Goal: Book appointment/travel/reservation

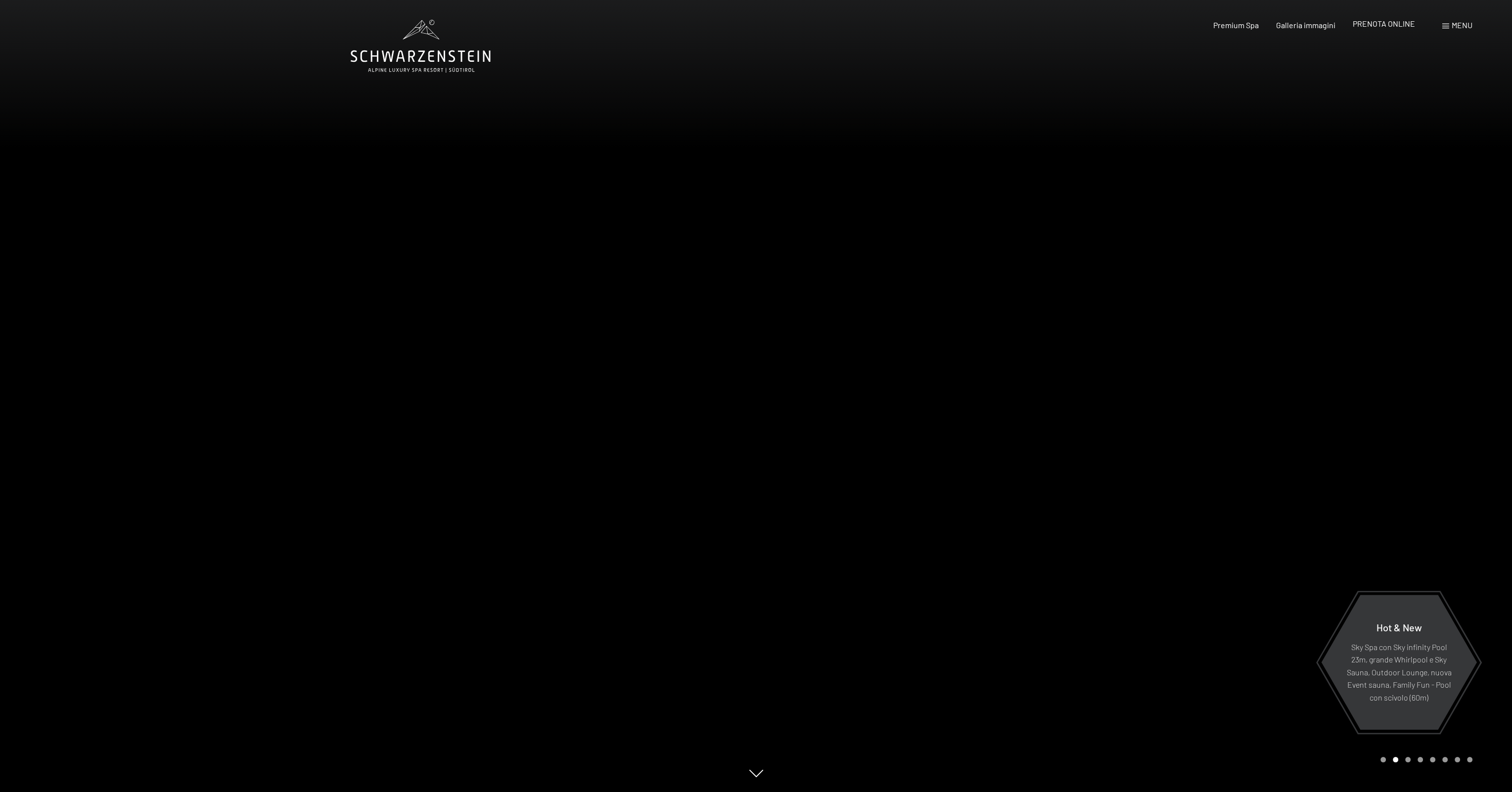
click at [1398, 26] on span "PRENOTA ONLINE" at bounding box center [1383, 23] width 62 height 10
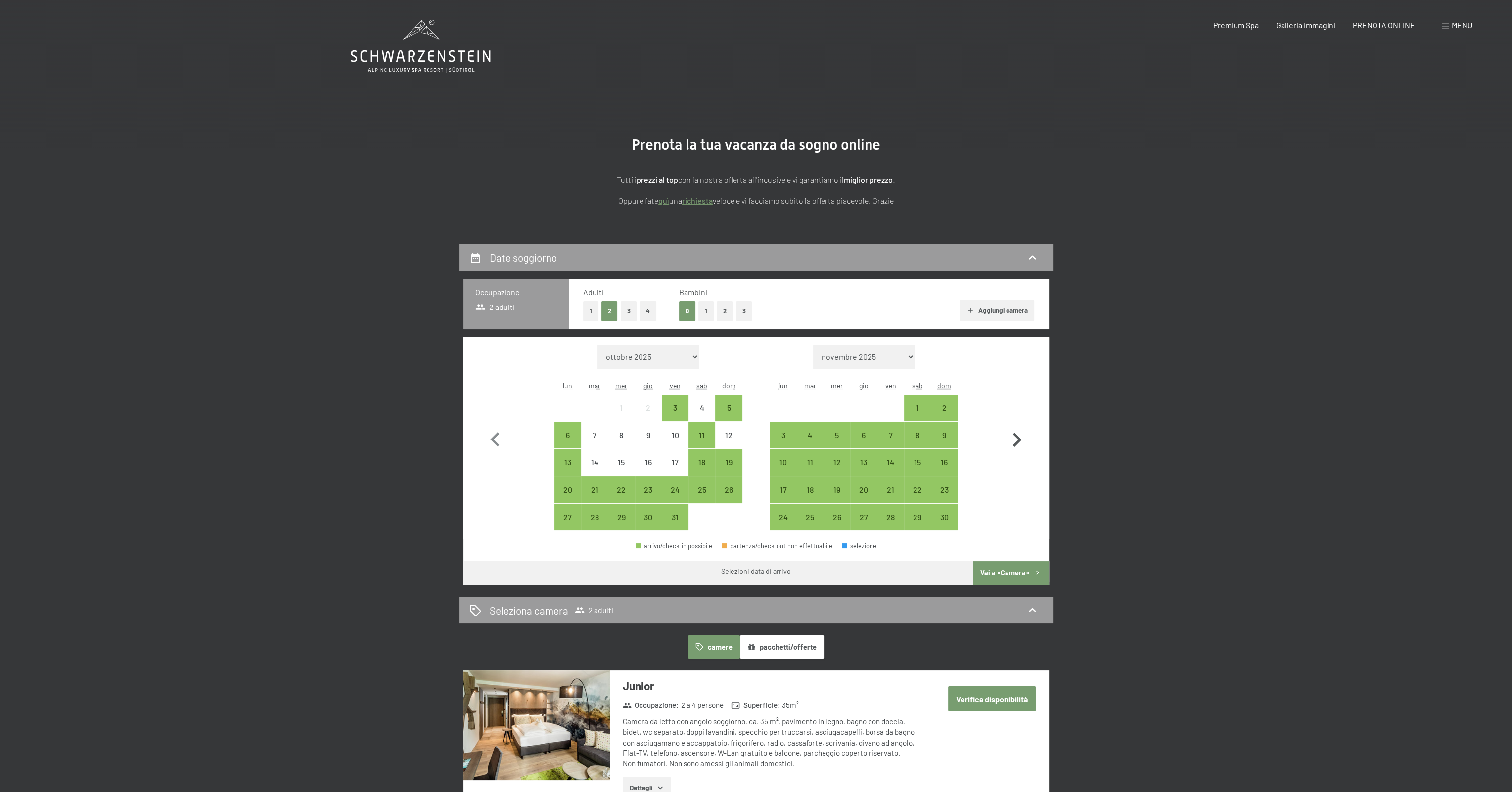
click at [1021, 441] on icon "button" at bounding box center [1016, 439] width 29 height 29
select select "2025-11-01"
select select "2025-12-01"
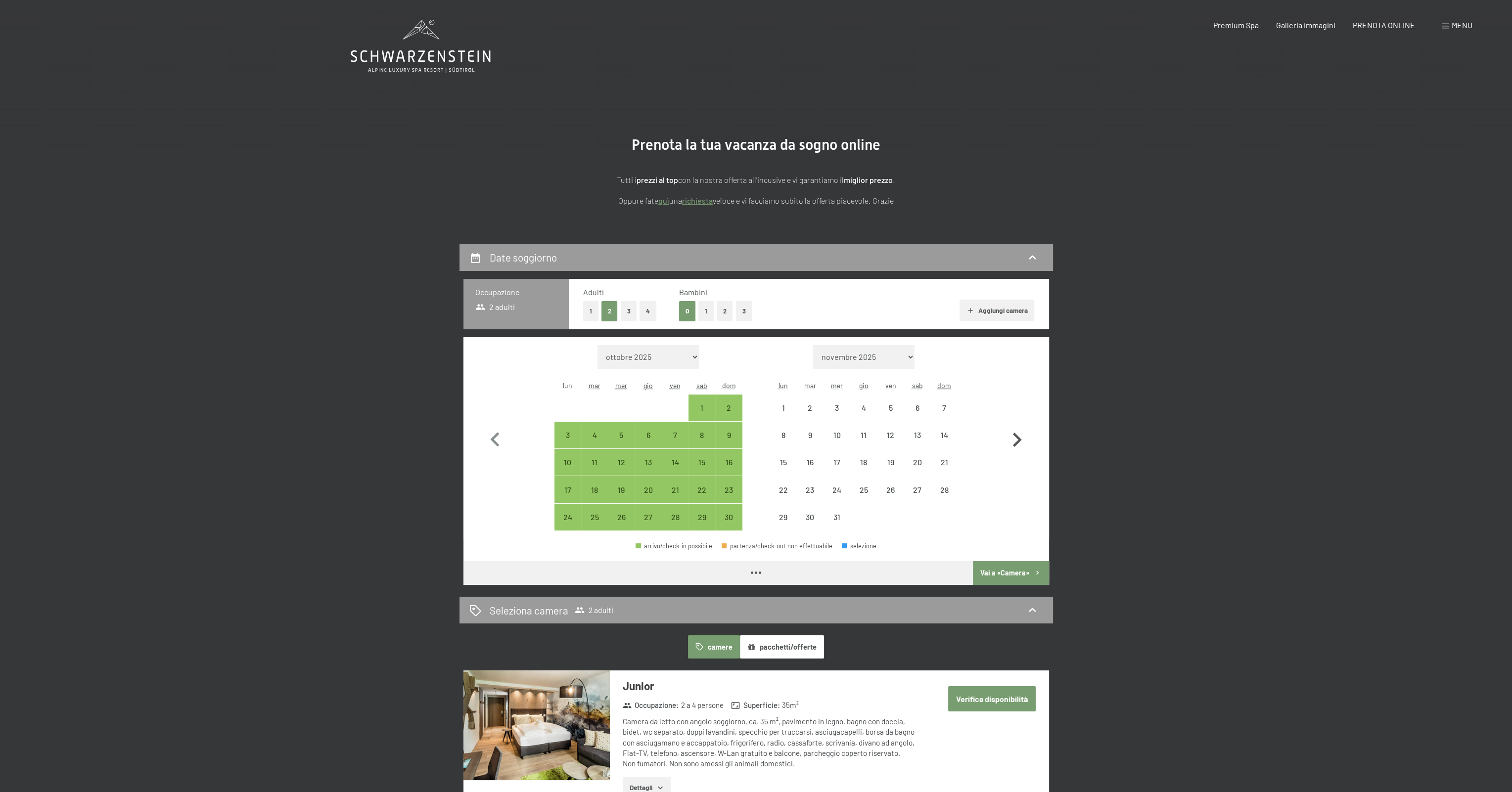
click at [1021, 440] on icon "button" at bounding box center [1016, 439] width 29 height 29
select select "2025-12-01"
select select "2026-01-01"
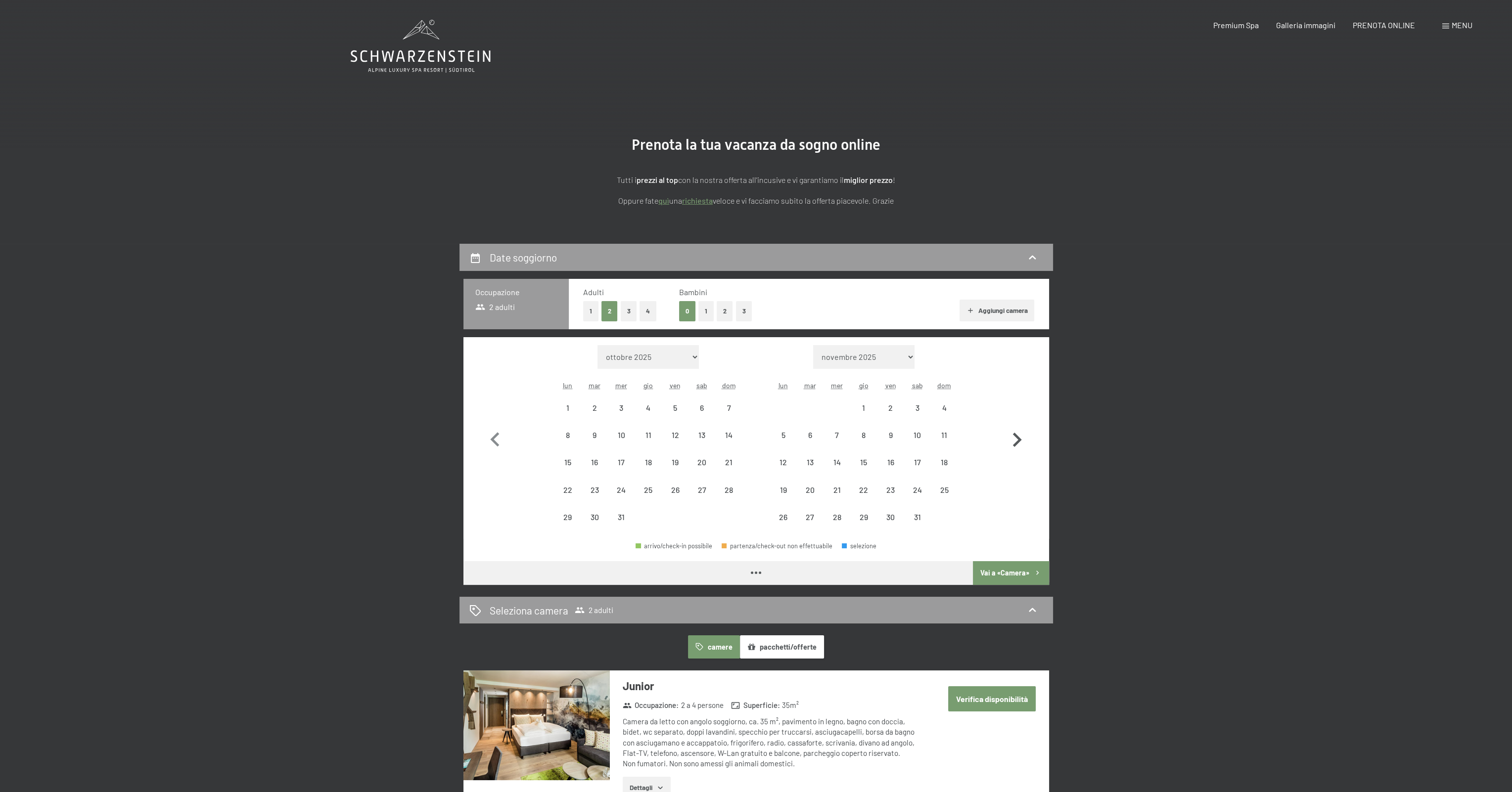
select select "2025-12-01"
select select "2026-01-01"
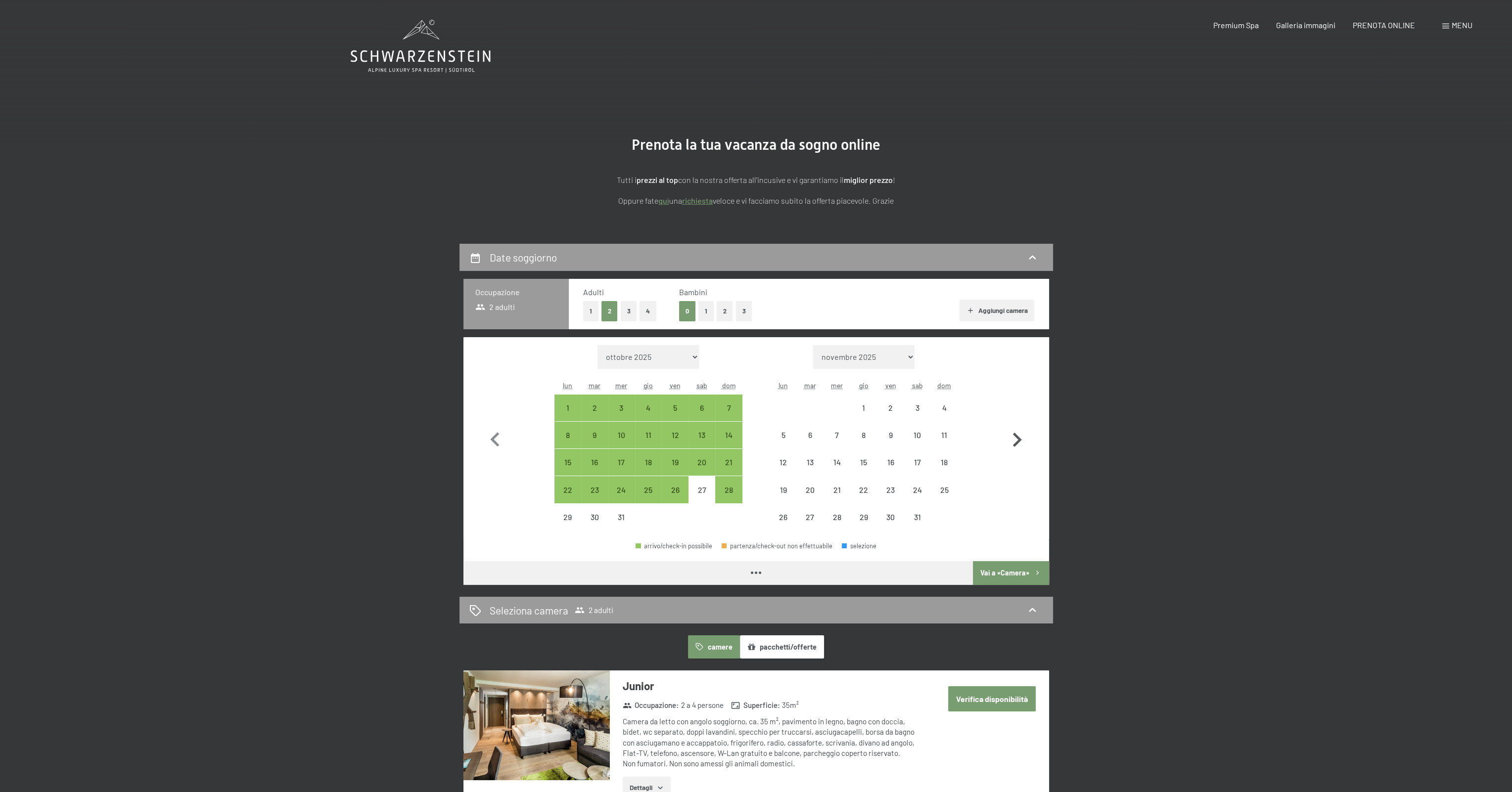
select select "2025-12-01"
select select "2026-01-01"
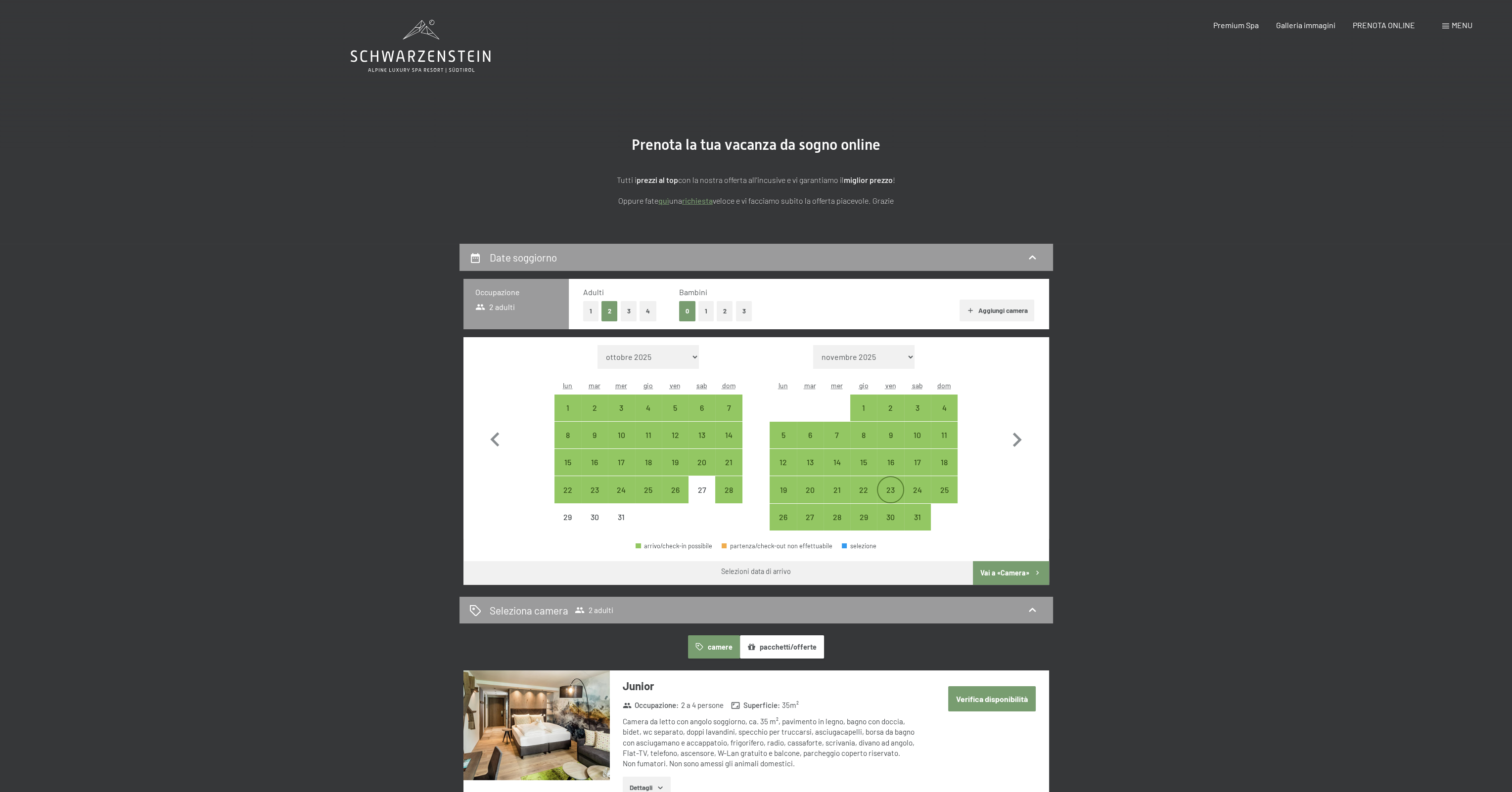
click at [898, 491] on div "23" at bounding box center [890, 498] width 25 height 25
select select "2025-12-01"
select select "2026-01-01"
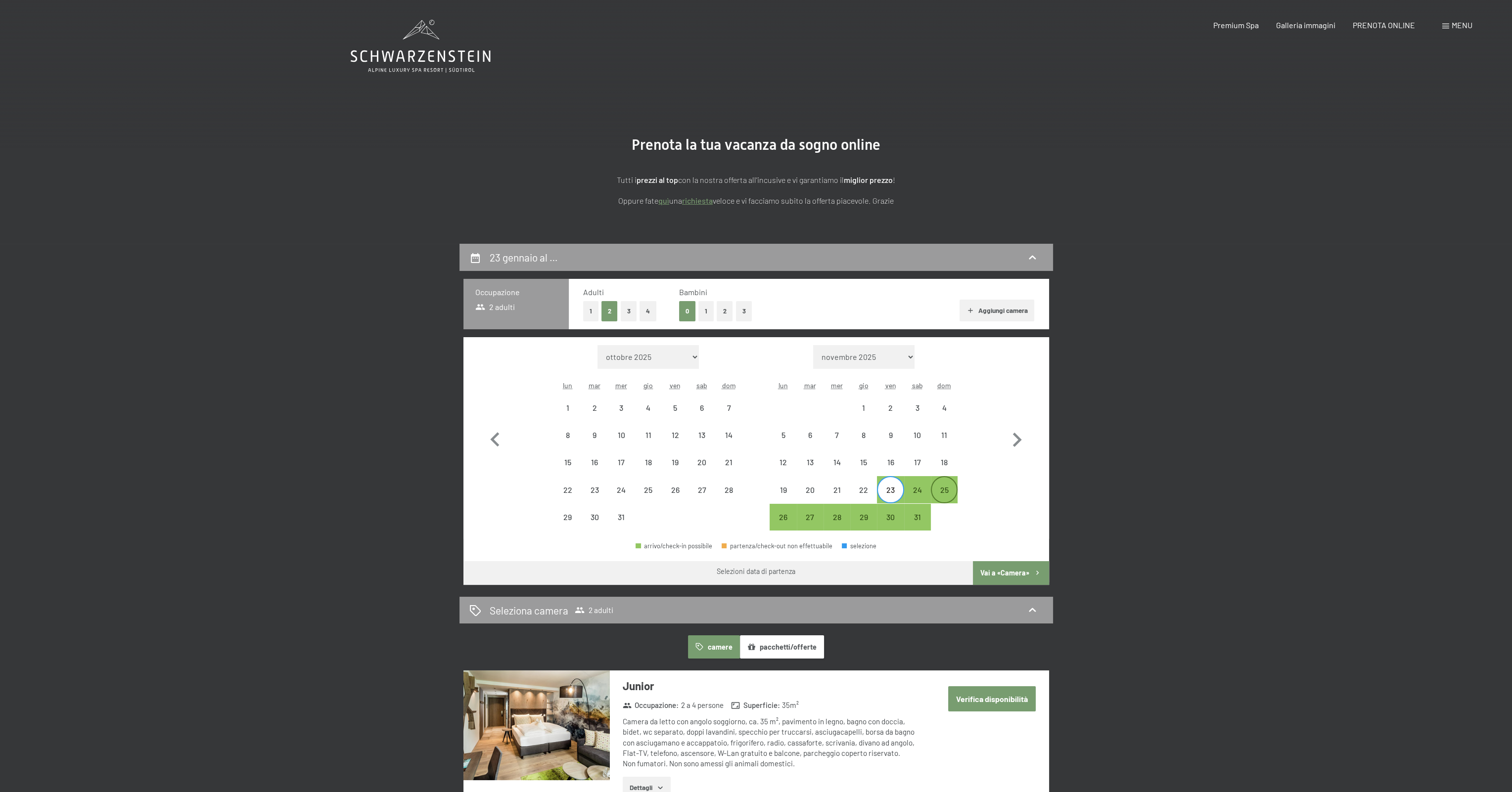
click at [944, 491] on div "25" at bounding box center [944, 498] width 25 height 25
select select "2025-12-01"
select select "2026-01-01"
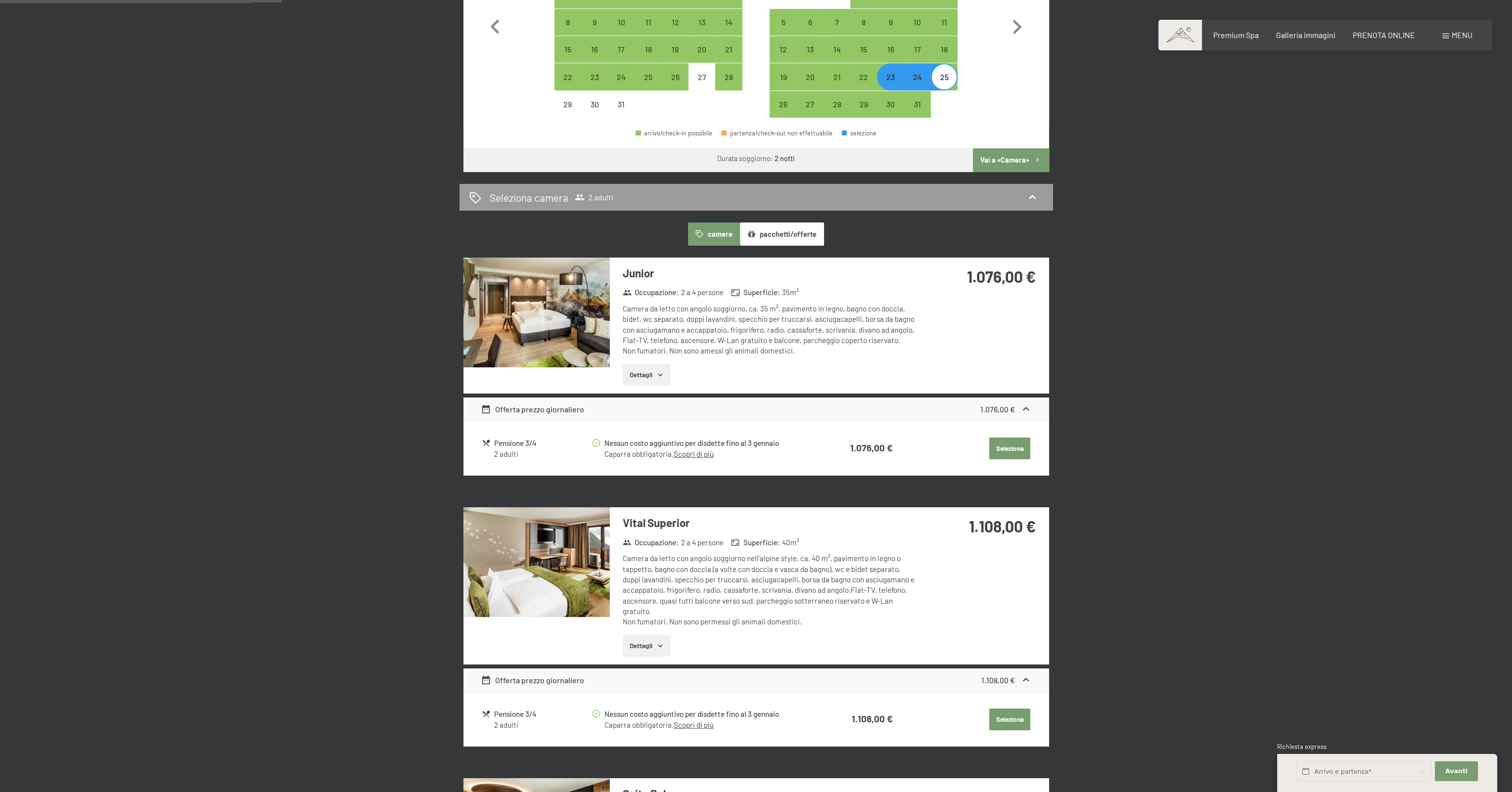
scroll to position [296, 0]
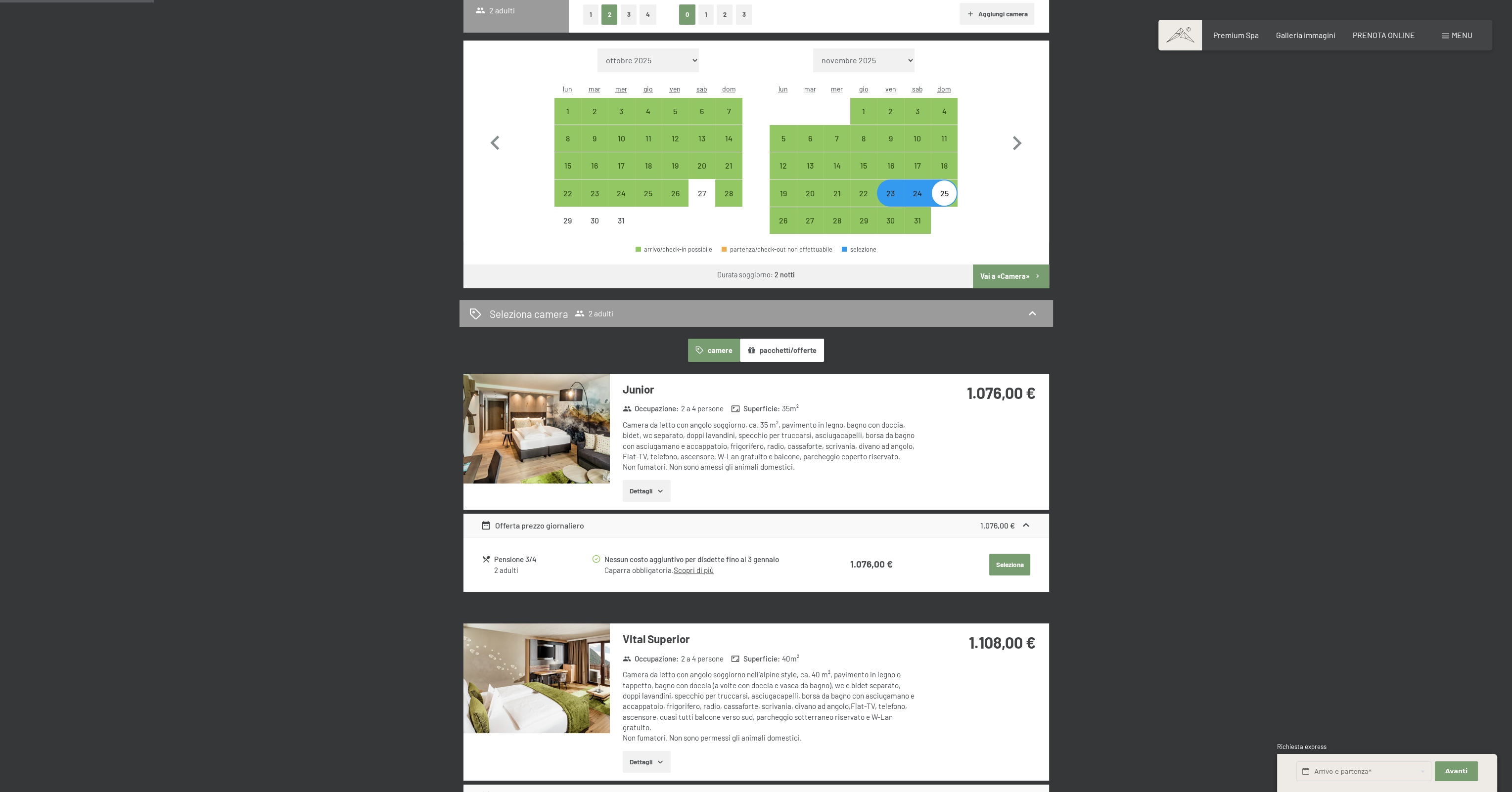
click at [582, 439] on img at bounding box center [536, 428] width 146 height 110
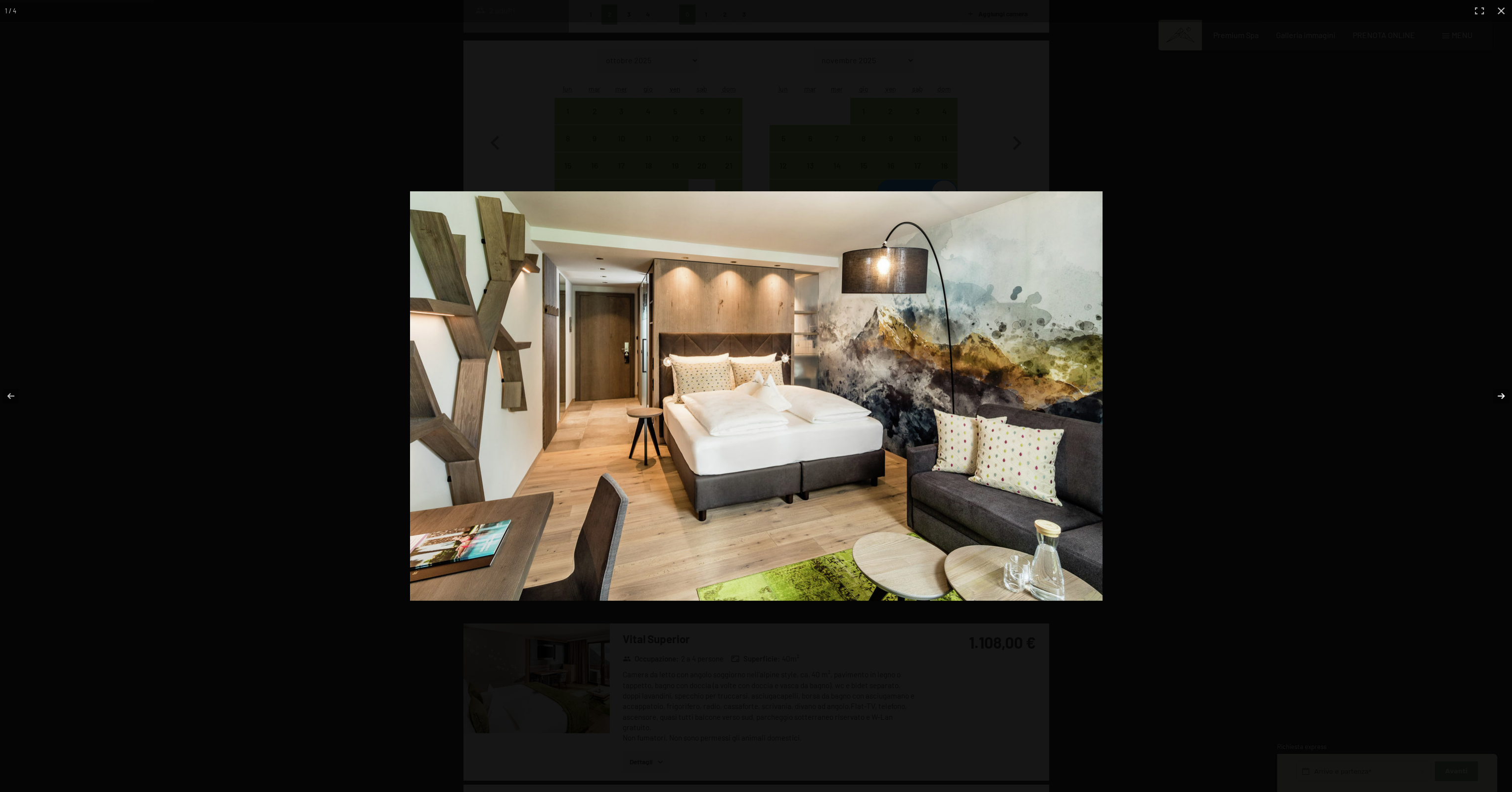
click at [1501, 396] on button "button" at bounding box center [1494, 396] width 34 height 49
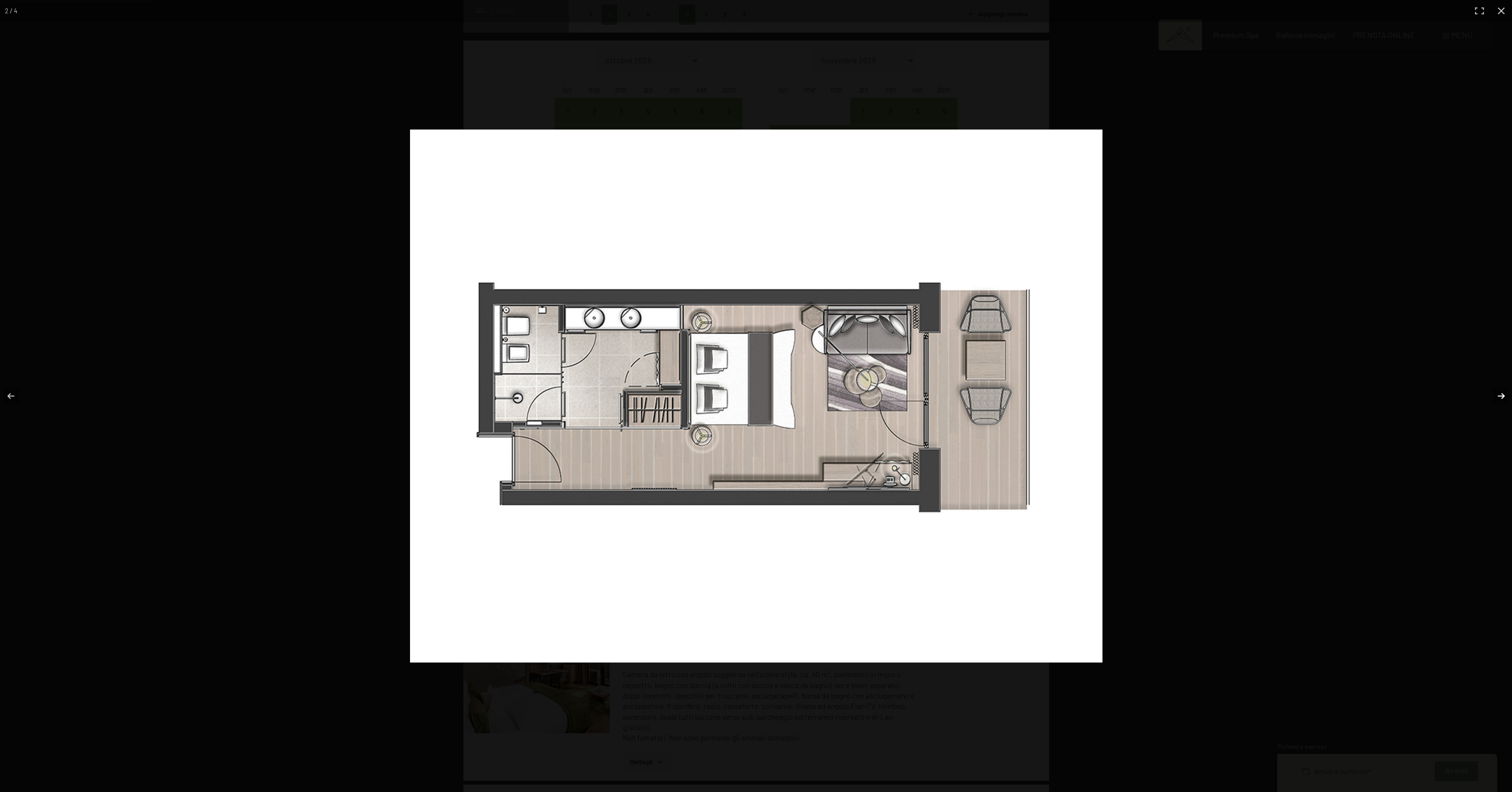
click at [1501, 396] on button "button" at bounding box center [1494, 396] width 34 height 49
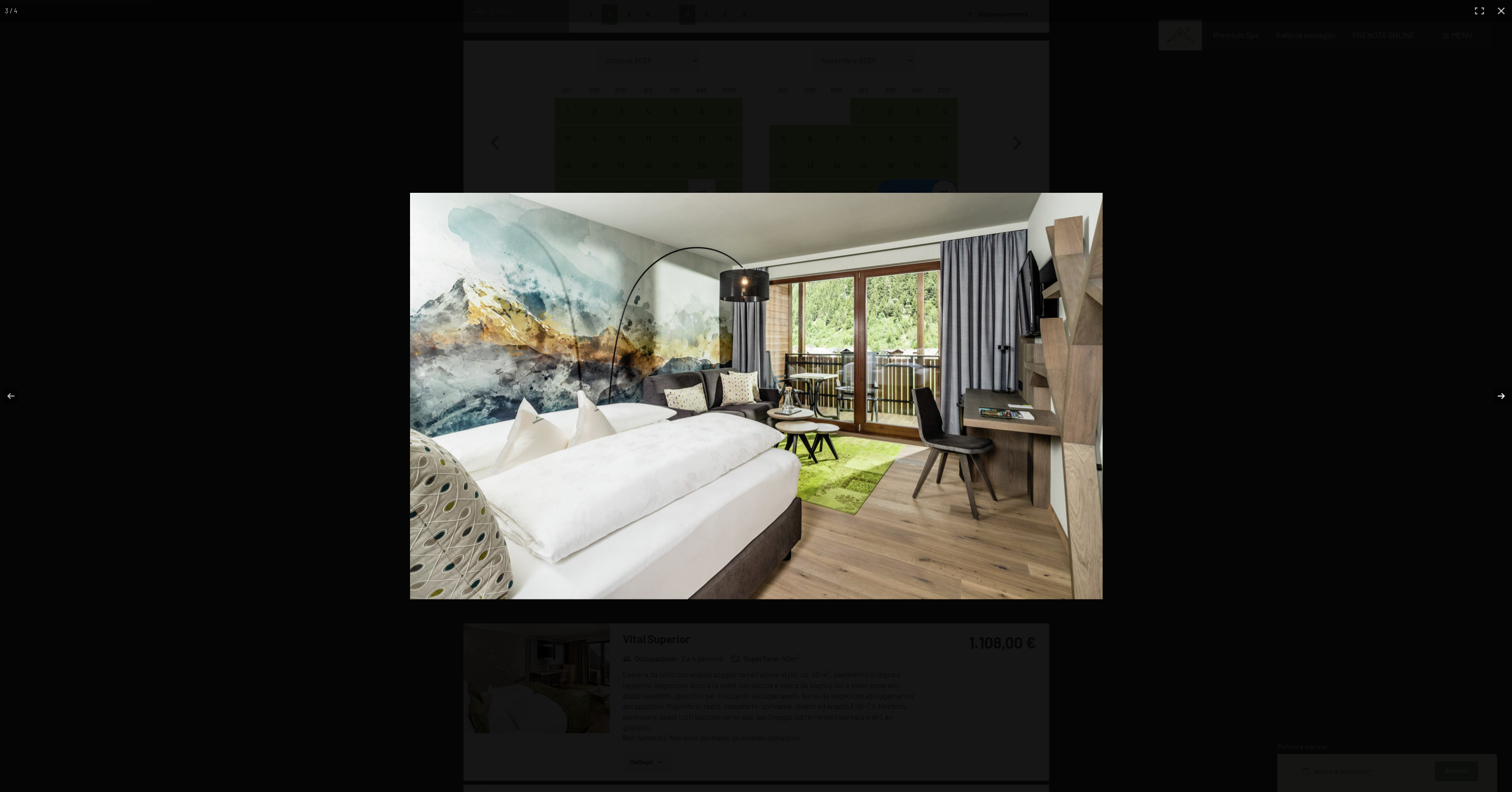
click at [1501, 396] on button "button" at bounding box center [1494, 396] width 34 height 49
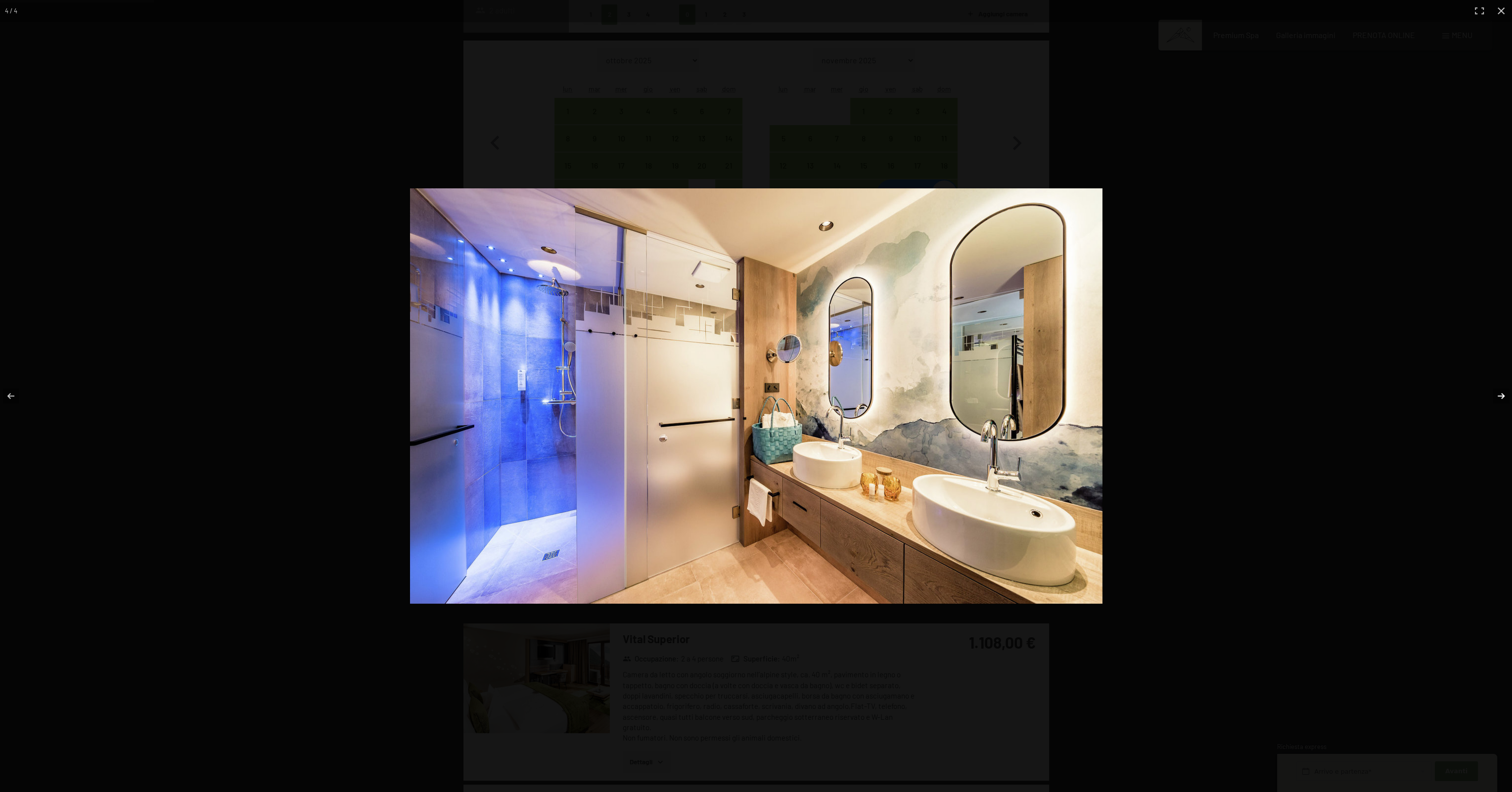
click at [1501, 396] on button "button" at bounding box center [1494, 396] width 34 height 49
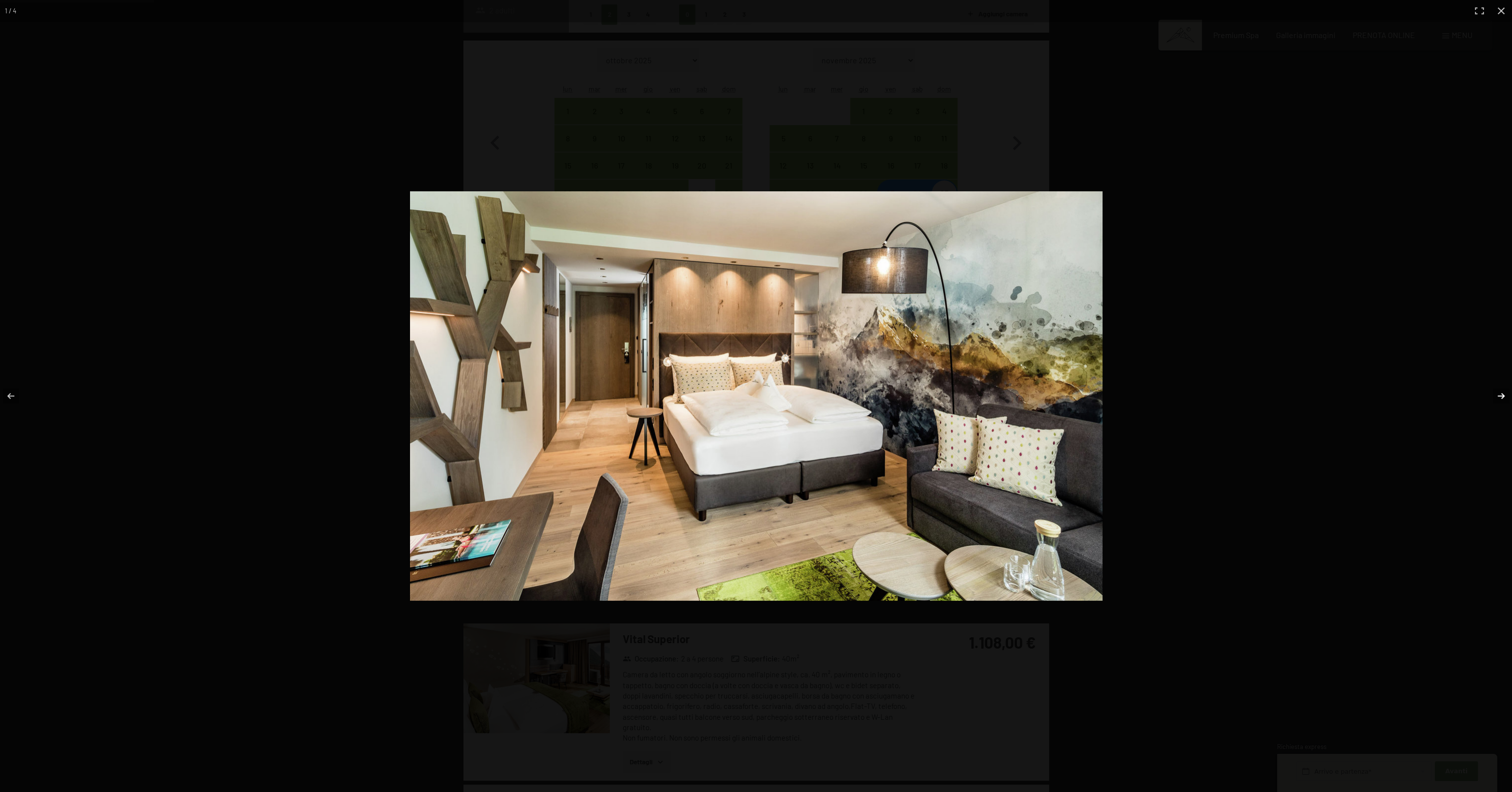
click at [1501, 396] on button "button" at bounding box center [1494, 396] width 34 height 49
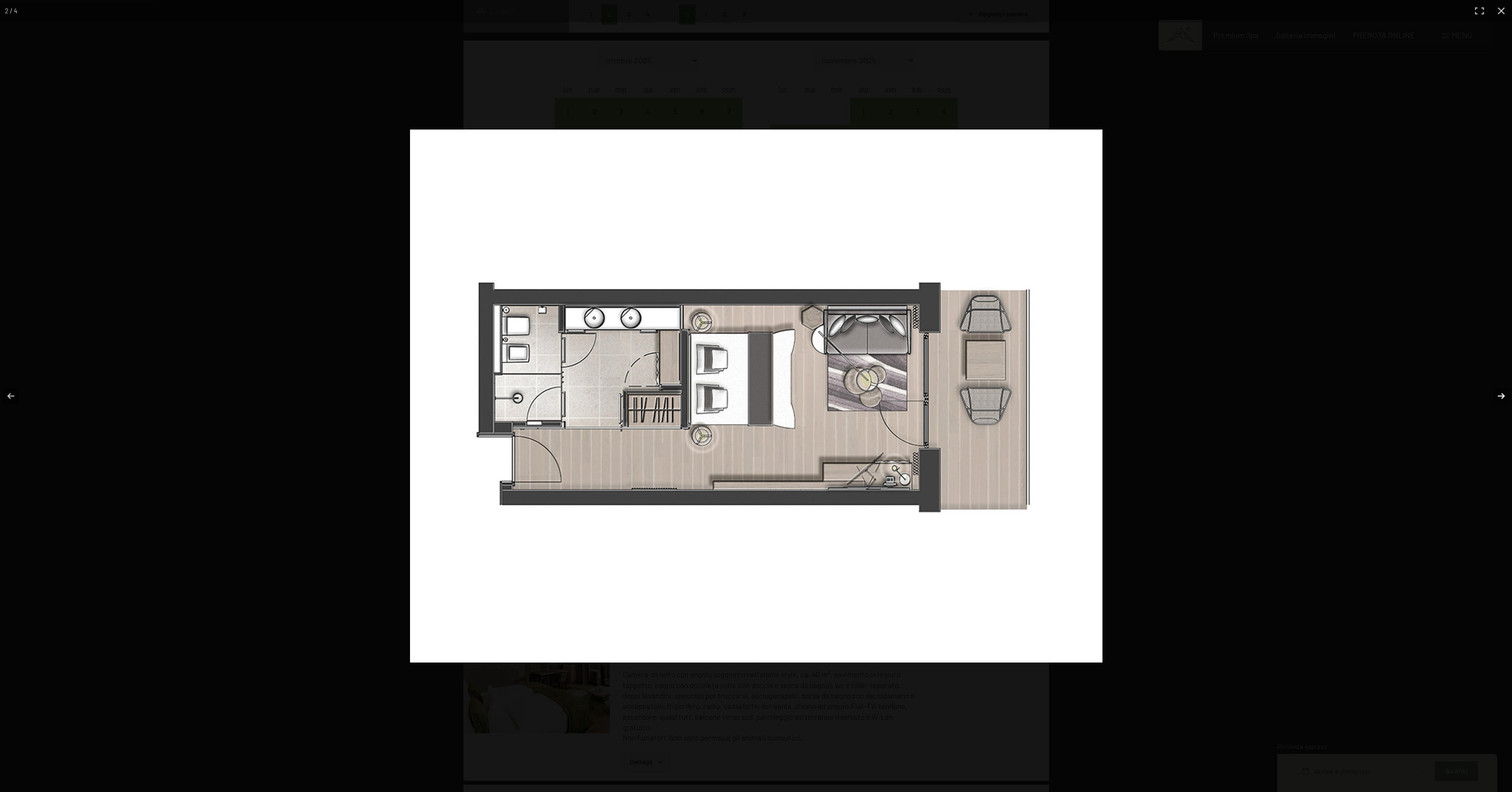
click at [1501, 396] on button "button" at bounding box center [1494, 396] width 34 height 49
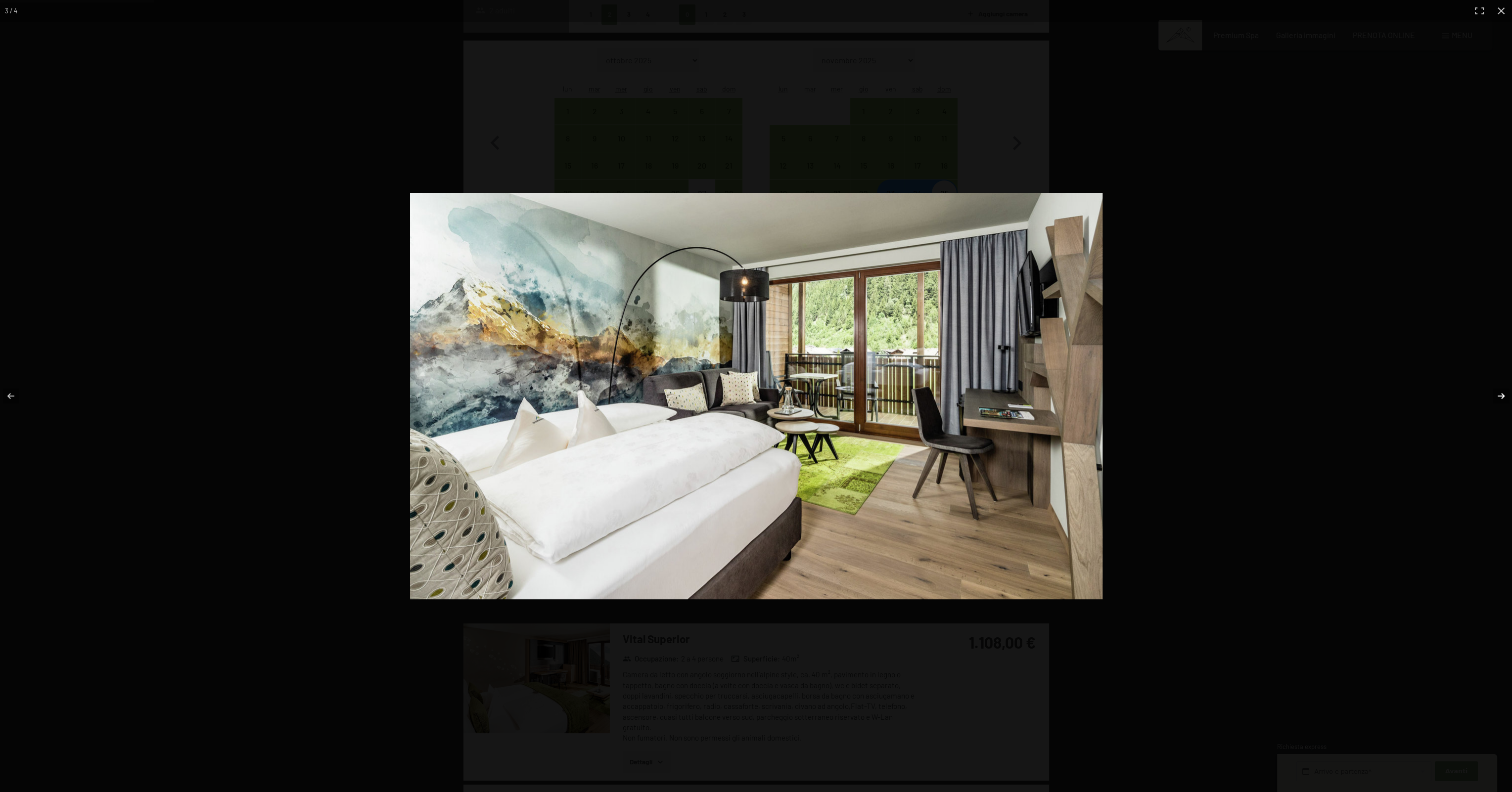
click at [1499, 396] on button "button" at bounding box center [1494, 396] width 34 height 49
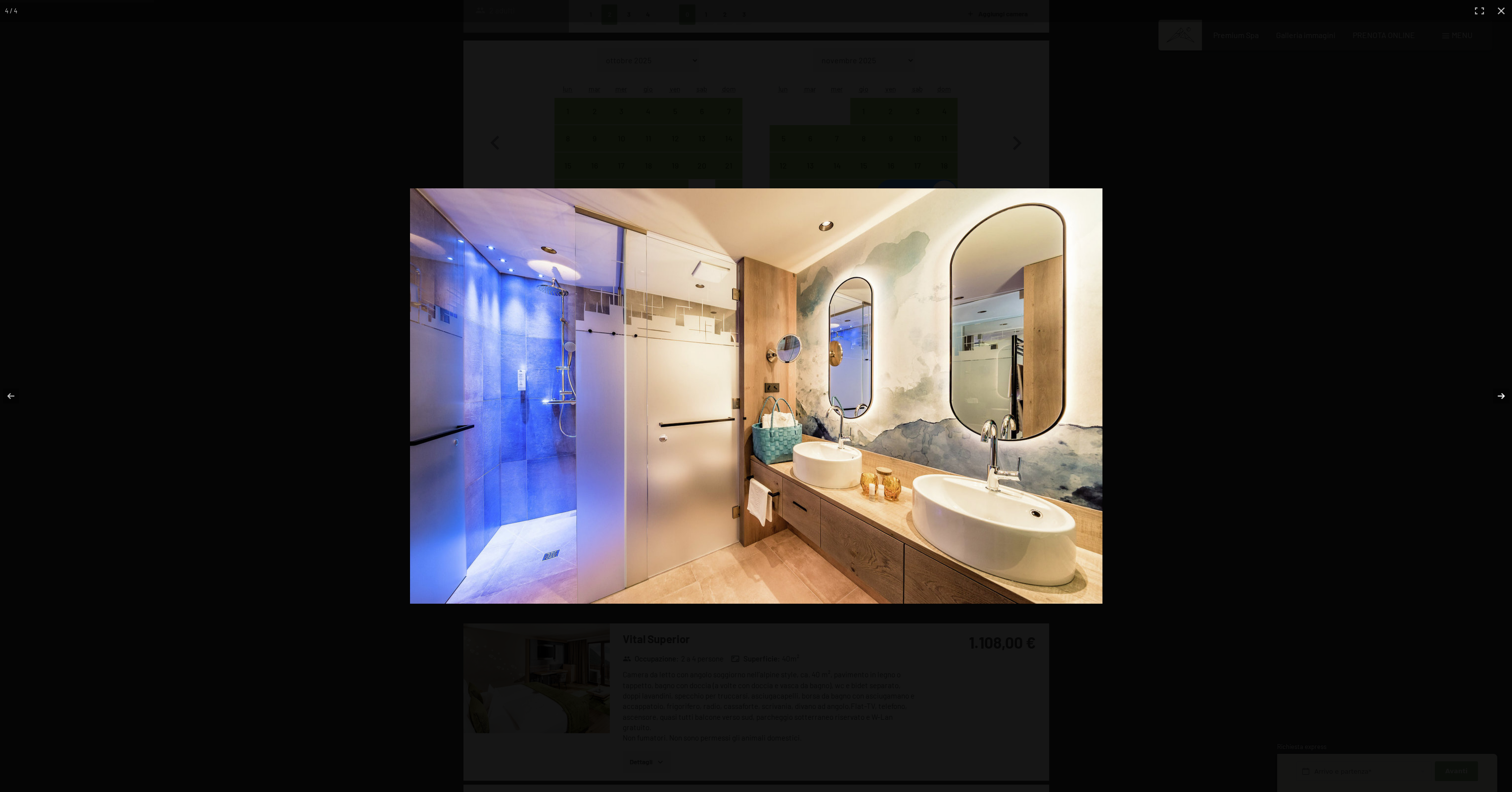
click at [1498, 397] on button "button" at bounding box center [1494, 396] width 34 height 49
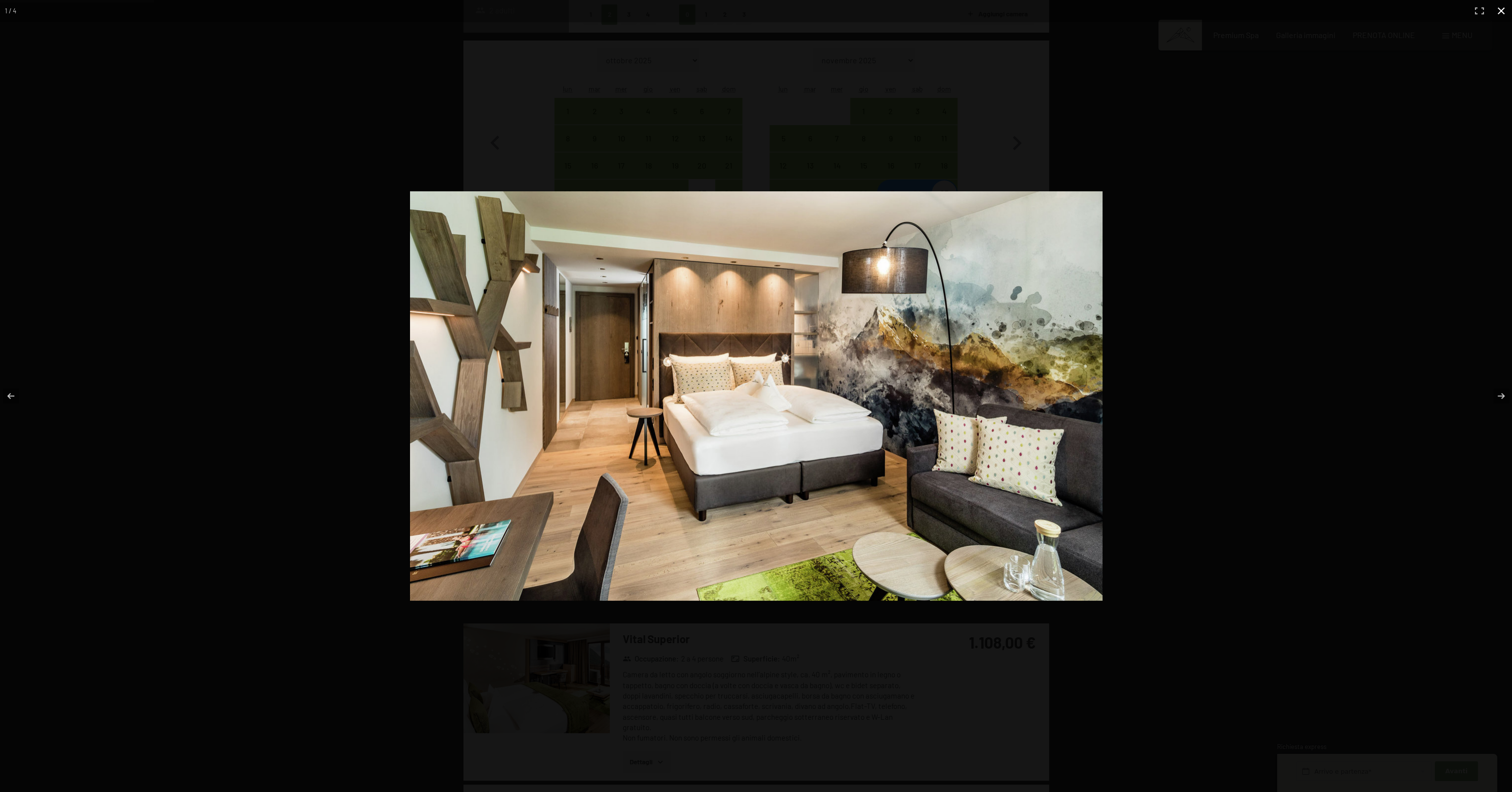
click at [1310, 369] on div at bounding box center [756, 396] width 1512 height 792
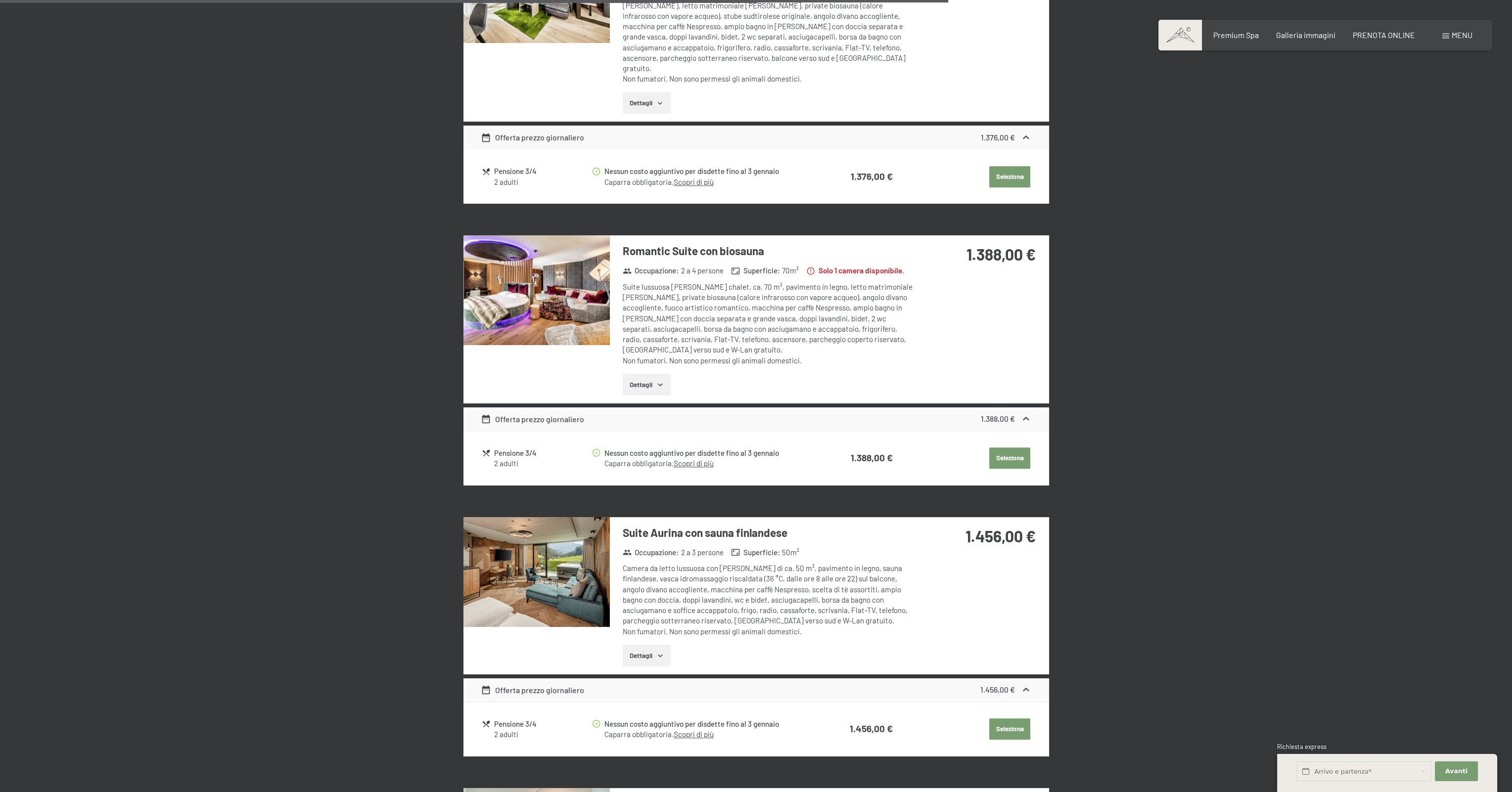
scroll to position [1830, 0]
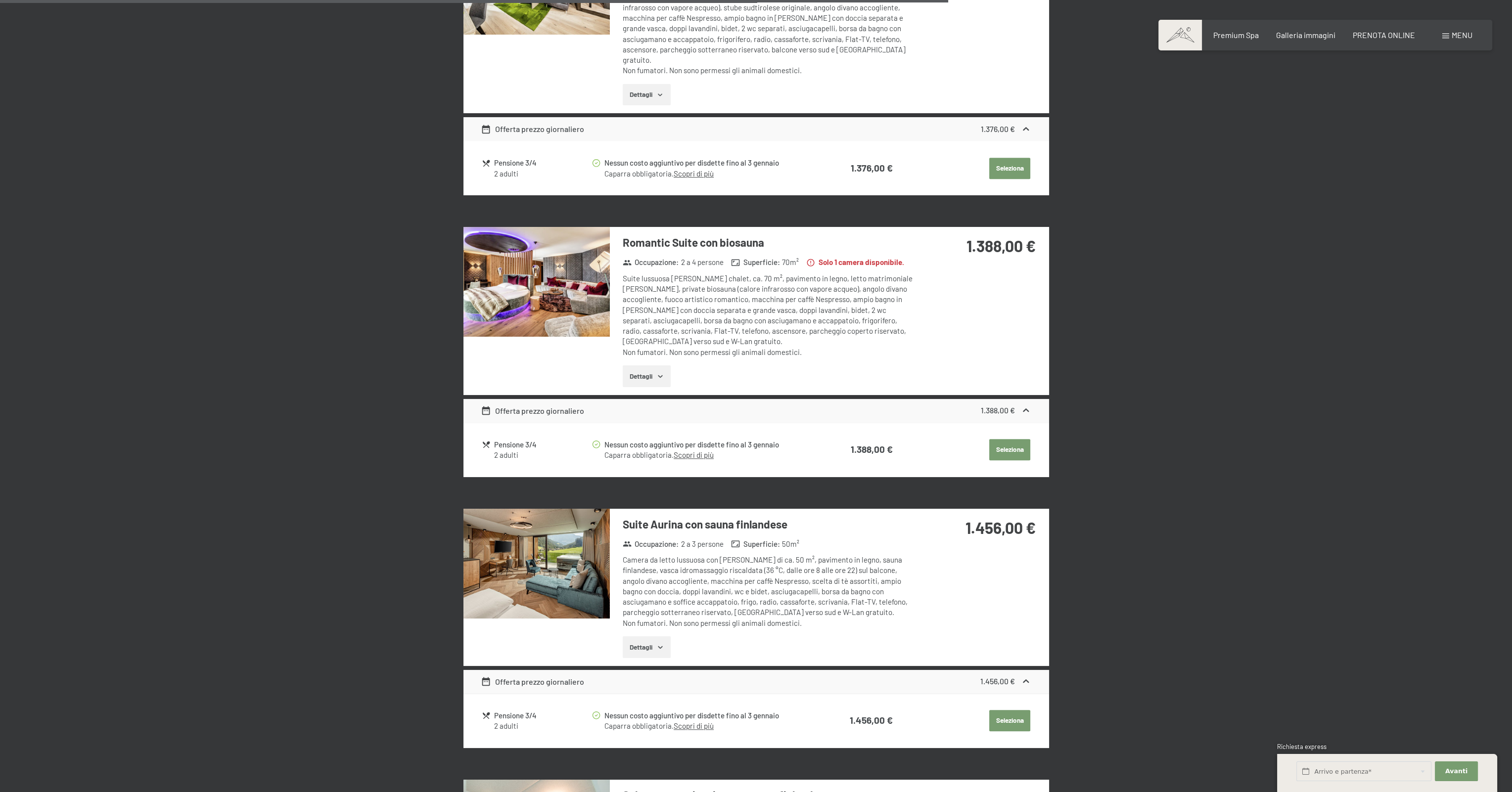
click at [549, 523] on img at bounding box center [536, 563] width 146 height 110
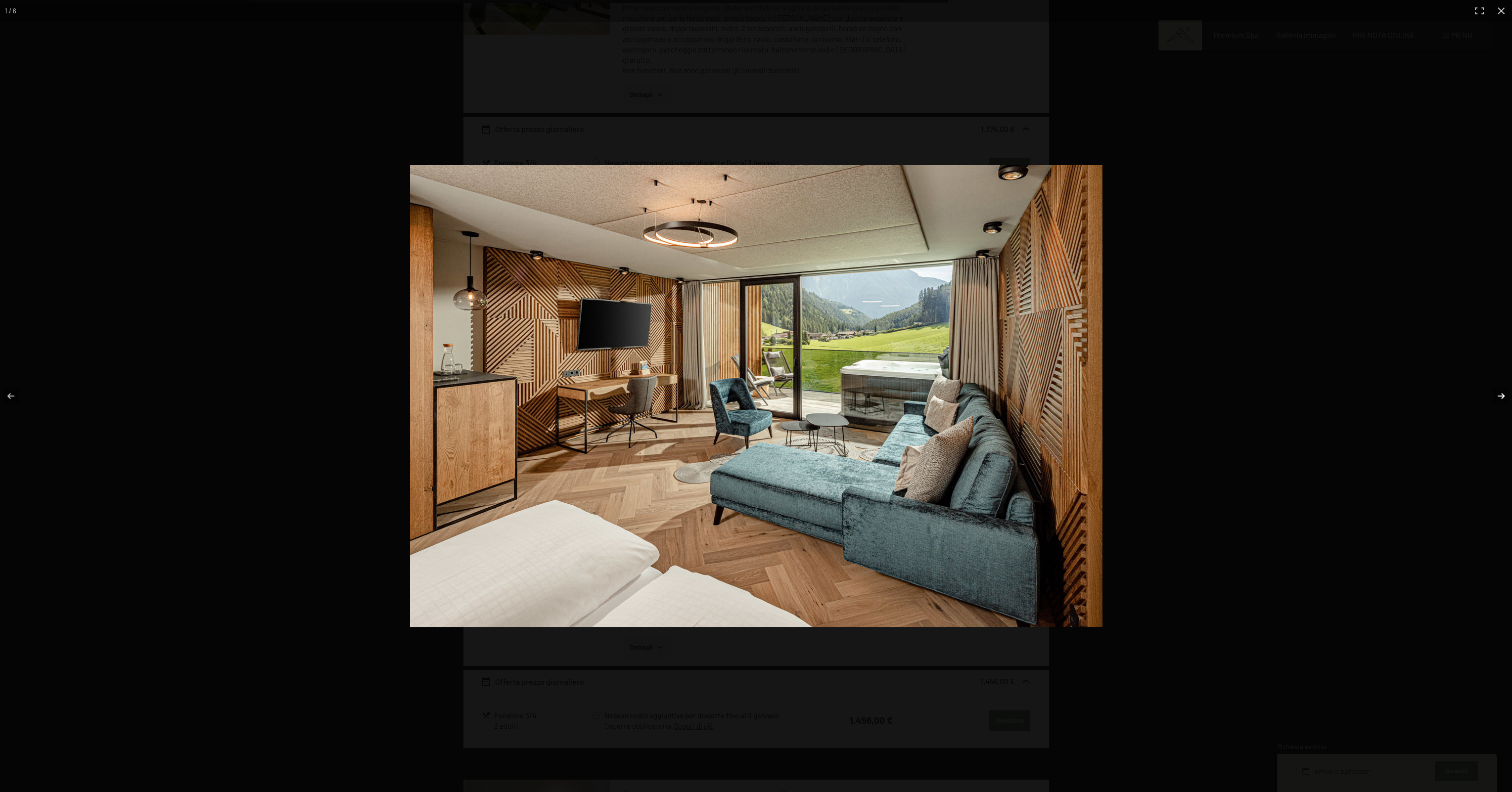
click at [1497, 396] on button "button" at bounding box center [1494, 396] width 34 height 49
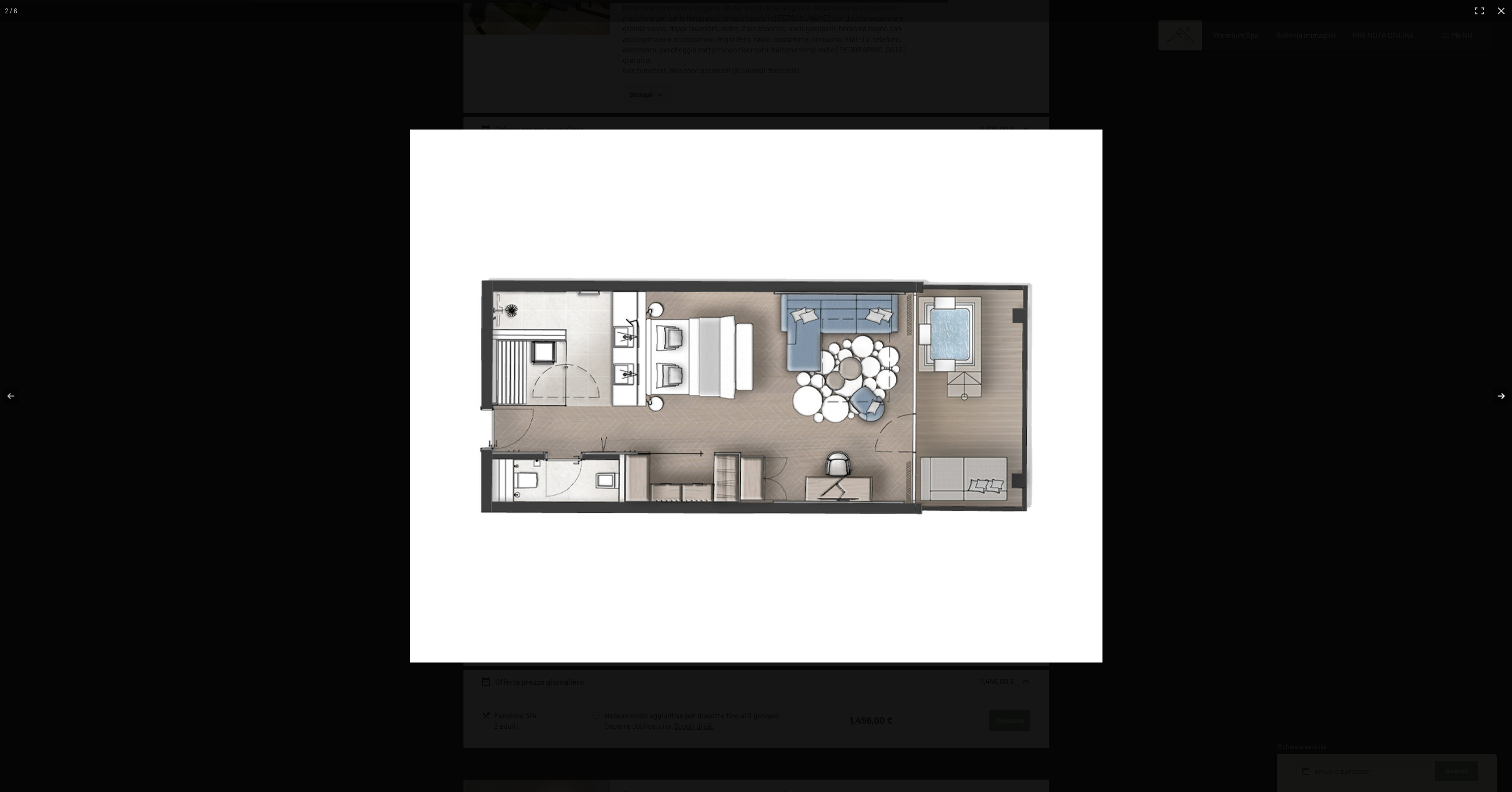
click at [1497, 396] on button "button" at bounding box center [1494, 396] width 34 height 49
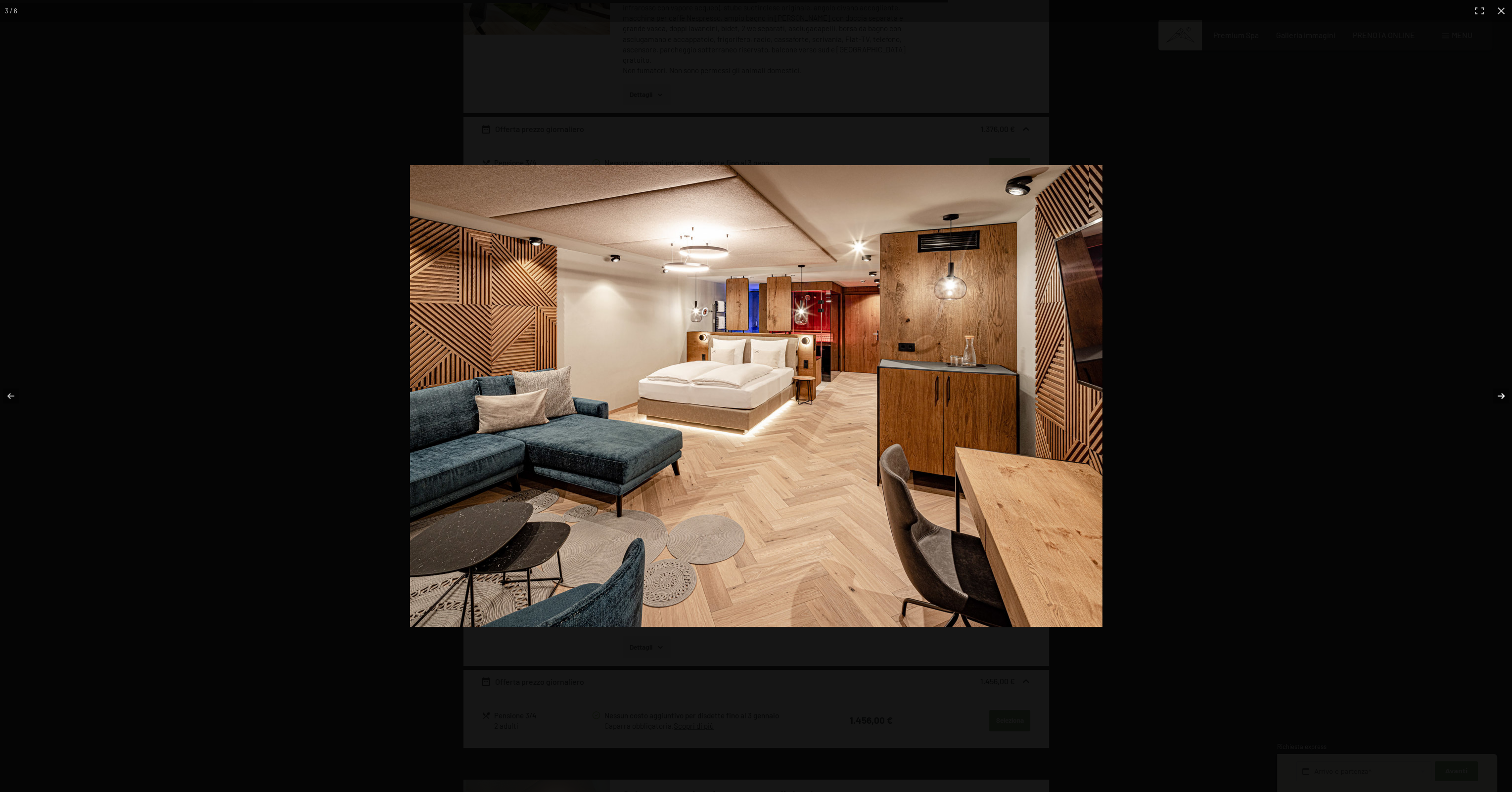
click at [1497, 396] on button "button" at bounding box center [1494, 396] width 34 height 49
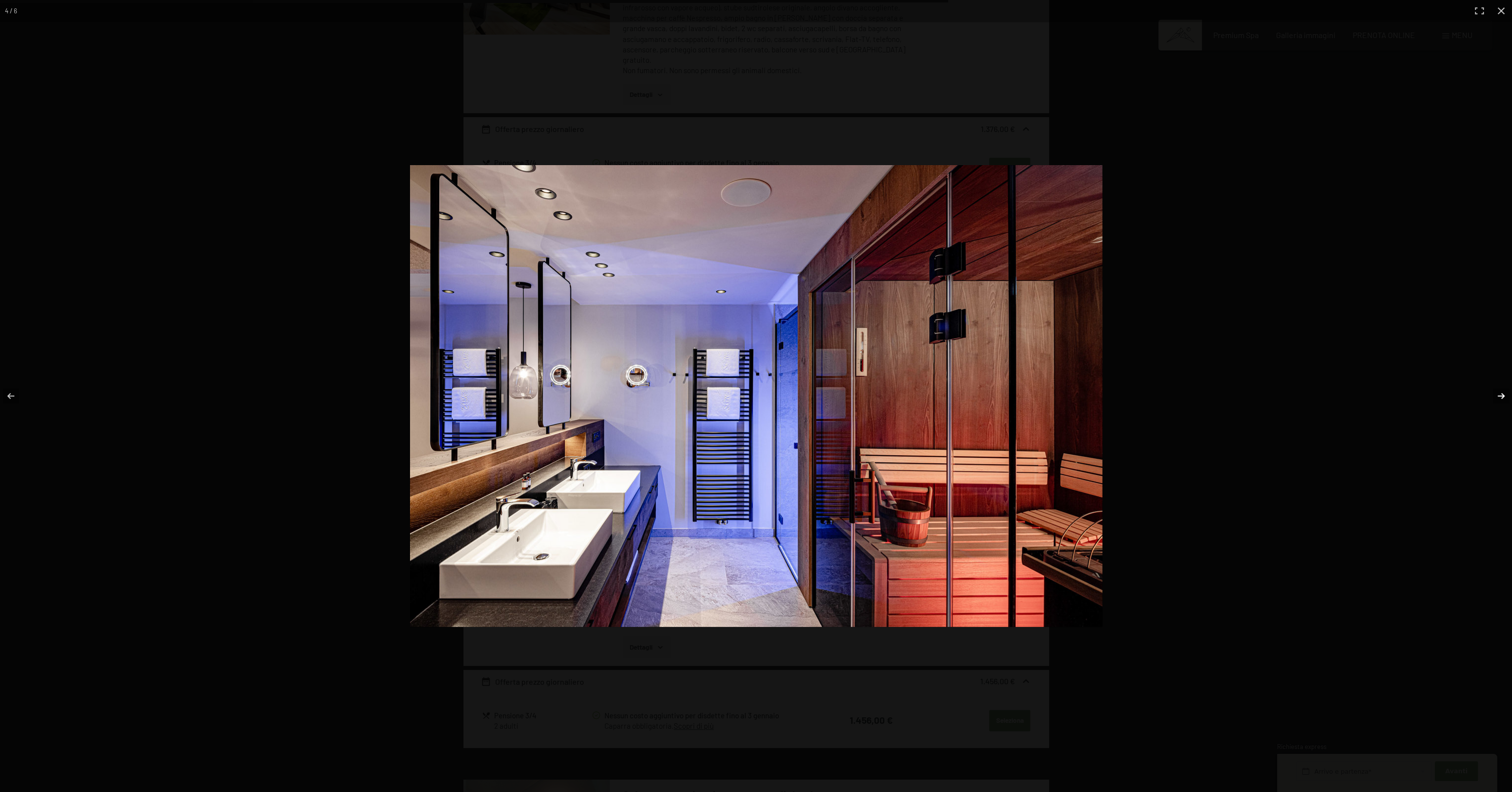
click at [1497, 396] on button "button" at bounding box center [1494, 396] width 34 height 49
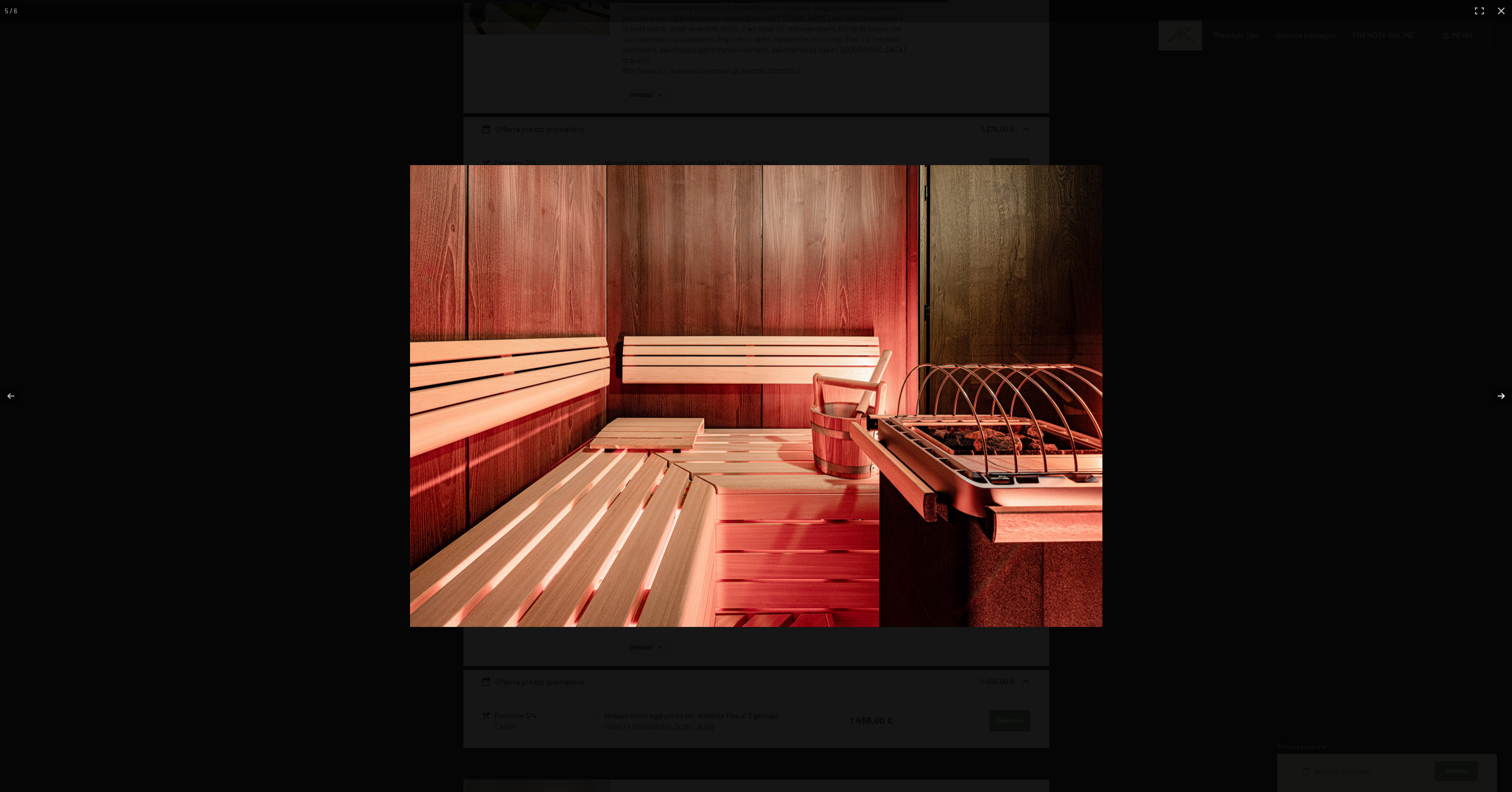
click at [1497, 396] on button "button" at bounding box center [1494, 396] width 34 height 49
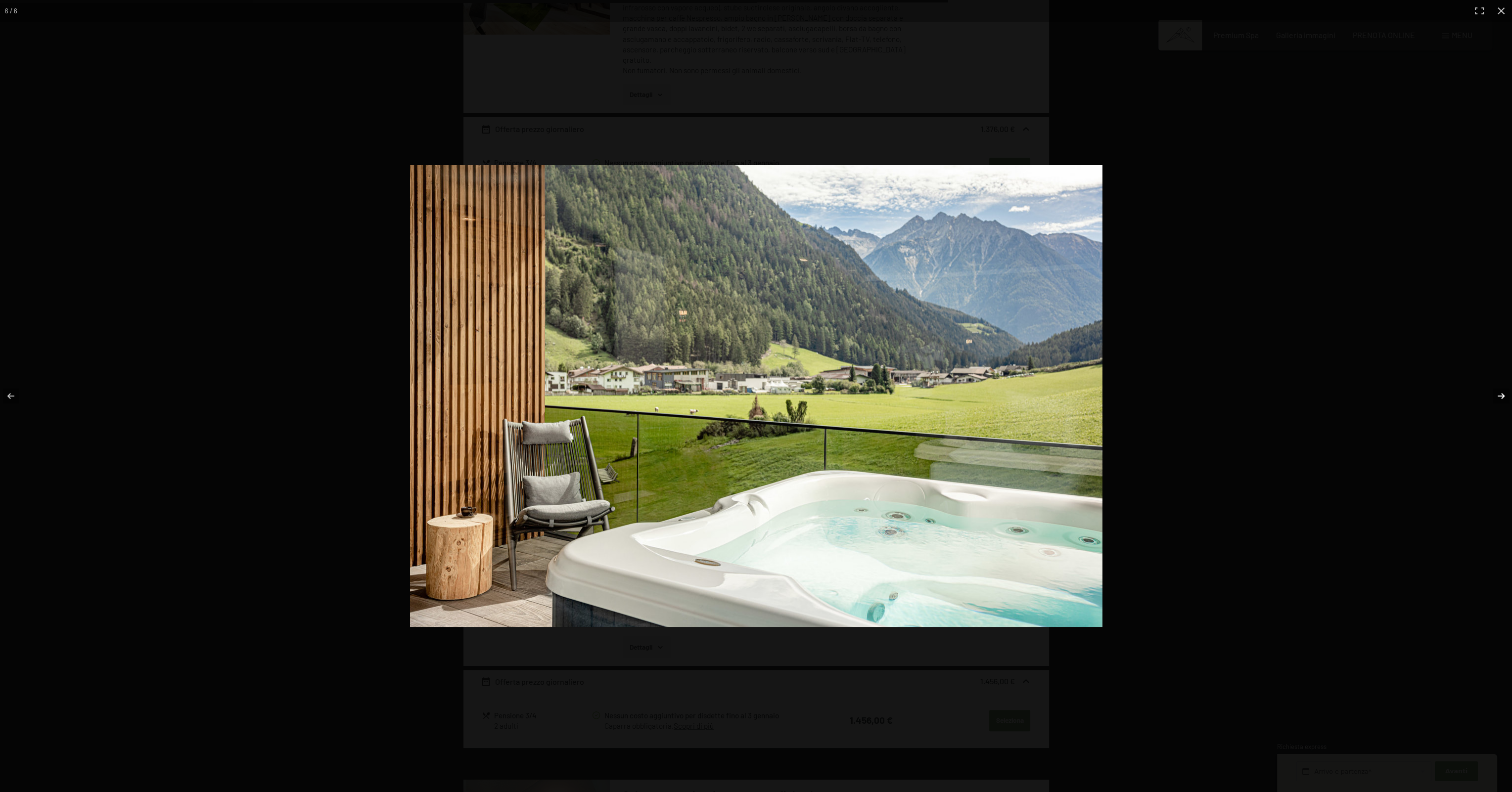
click at [1497, 396] on button "button" at bounding box center [1494, 396] width 34 height 49
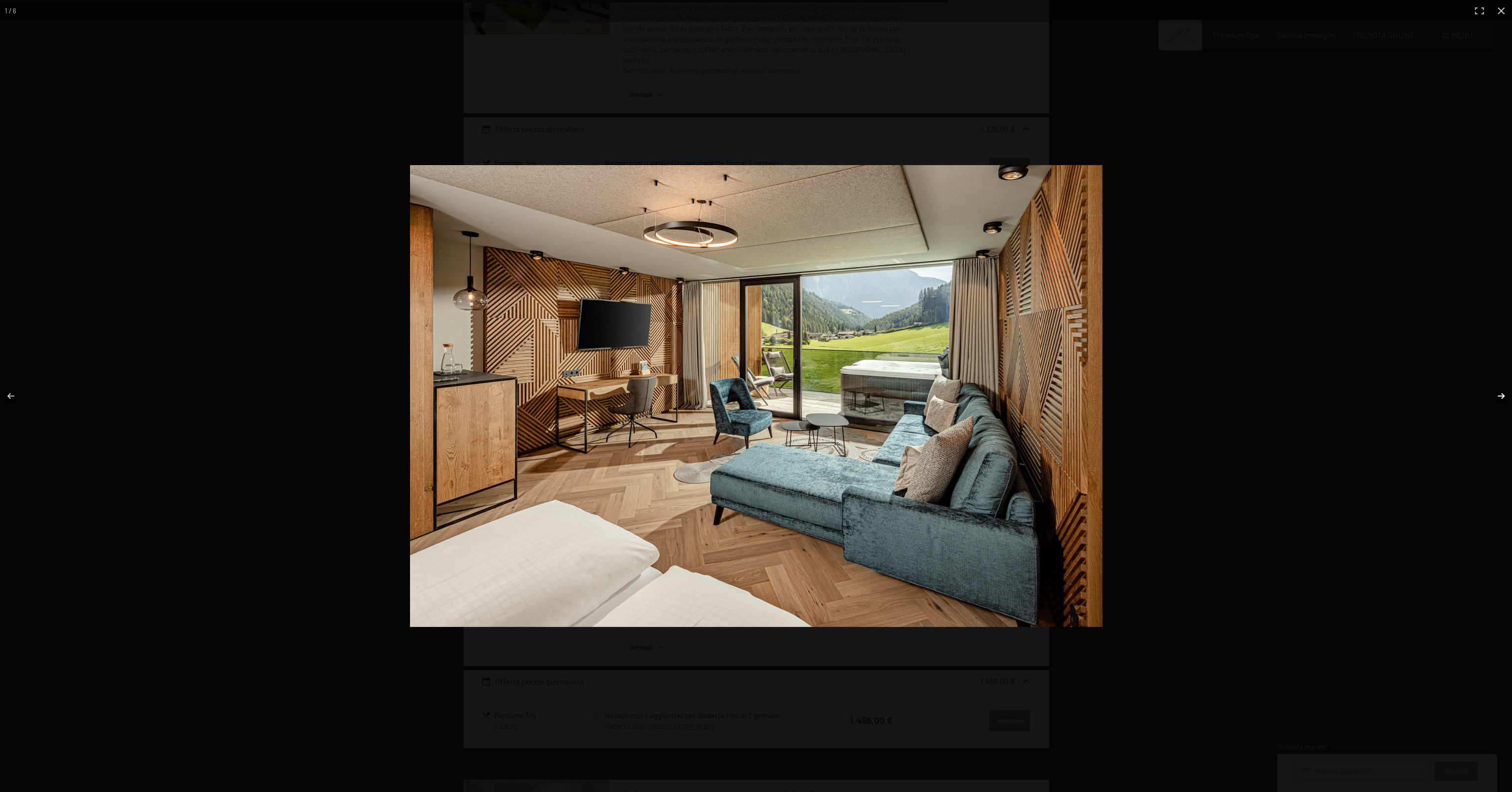
click at [1497, 396] on button "button" at bounding box center [1494, 396] width 34 height 49
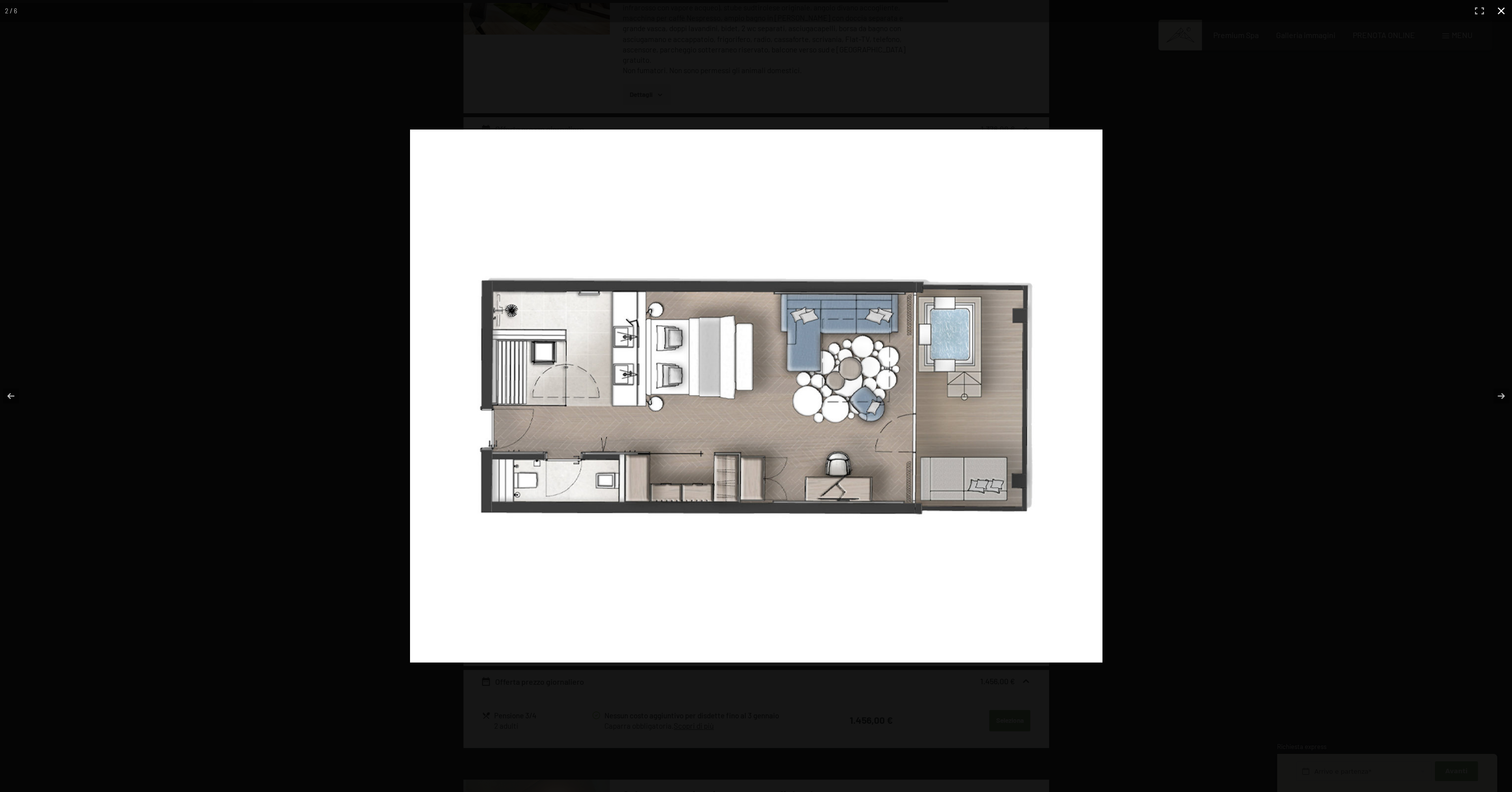
click at [1293, 368] on div at bounding box center [947, 411] width 1076 height 564
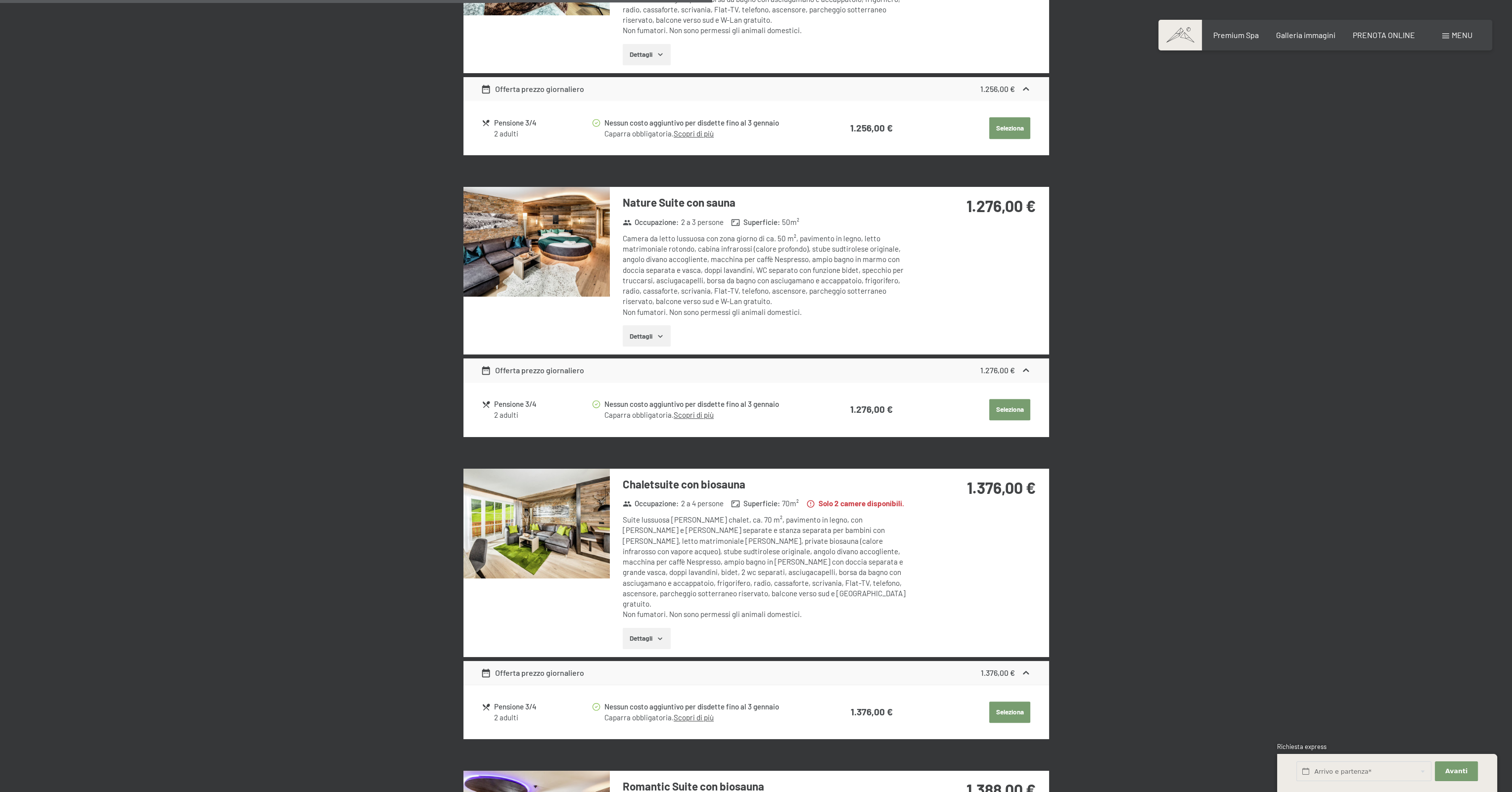
scroll to position [1582, 0]
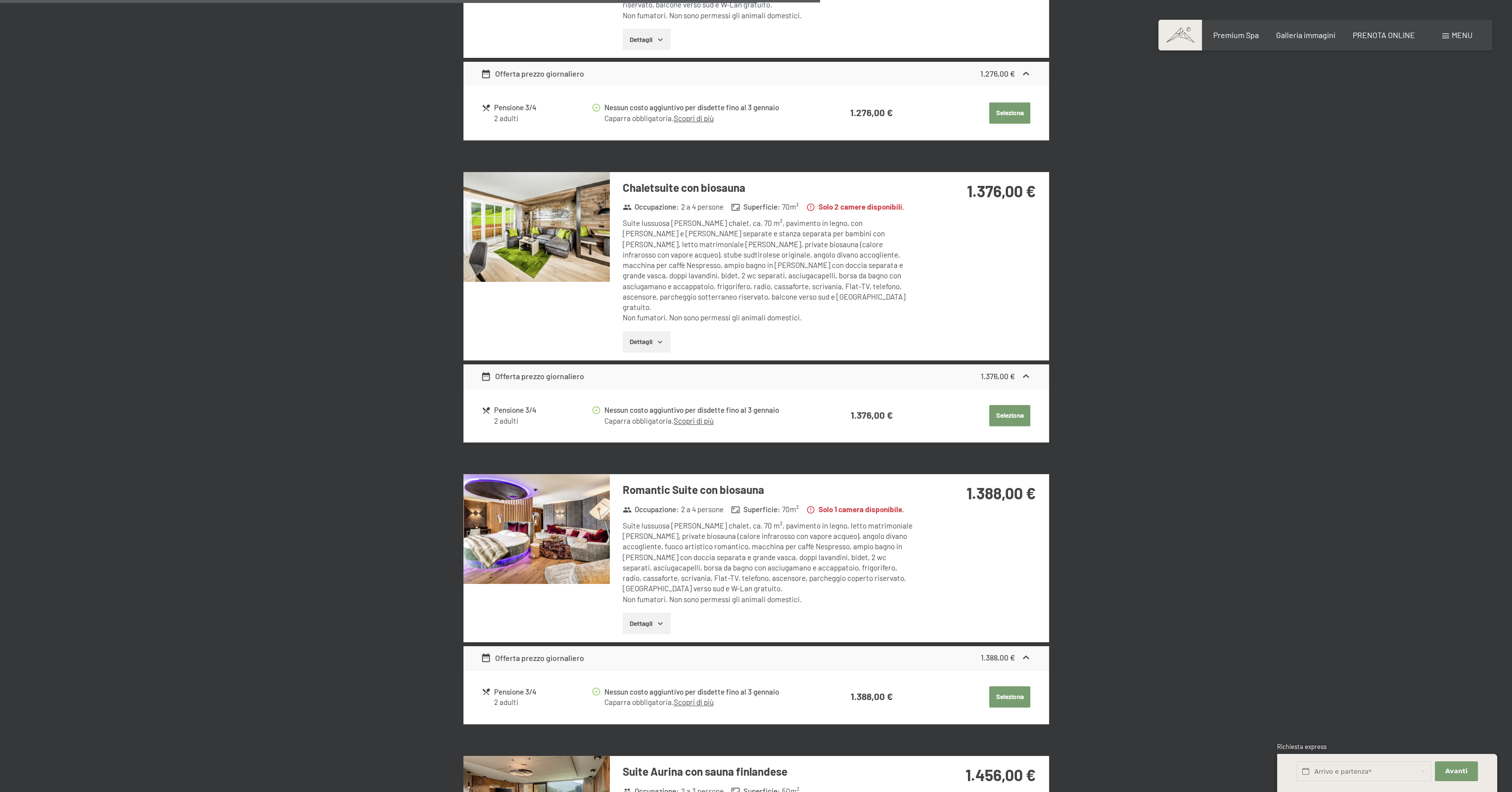
click at [541, 496] on img at bounding box center [536, 529] width 146 height 110
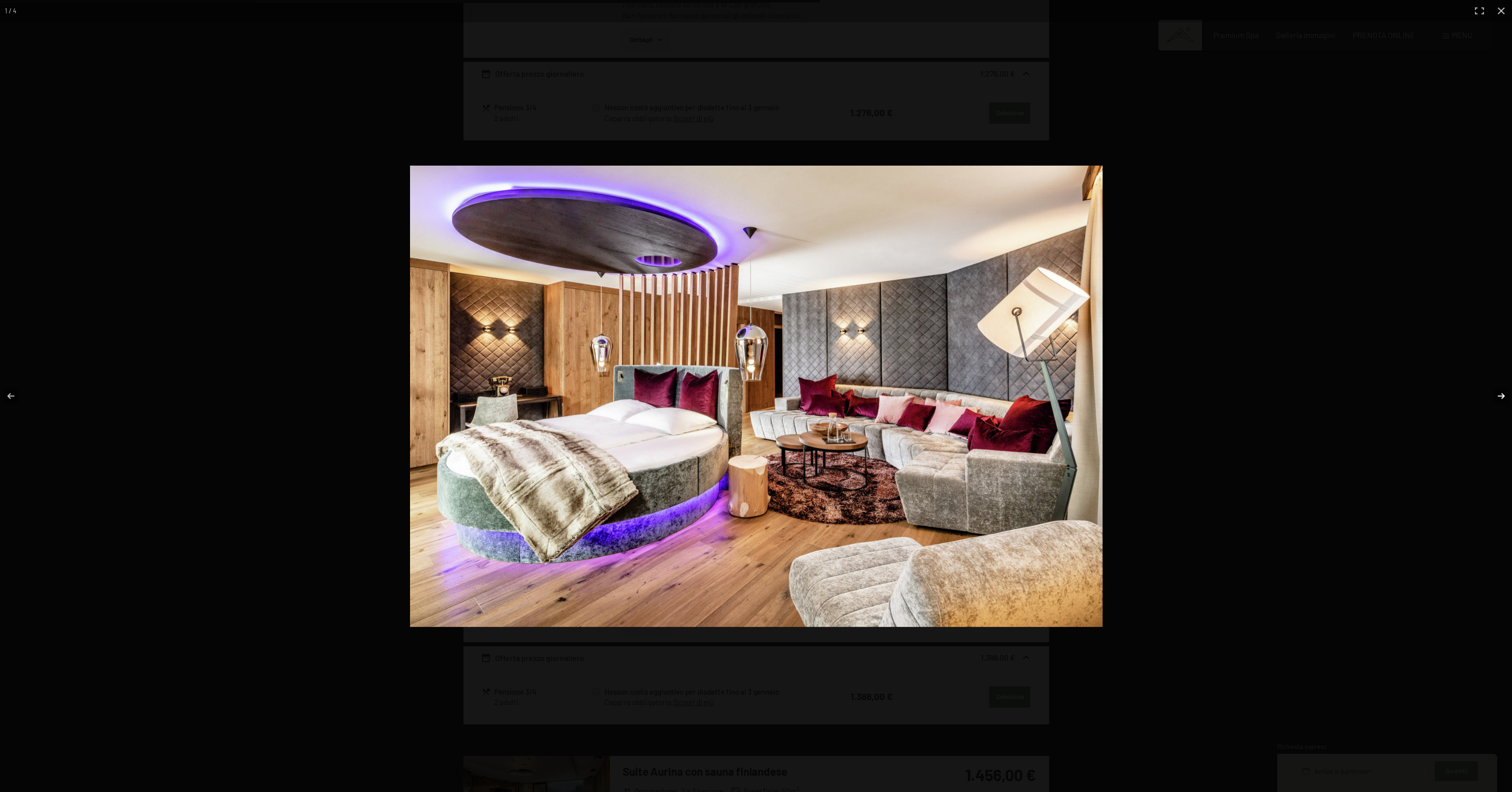
click at [1499, 395] on button "button" at bounding box center [1494, 396] width 34 height 49
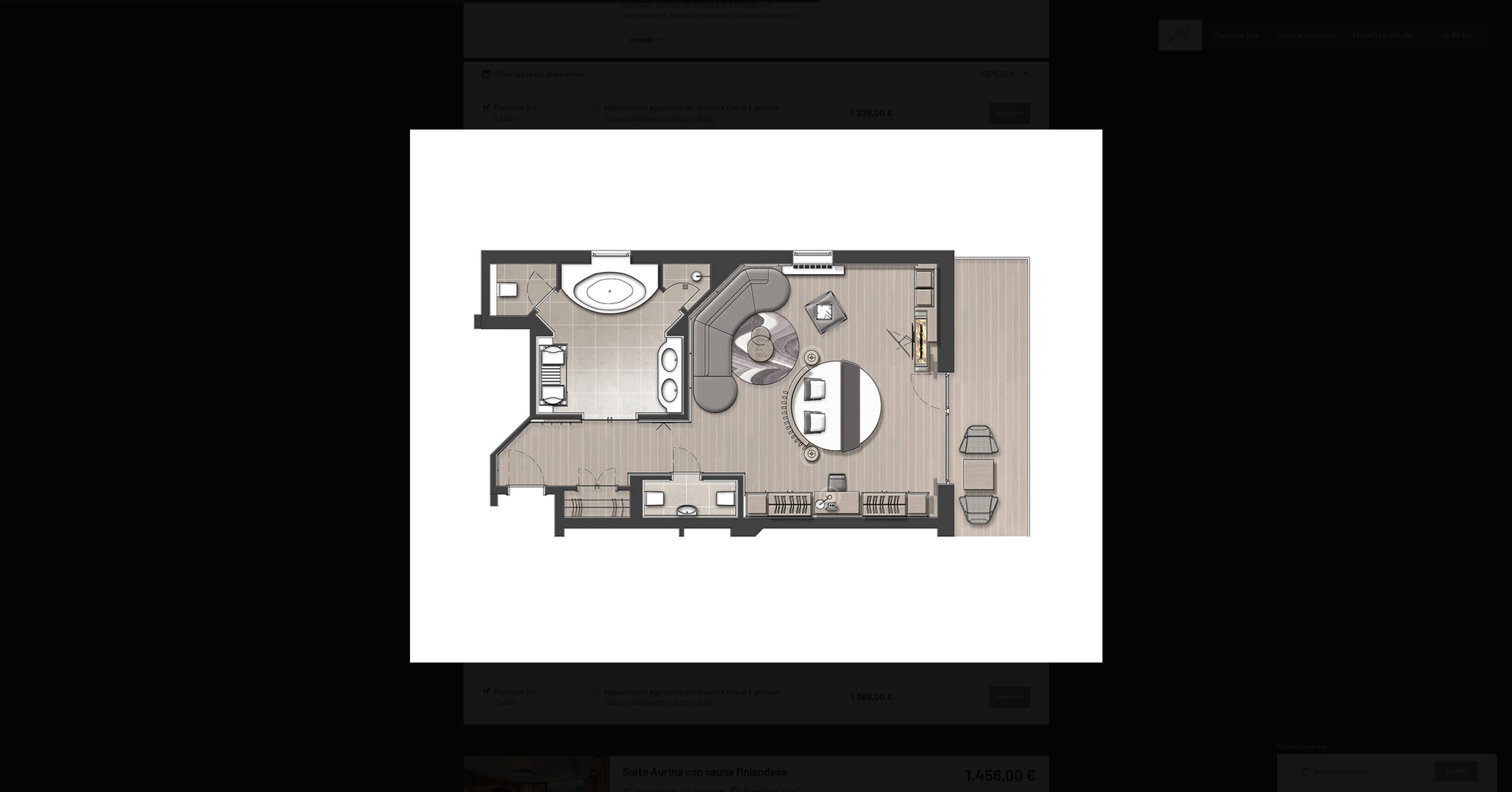
click at [1499, 395] on button "button" at bounding box center [1494, 396] width 34 height 49
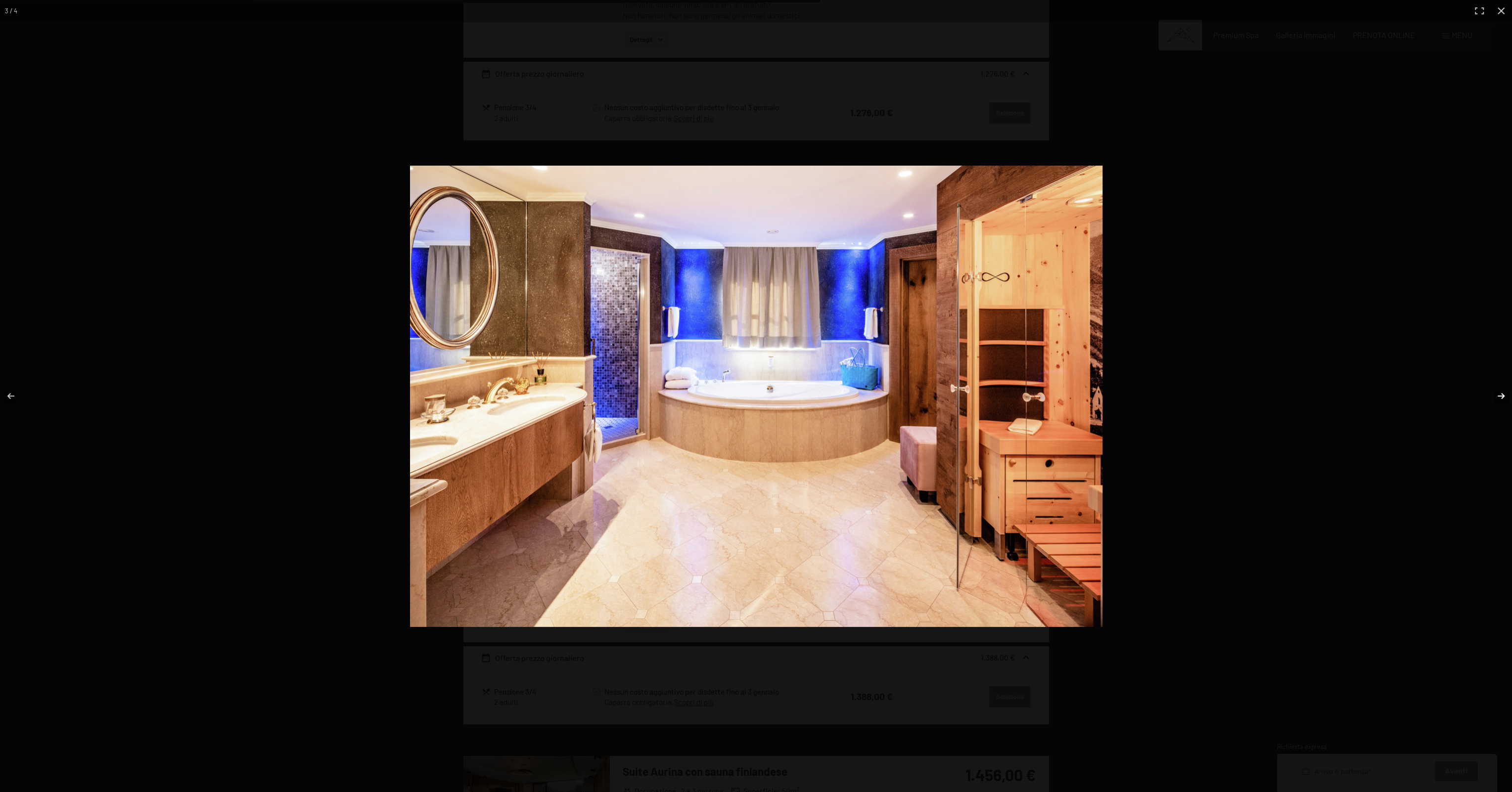
click at [1499, 395] on button "button" at bounding box center [1494, 396] width 34 height 49
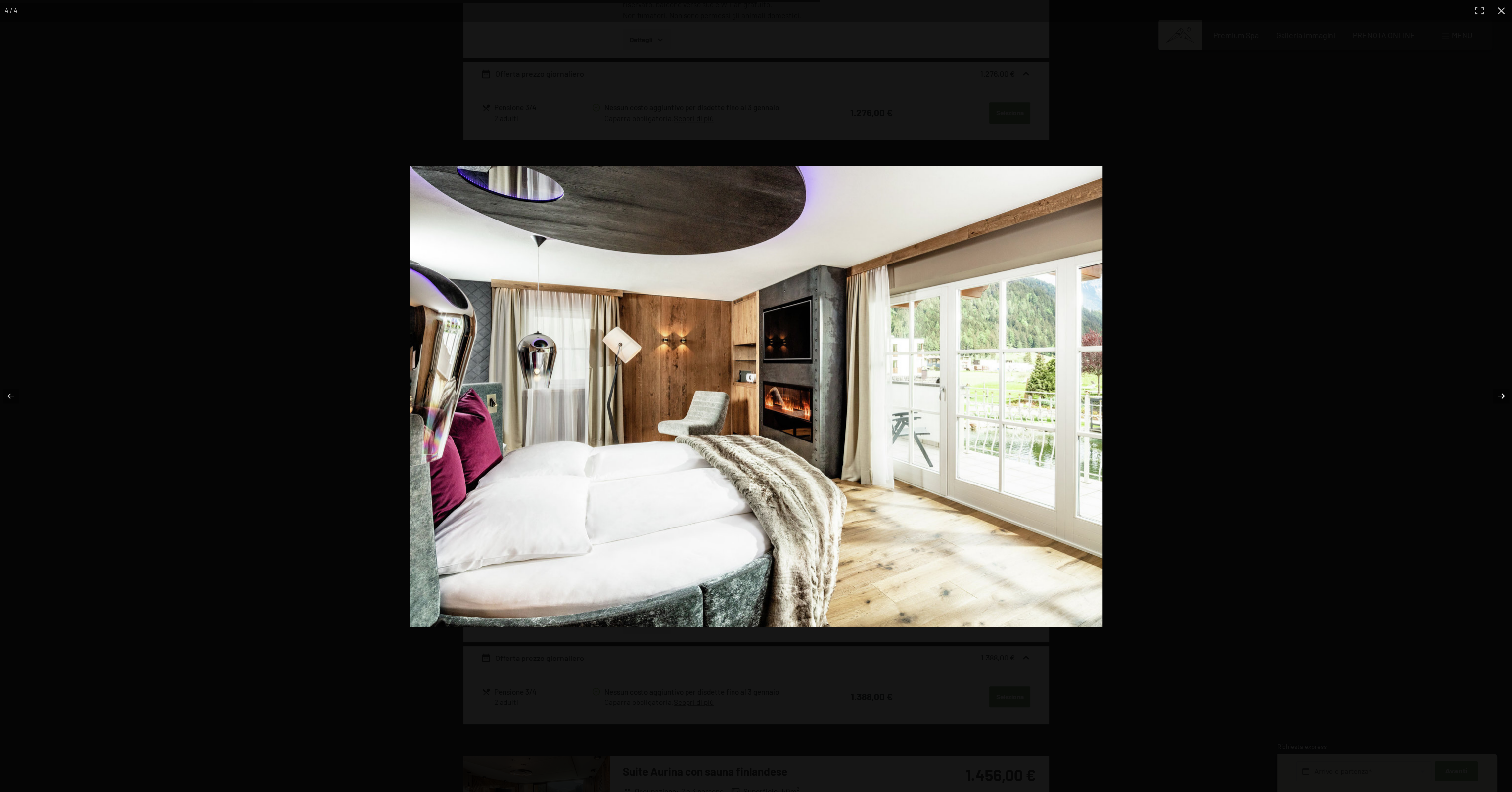
click at [1499, 395] on button "button" at bounding box center [1494, 396] width 34 height 49
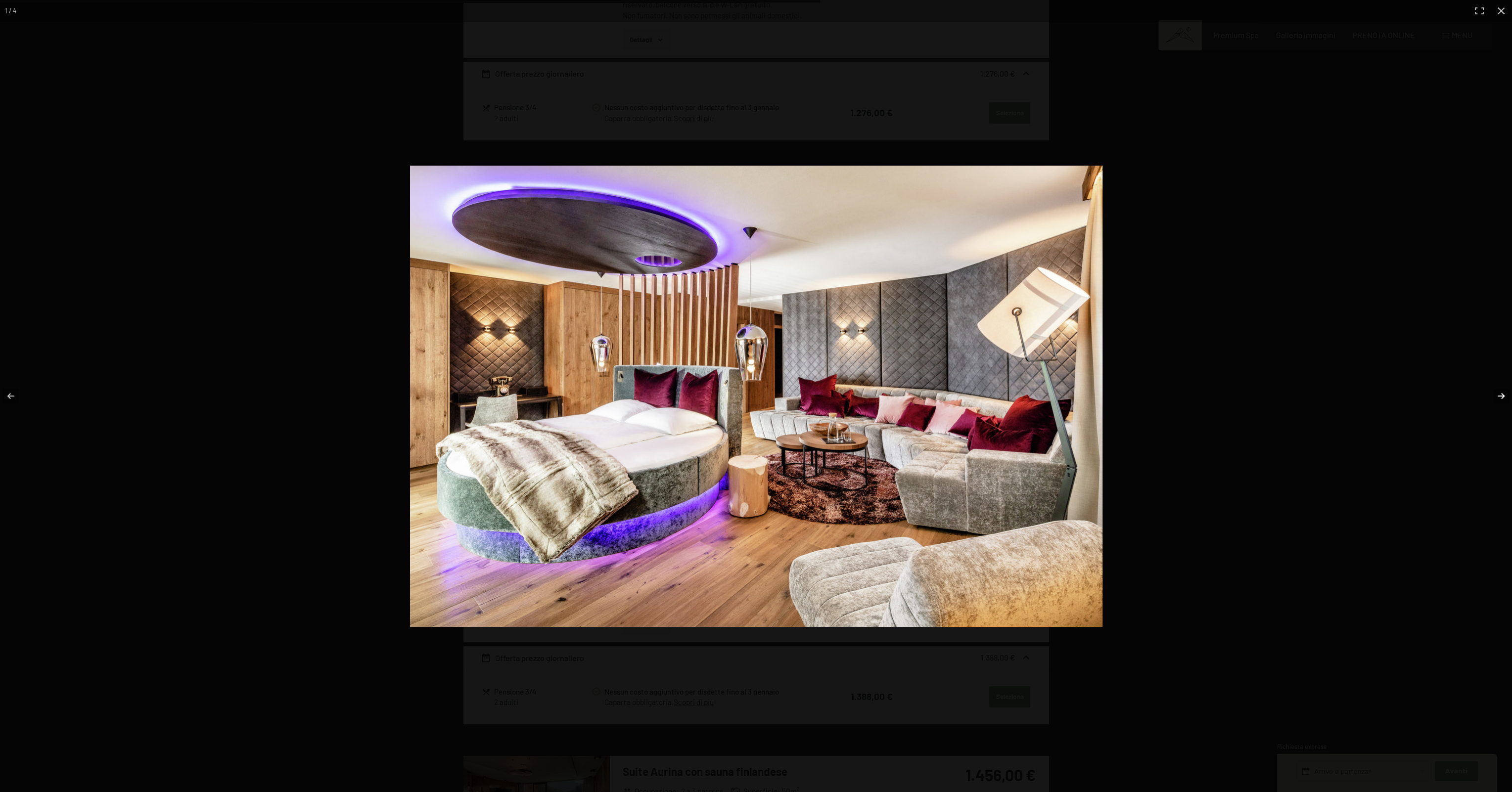
click at [1499, 395] on button "button" at bounding box center [1494, 396] width 34 height 49
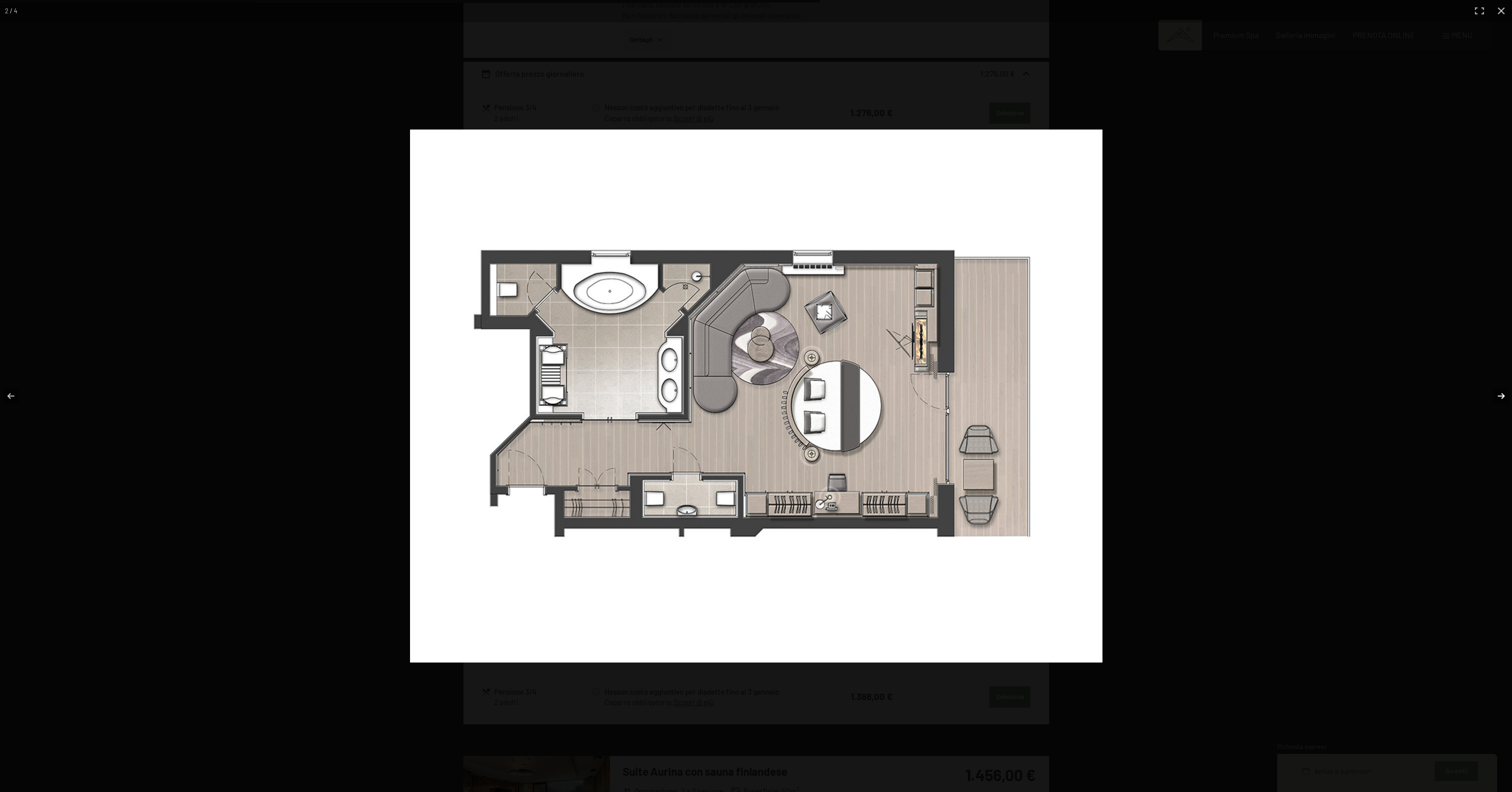
click at [1499, 395] on button "button" at bounding box center [1494, 396] width 34 height 49
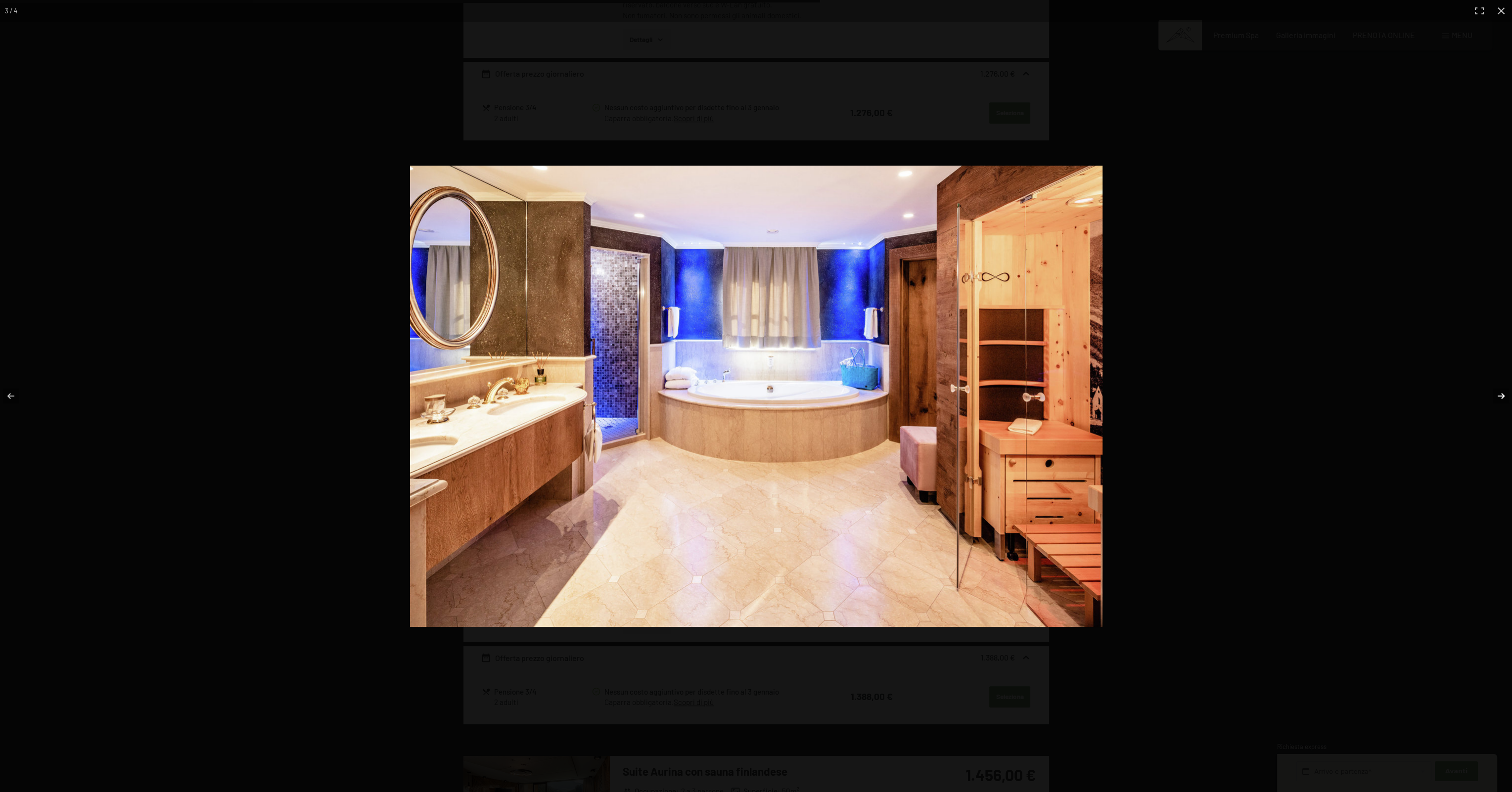
click at [1499, 395] on button "button" at bounding box center [1494, 396] width 34 height 49
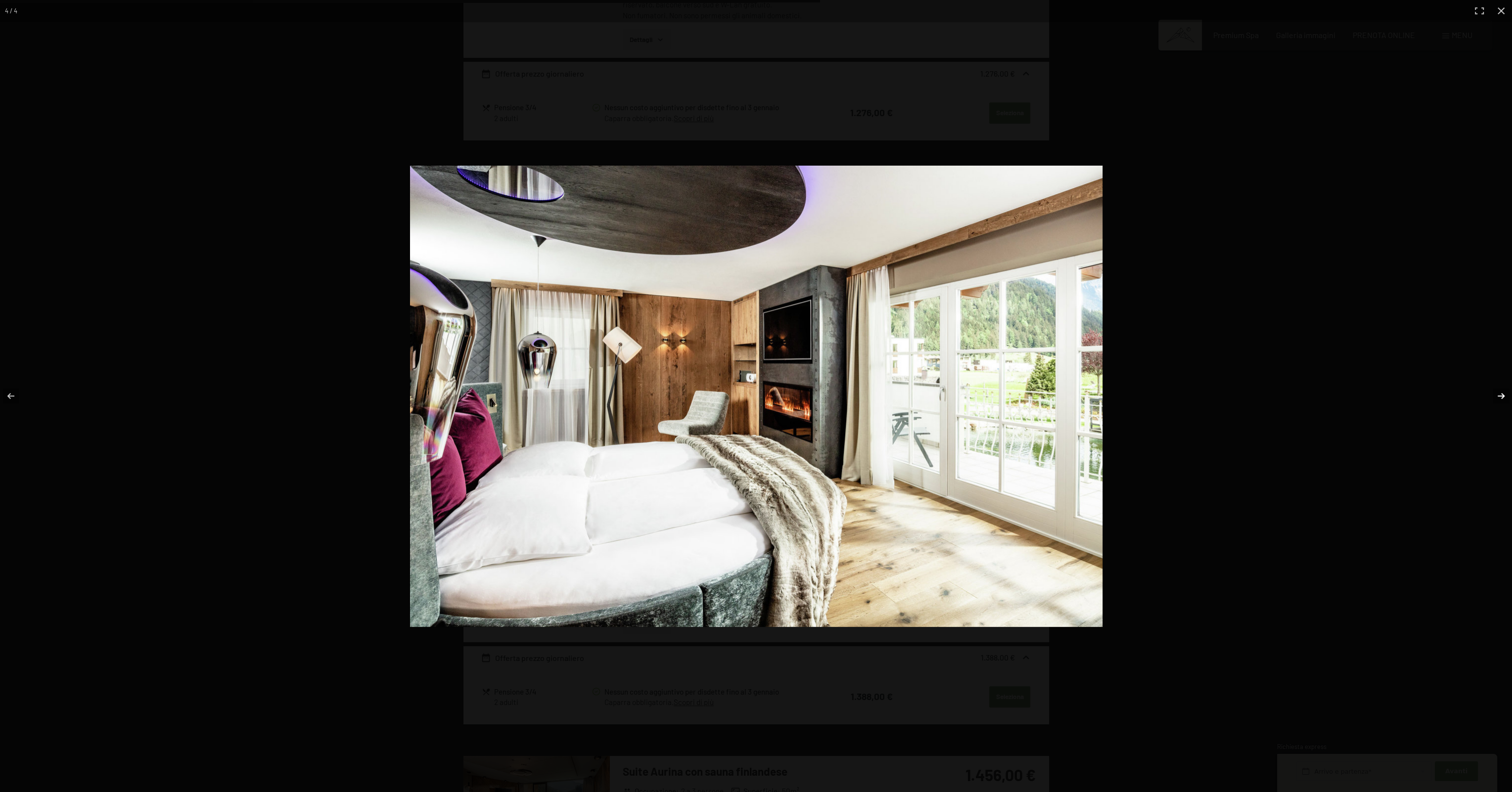
click at [1499, 395] on button "button" at bounding box center [1494, 396] width 34 height 49
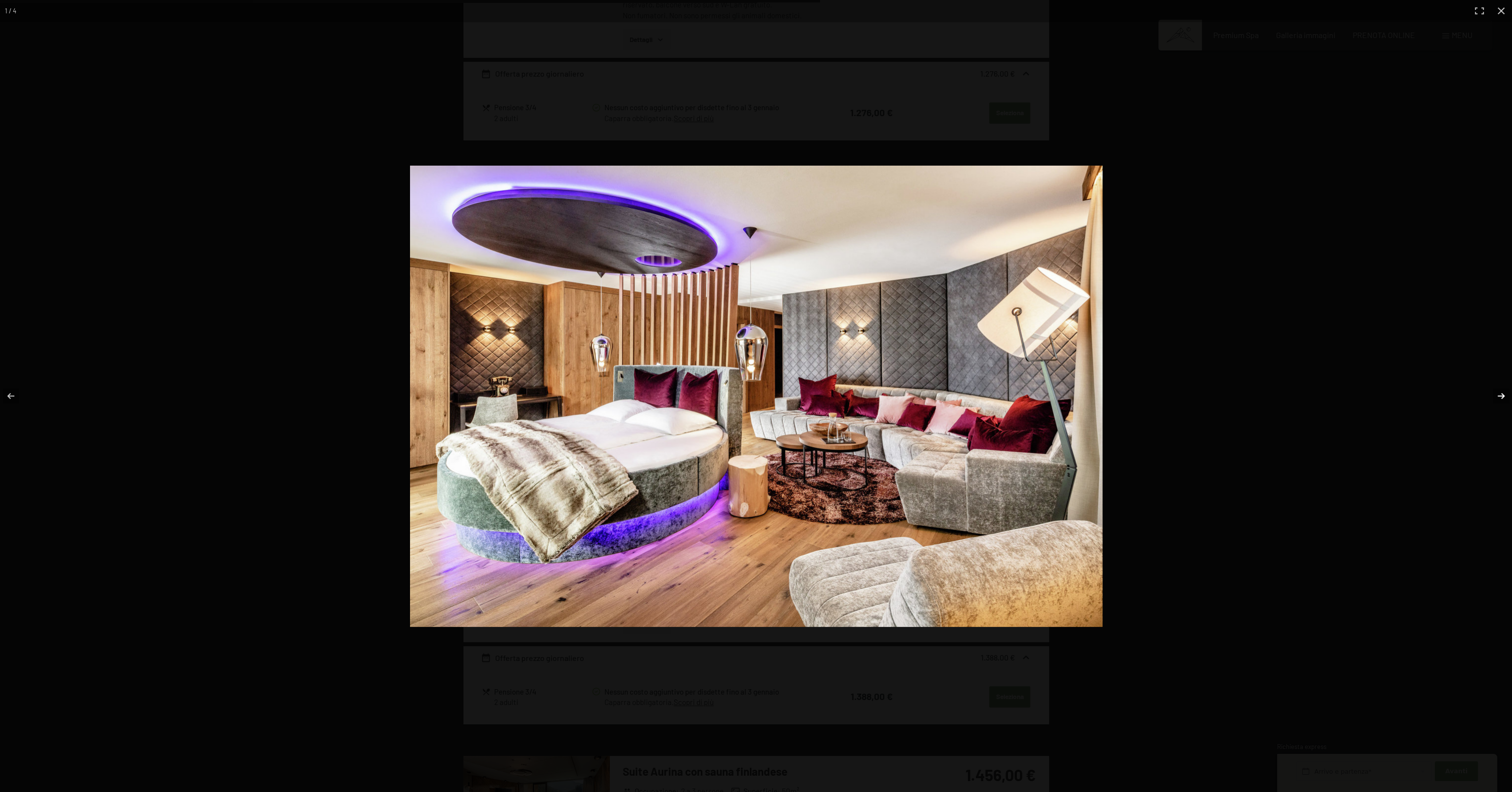
click at [1499, 395] on button "button" at bounding box center [1494, 396] width 34 height 49
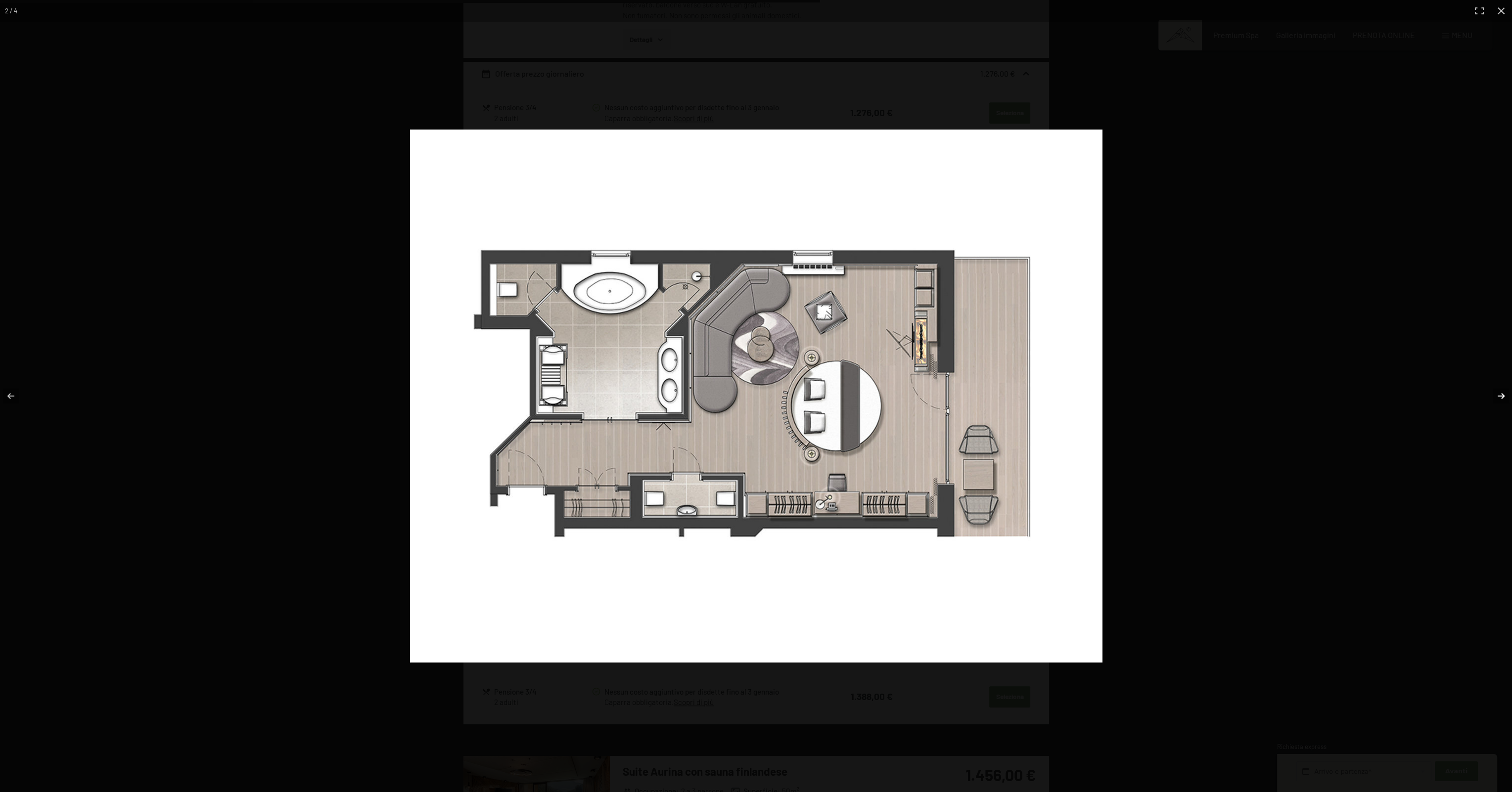
click at [1499, 395] on button "button" at bounding box center [1494, 396] width 34 height 49
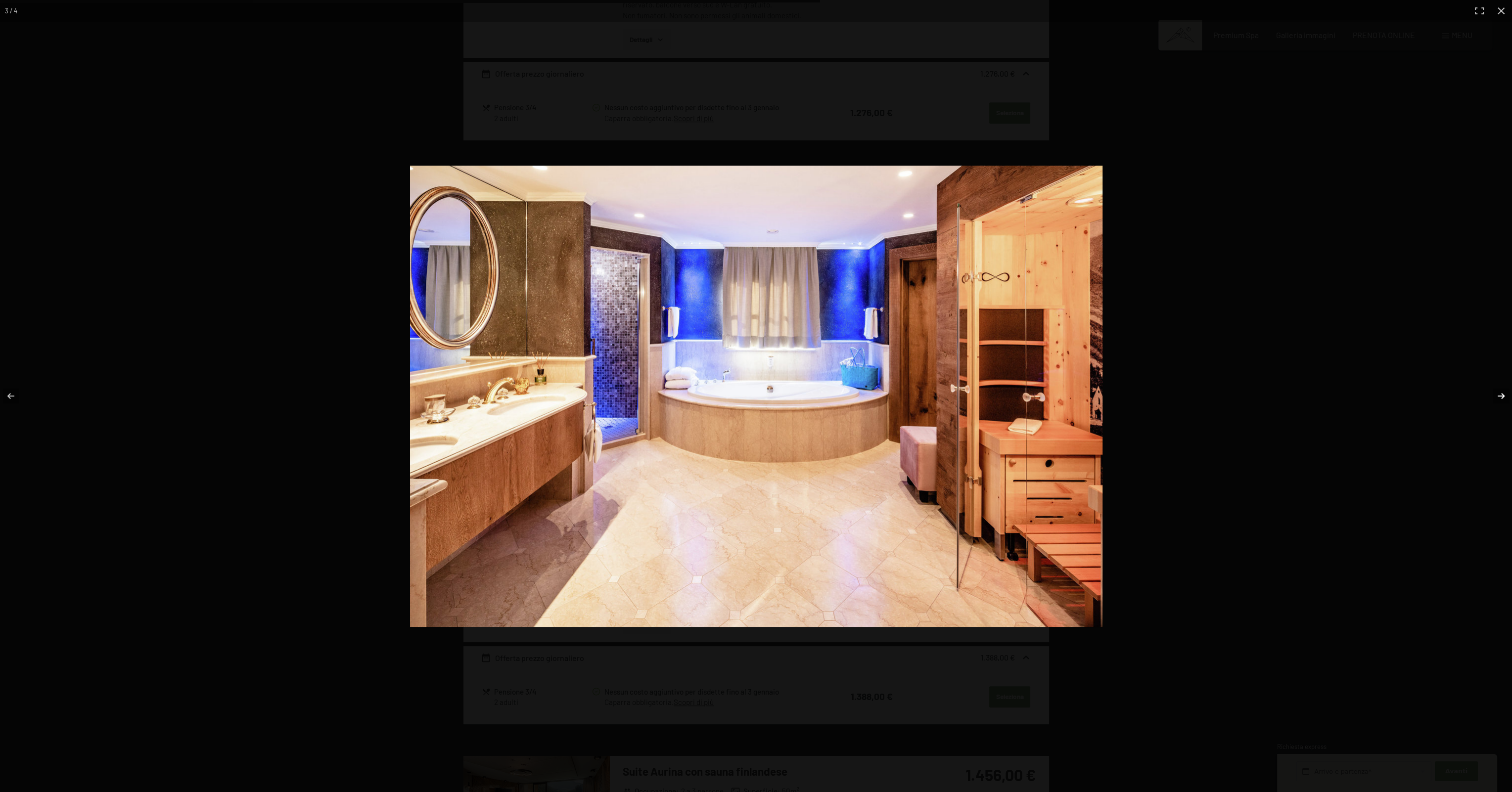
click at [1499, 395] on button "button" at bounding box center [1494, 396] width 34 height 49
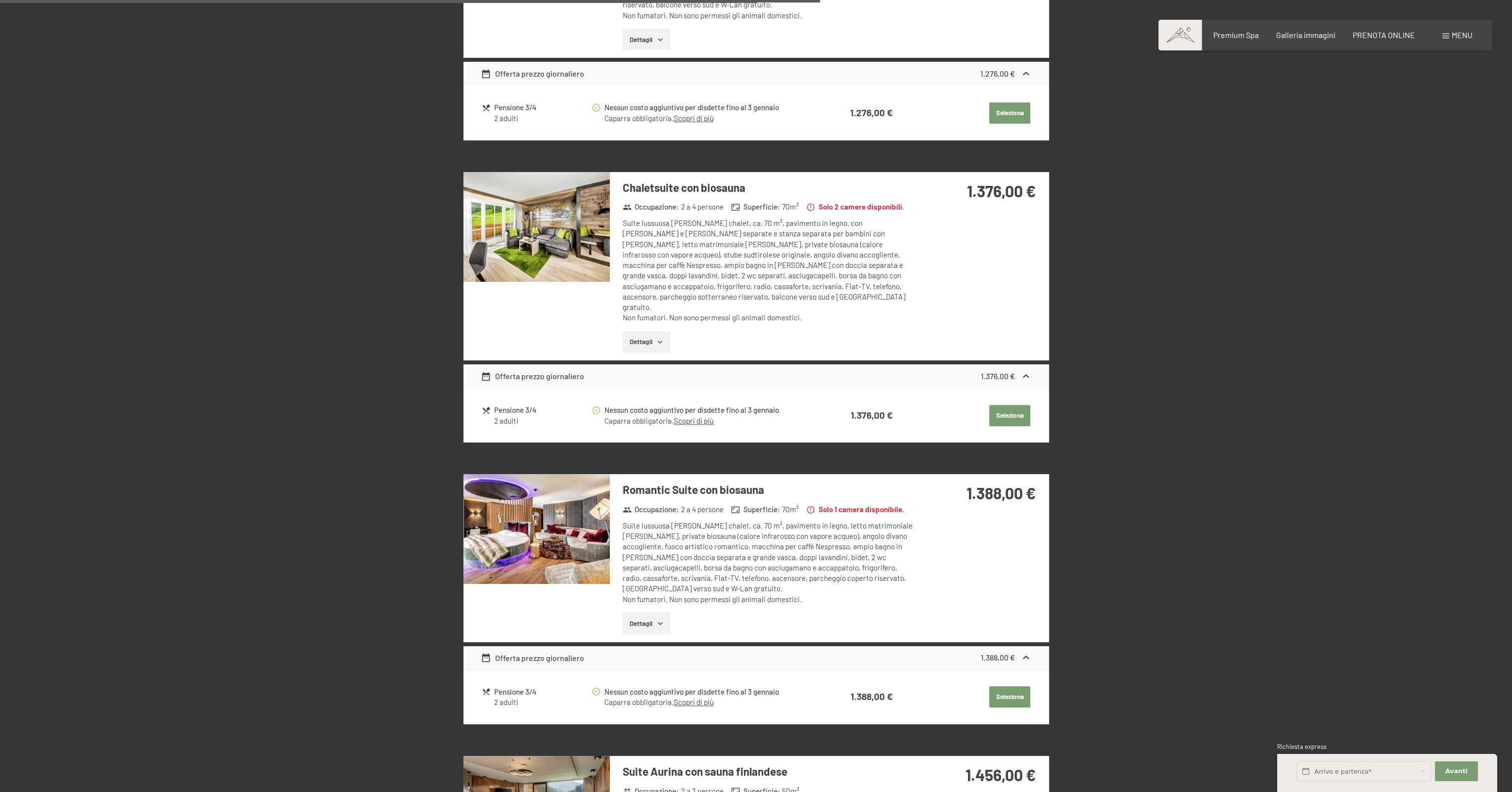
click at [0, 0] on div at bounding box center [0, 0] width 0 height 0
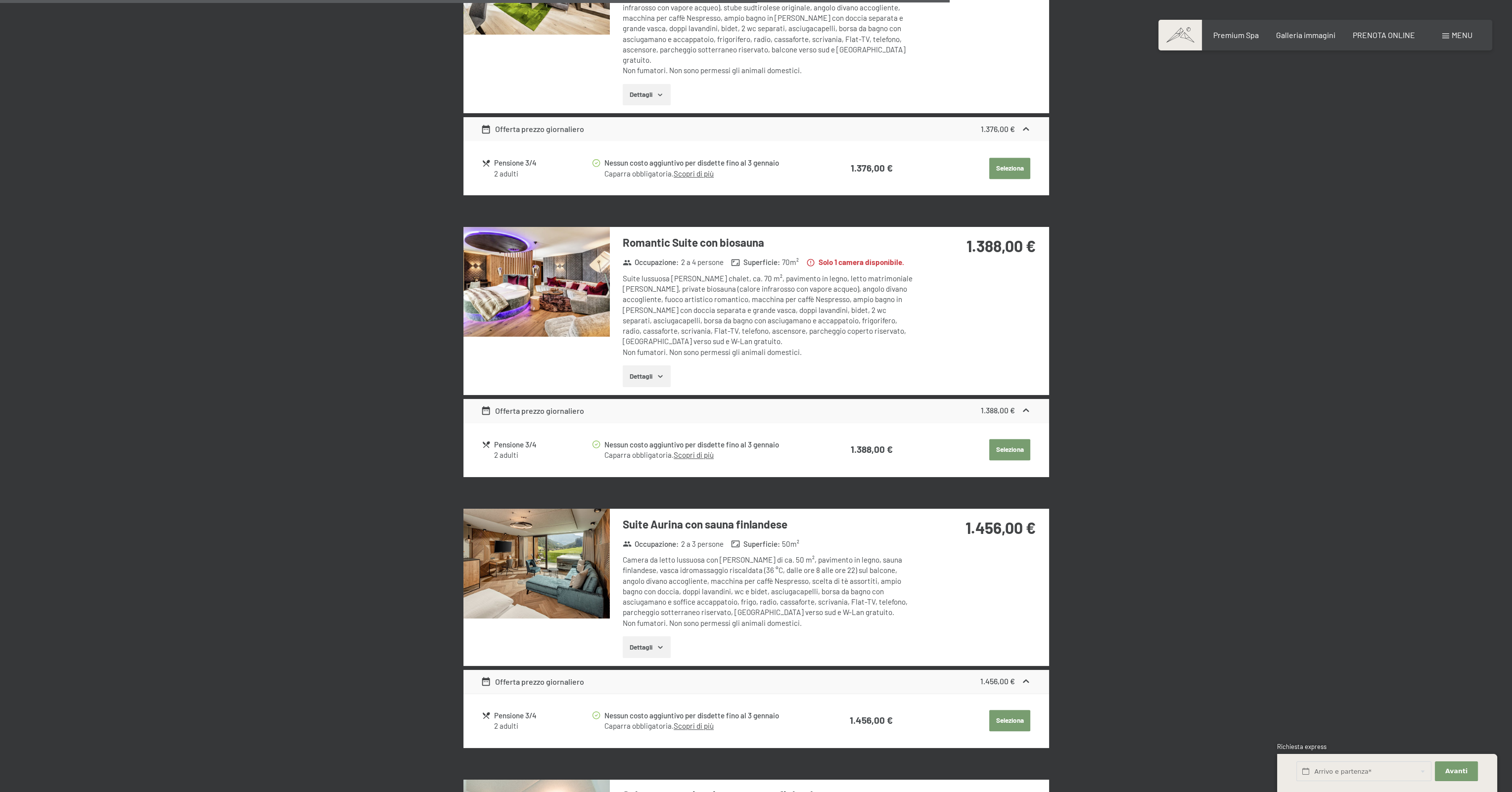
scroll to position [2077, 0]
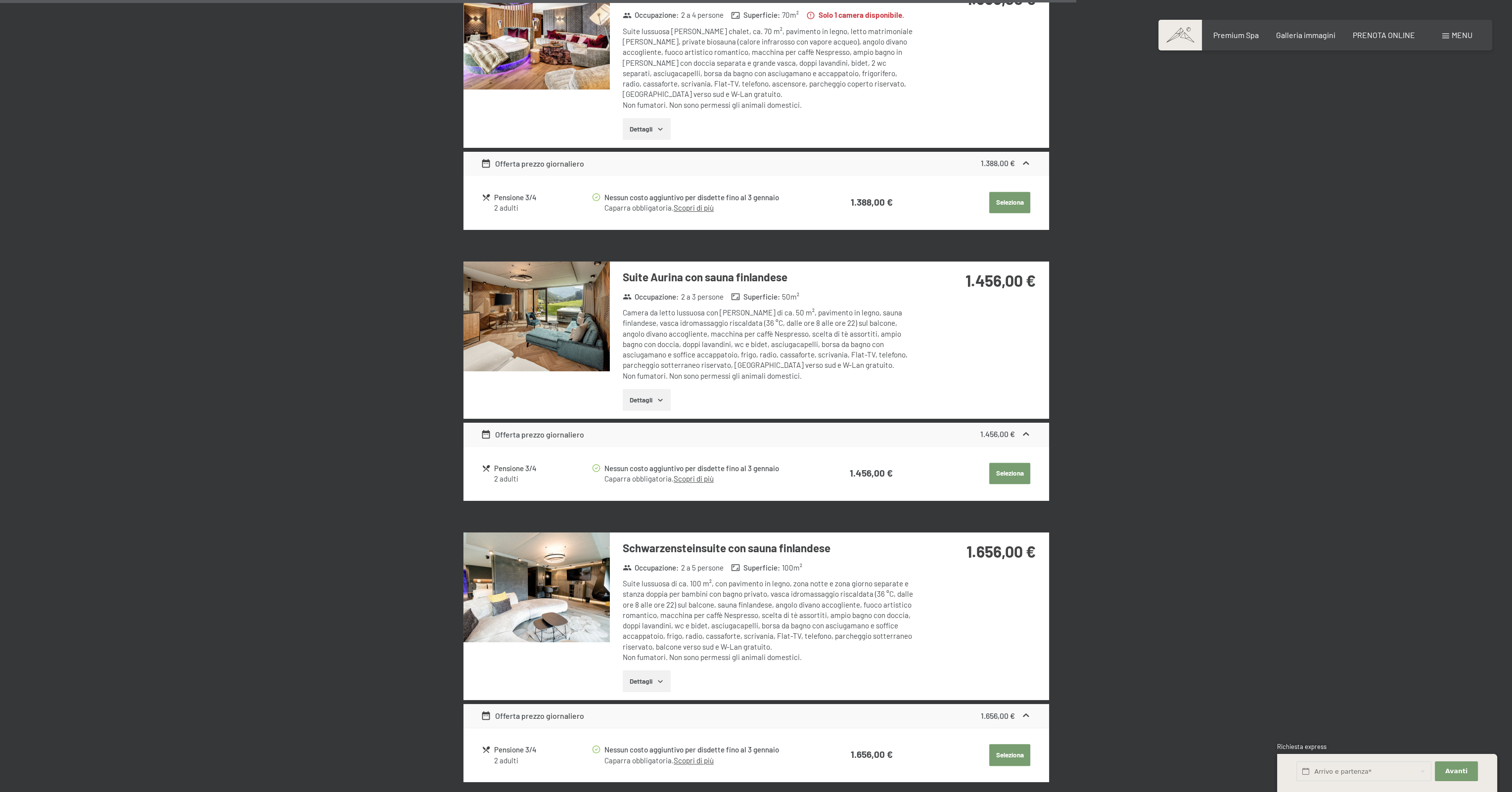
click at [529, 555] on img at bounding box center [536, 587] width 146 height 110
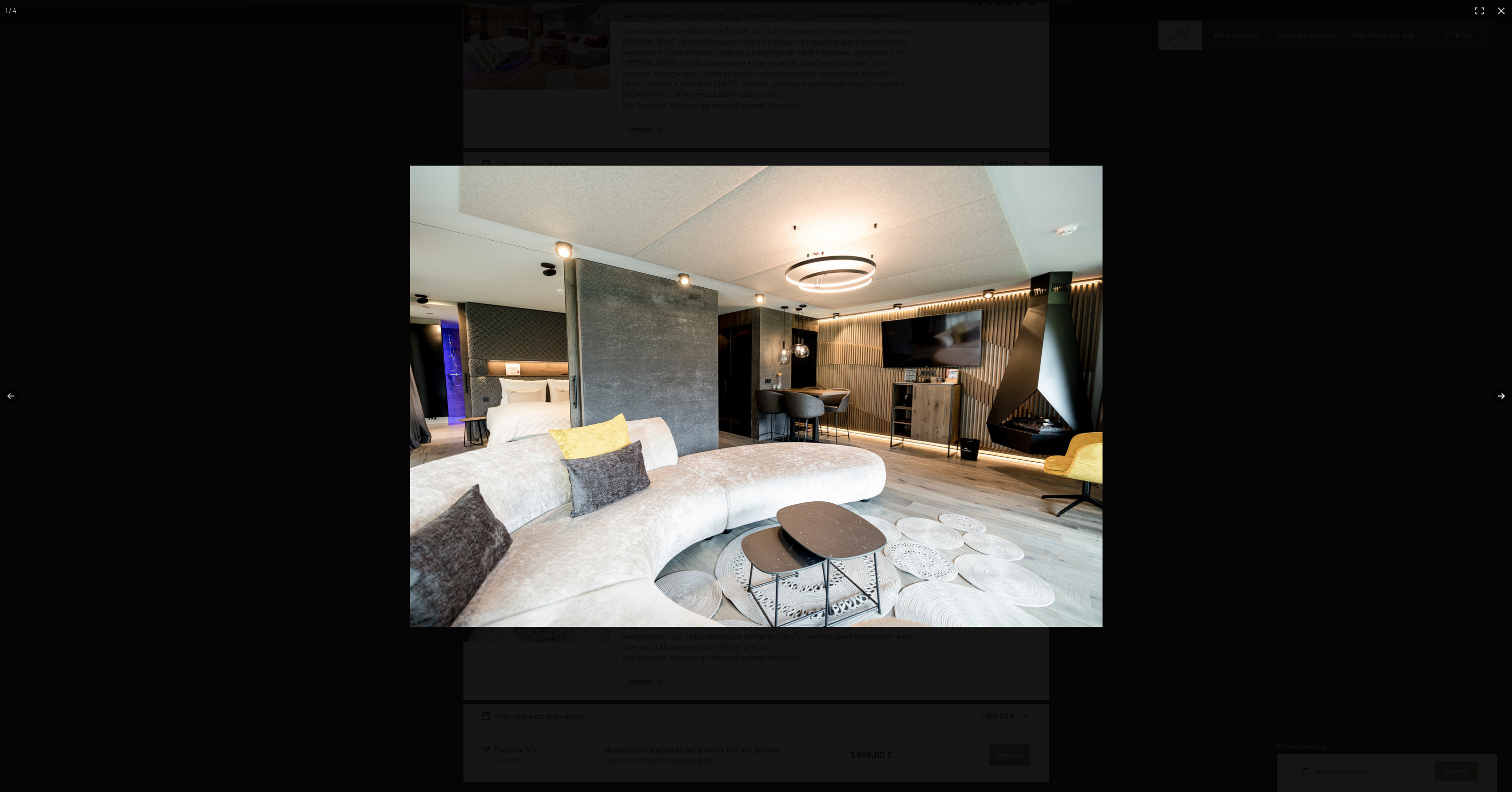
click at [1501, 397] on button "button" at bounding box center [1494, 396] width 34 height 49
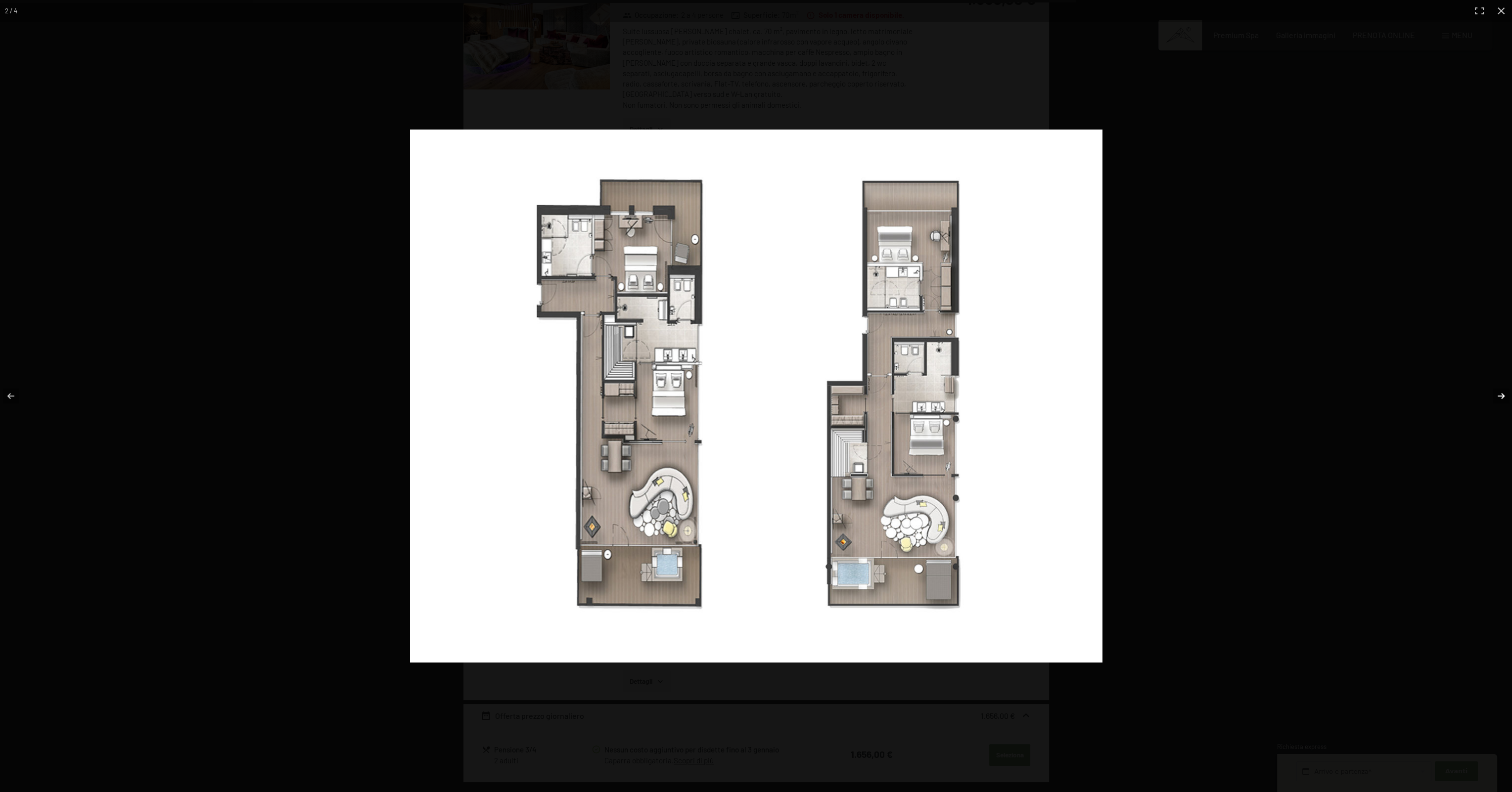
click at [1501, 397] on button "button" at bounding box center [1494, 396] width 34 height 49
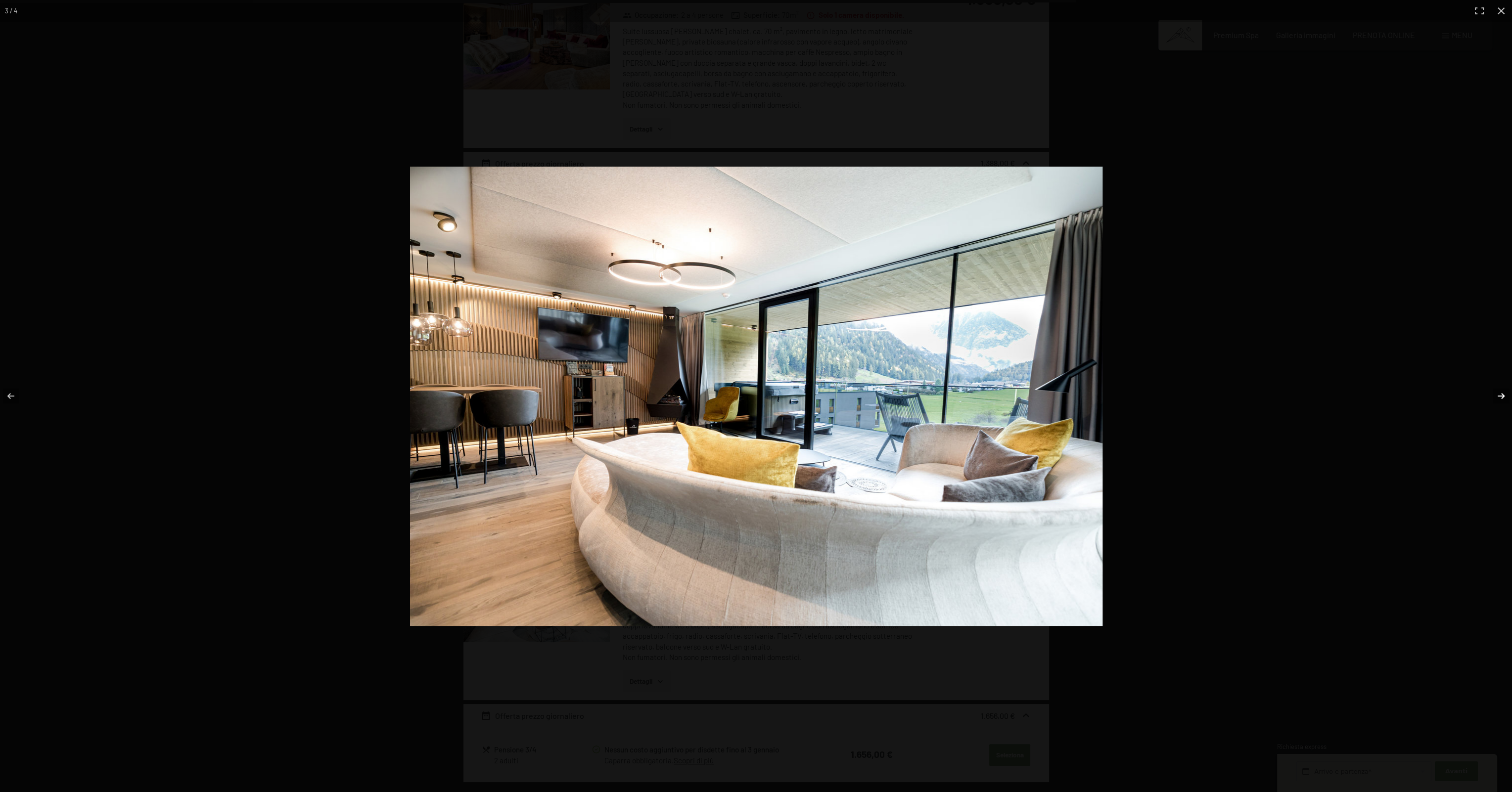
click at [1501, 397] on button "button" at bounding box center [1494, 396] width 34 height 49
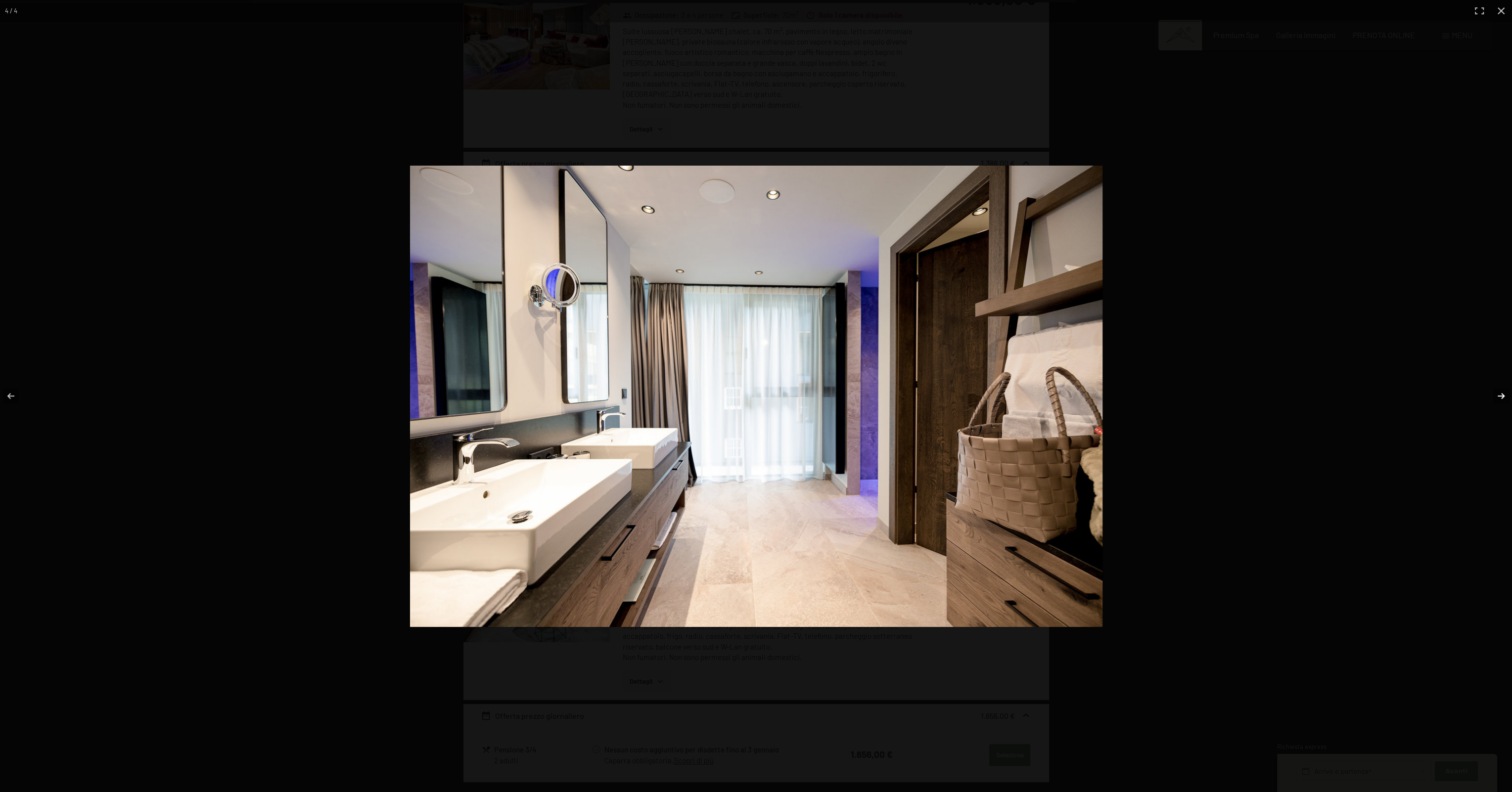
click at [1501, 397] on button "button" at bounding box center [1494, 396] width 34 height 49
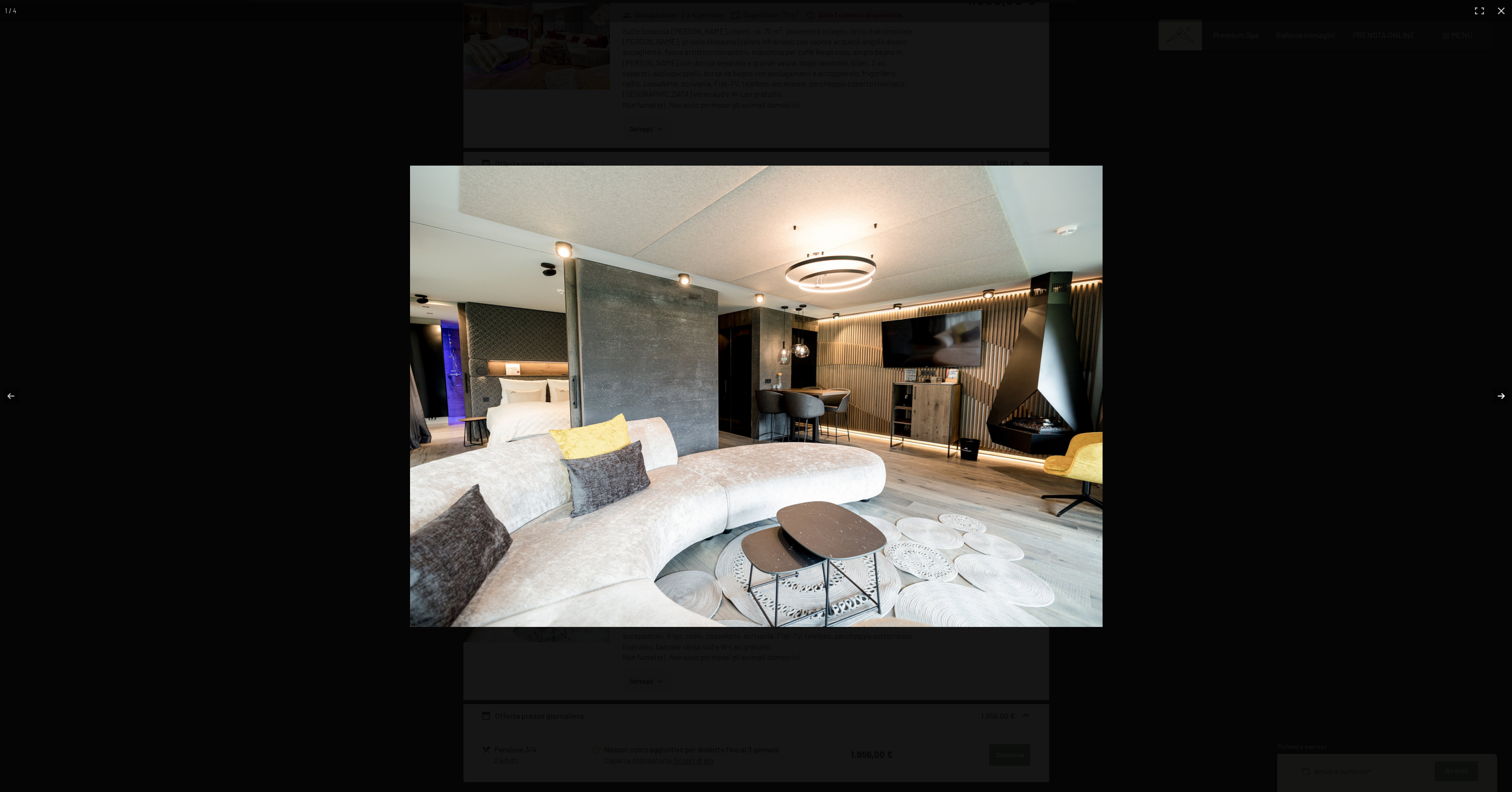
click at [1501, 397] on button "button" at bounding box center [1494, 396] width 34 height 49
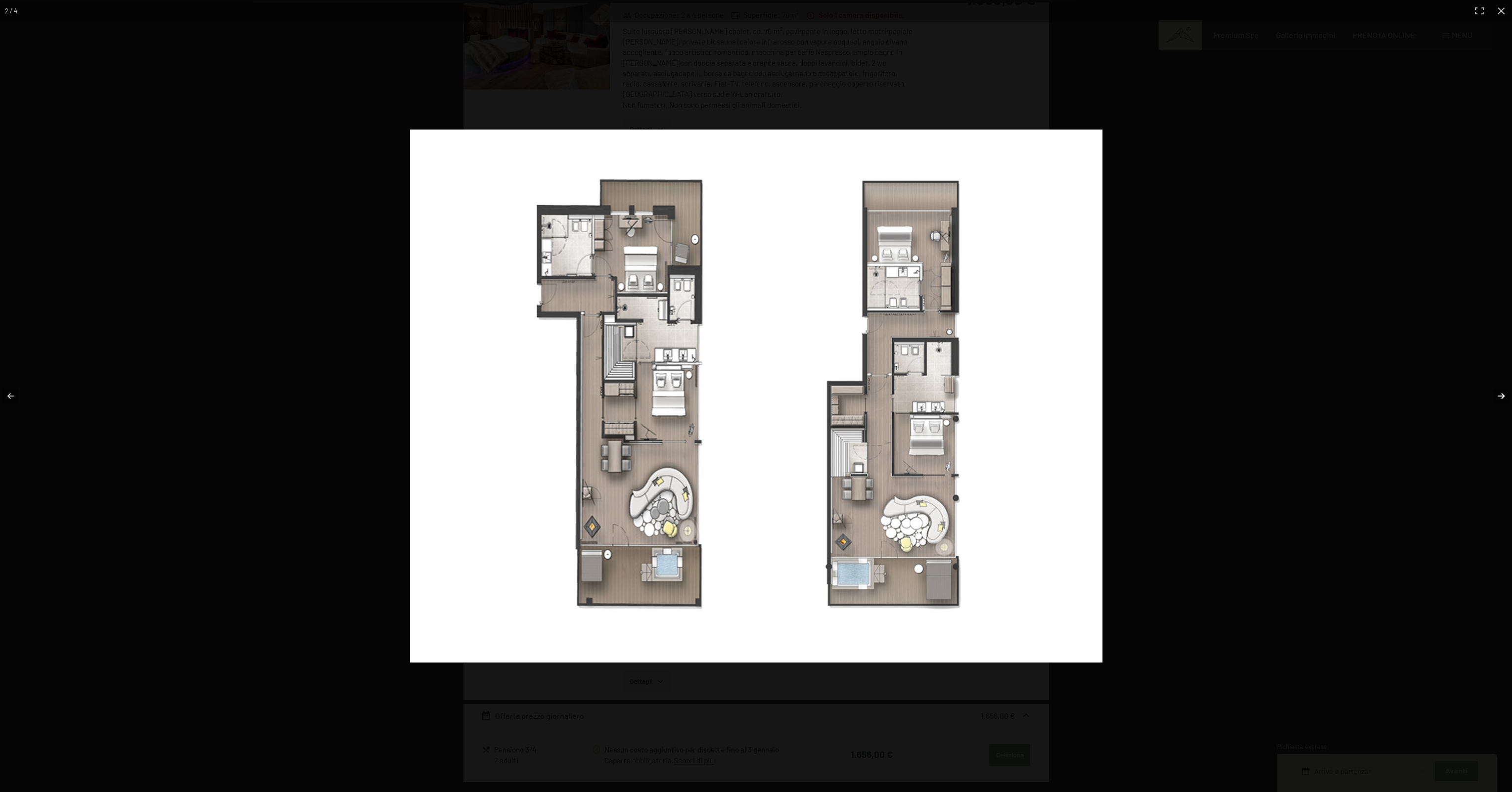
click at [1501, 397] on button "button" at bounding box center [1494, 396] width 34 height 49
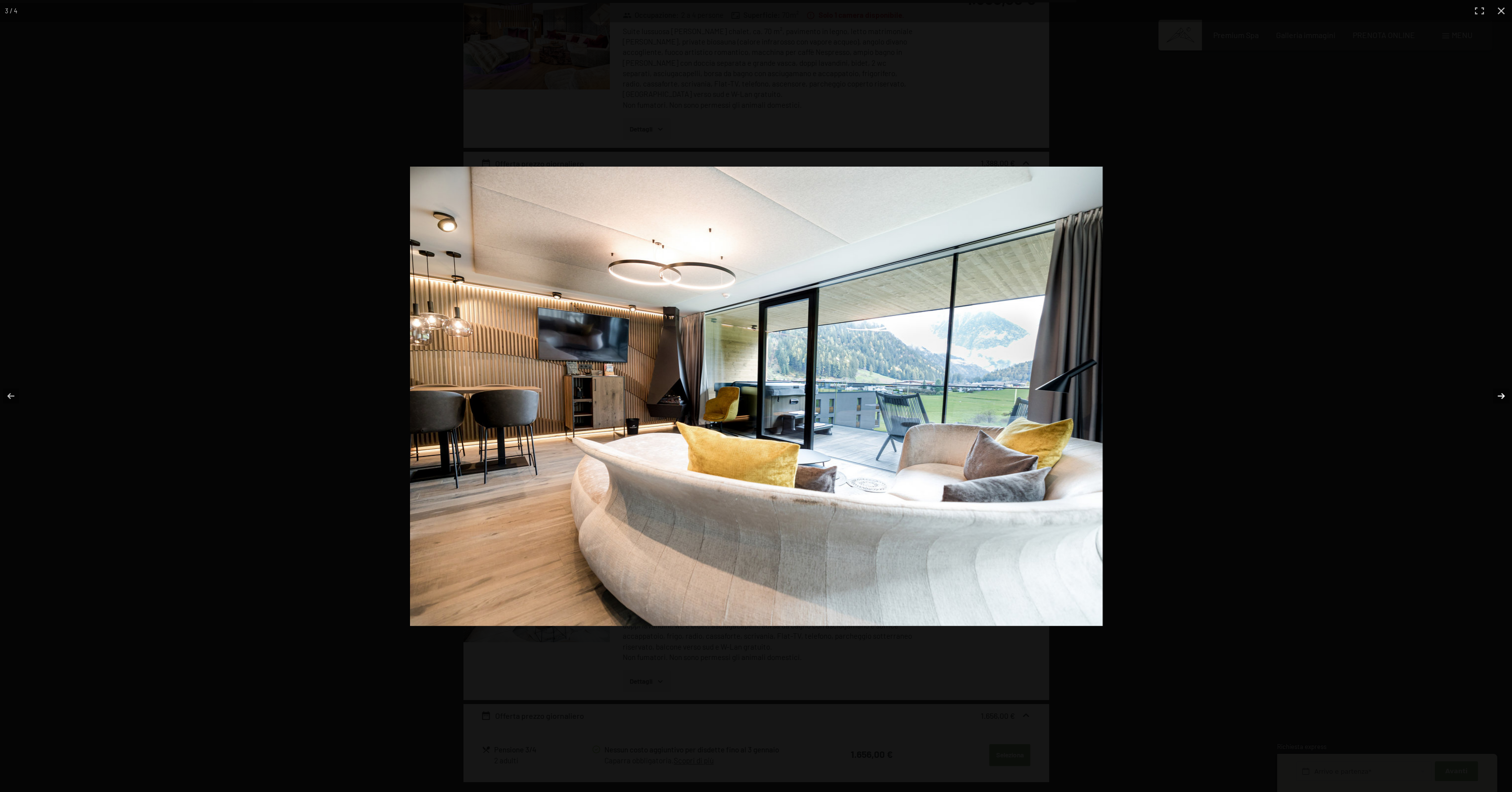
click at [1501, 397] on button "button" at bounding box center [1494, 396] width 34 height 49
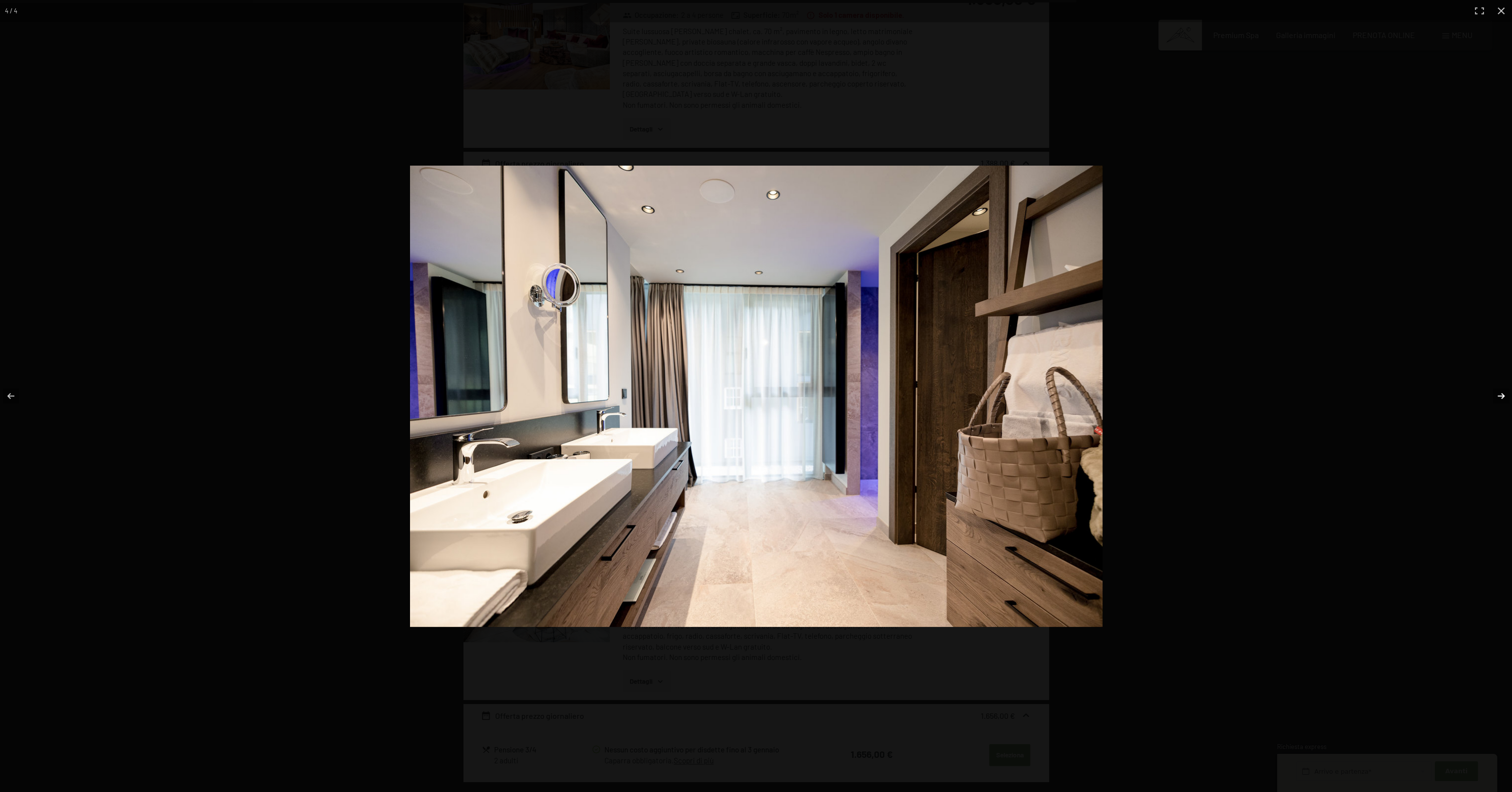
click at [1501, 397] on button "button" at bounding box center [1494, 396] width 34 height 49
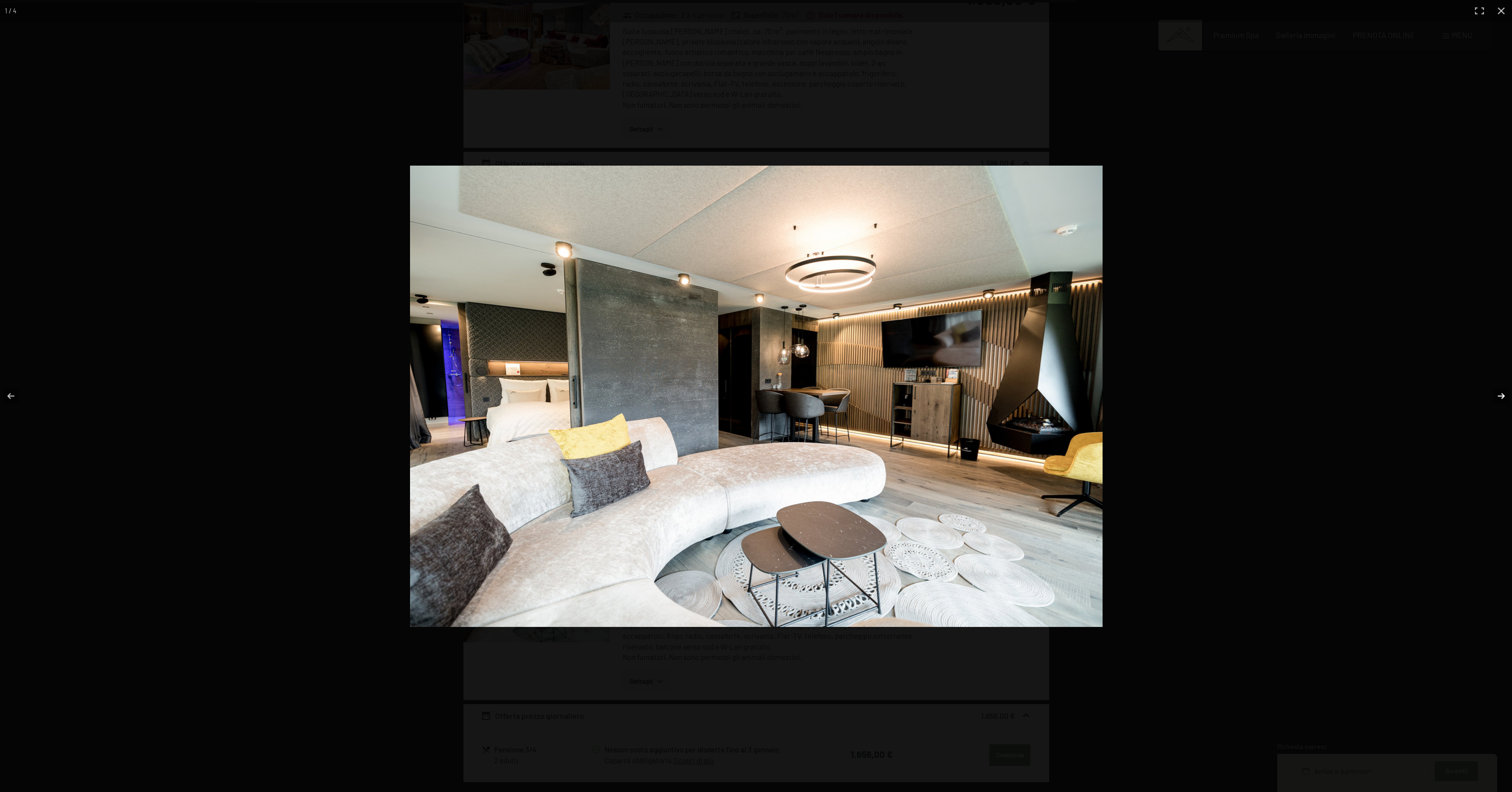
click at [1495, 396] on button "button" at bounding box center [1494, 396] width 34 height 49
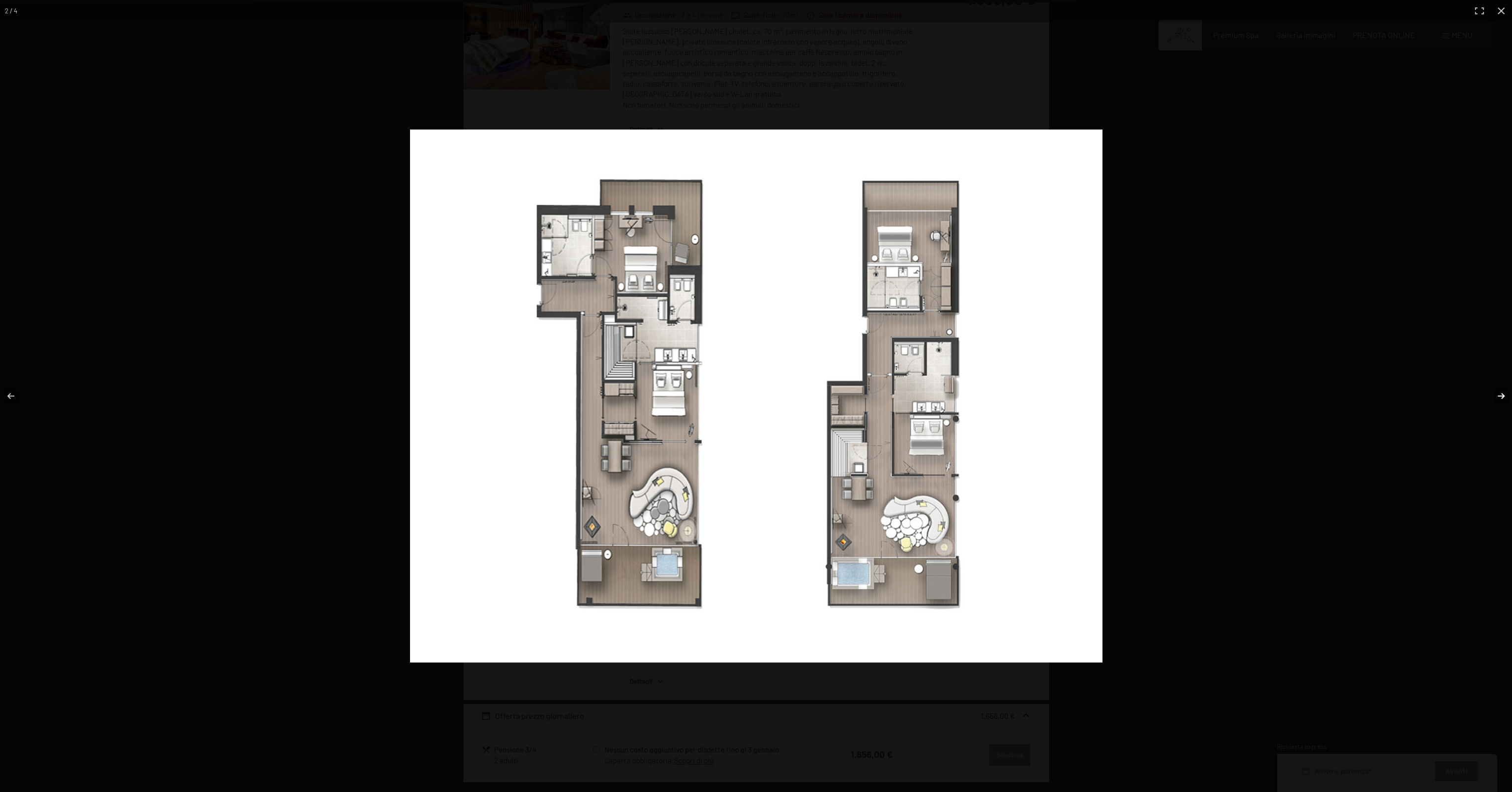
click at [1495, 396] on button "button" at bounding box center [1494, 396] width 34 height 49
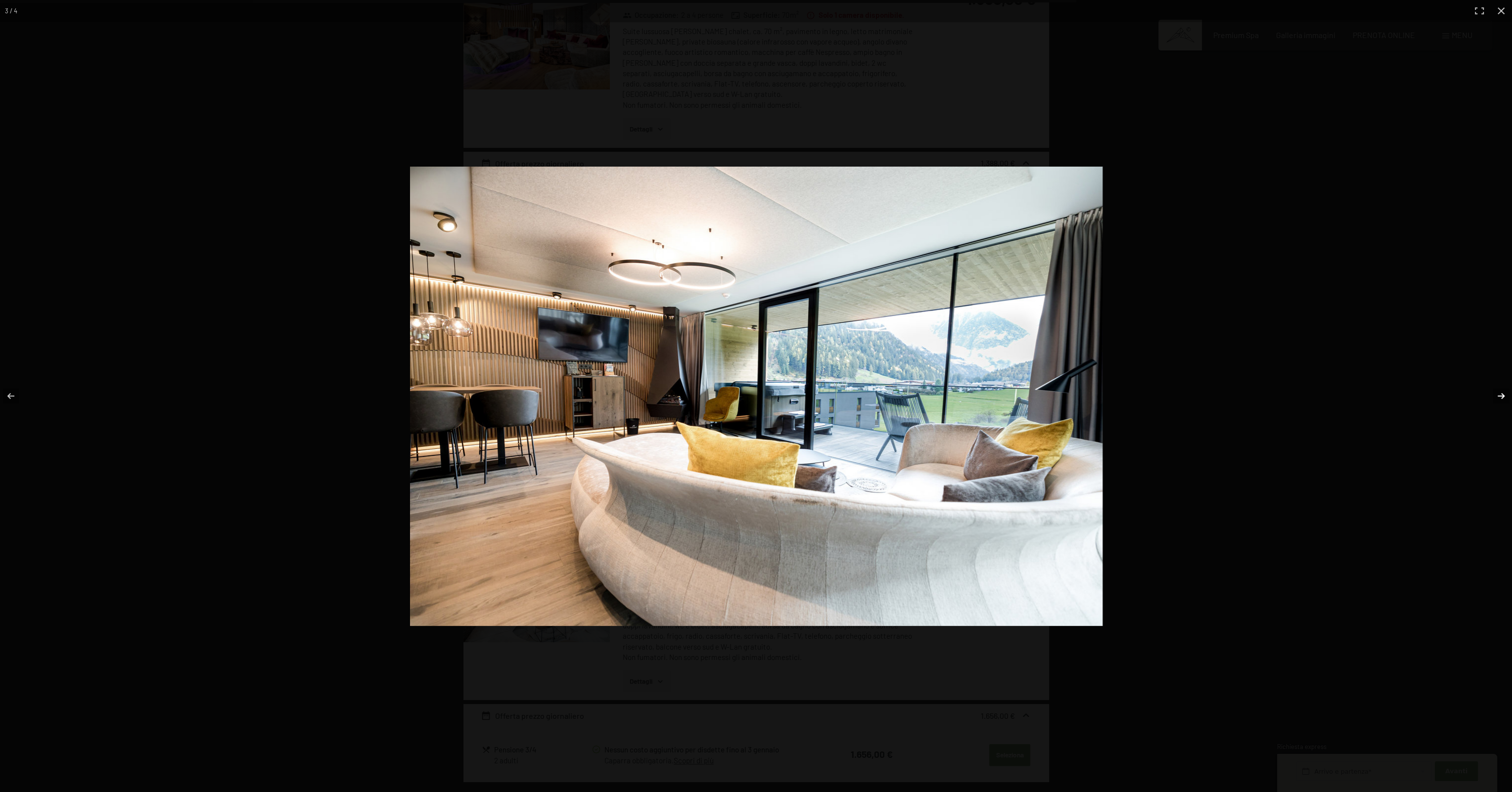
click at [1495, 396] on button "button" at bounding box center [1494, 396] width 34 height 49
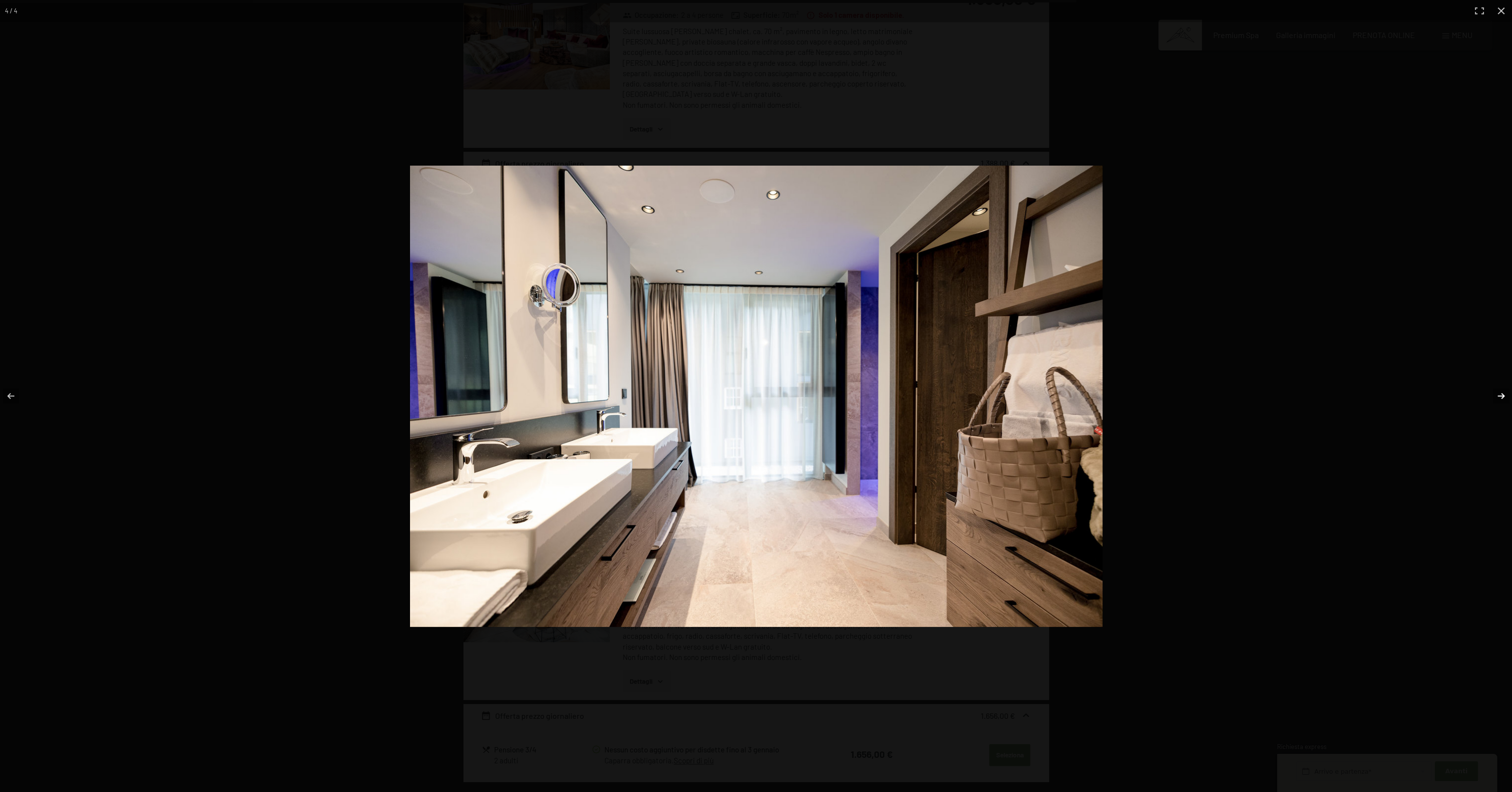
click at [1495, 396] on button "button" at bounding box center [1494, 396] width 34 height 49
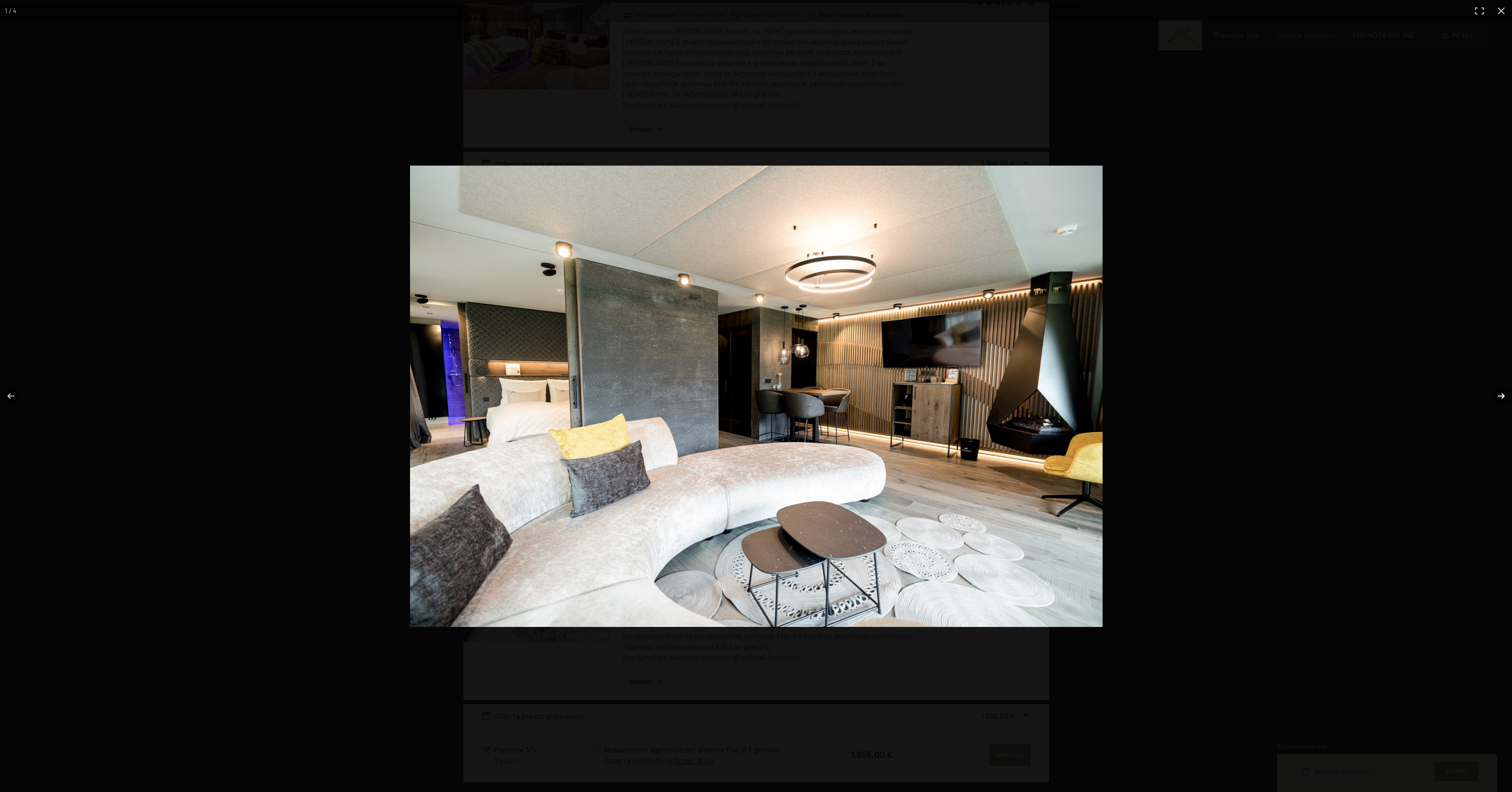
click at [1495, 396] on button "button" at bounding box center [1494, 396] width 34 height 49
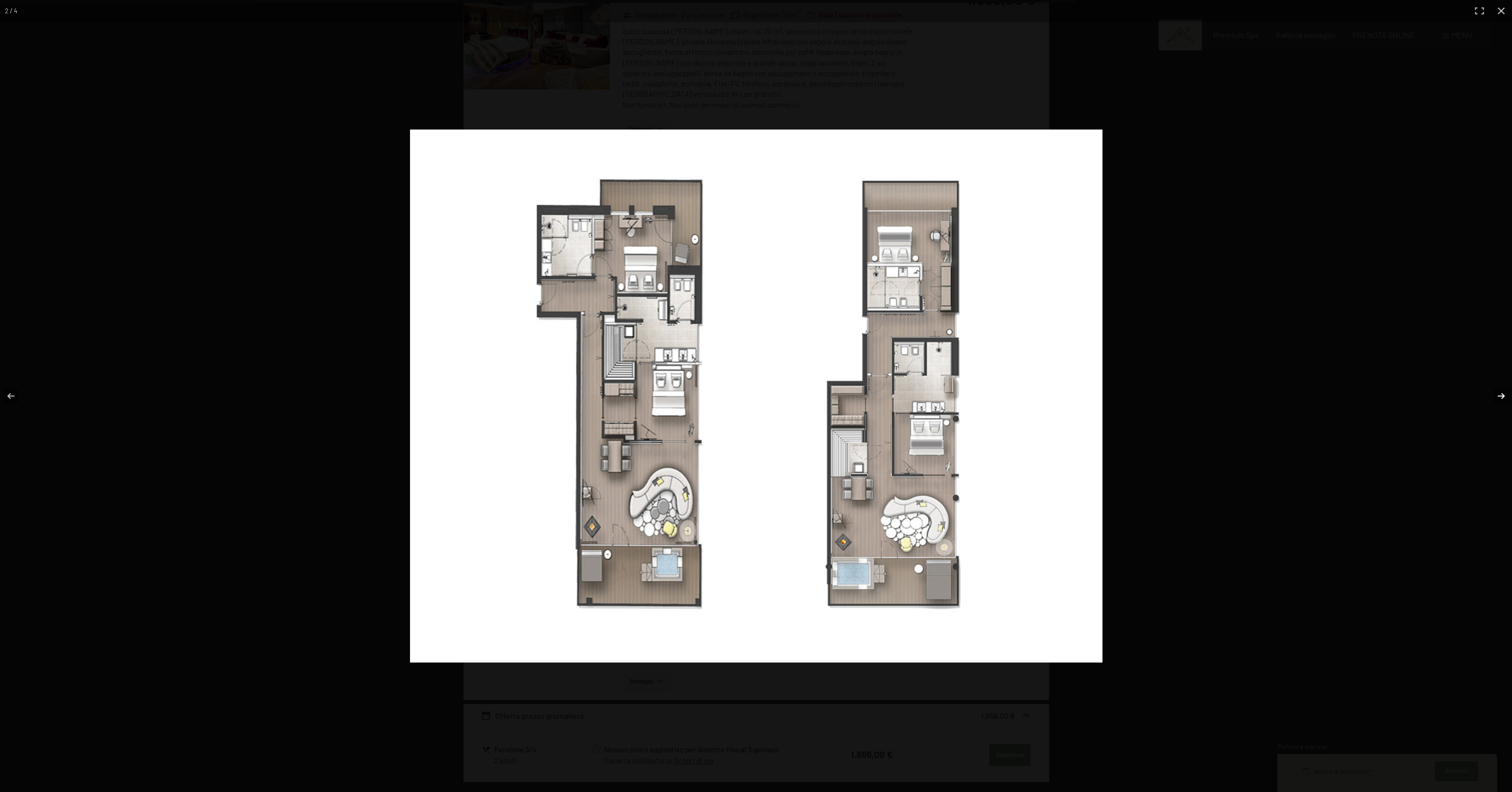
click at [1495, 396] on button "button" at bounding box center [1494, 396] width 34 height 49
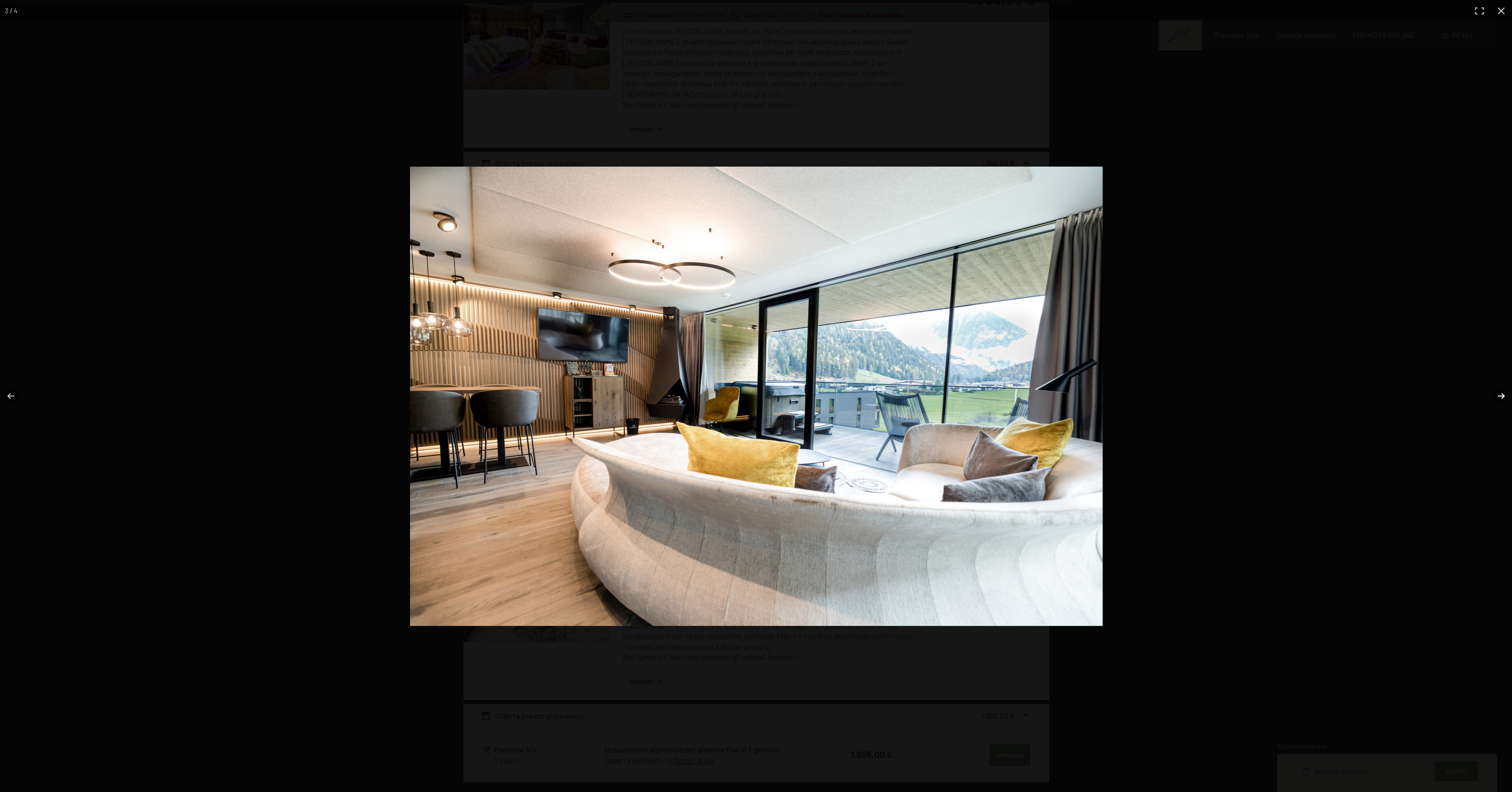
click at [1495, 396] on button "button" at bounding box center [1494, 396] width 34 height 49
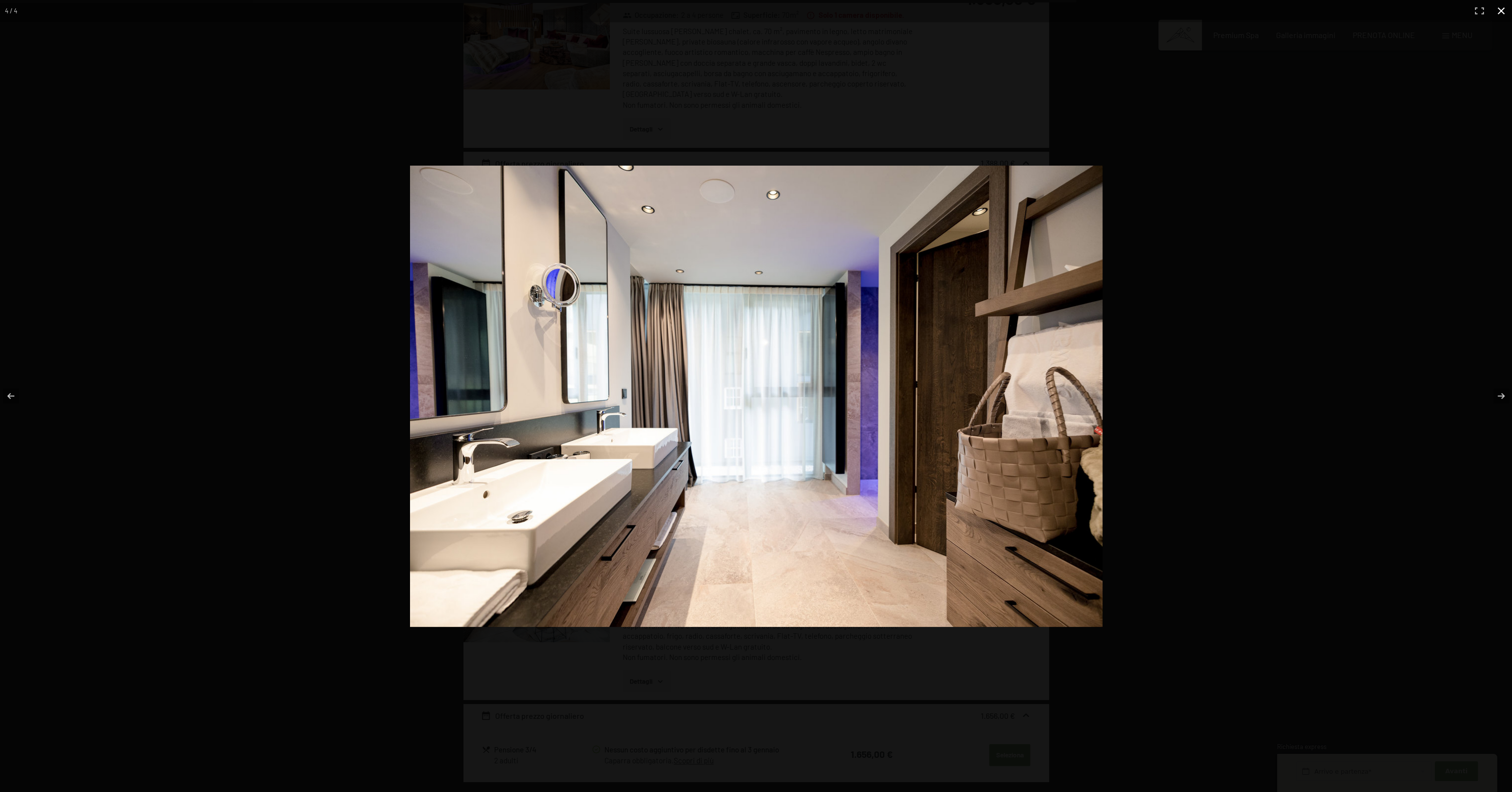
click at [1384, 385] on div at bounding box center [756, 396] width 1512 height 792
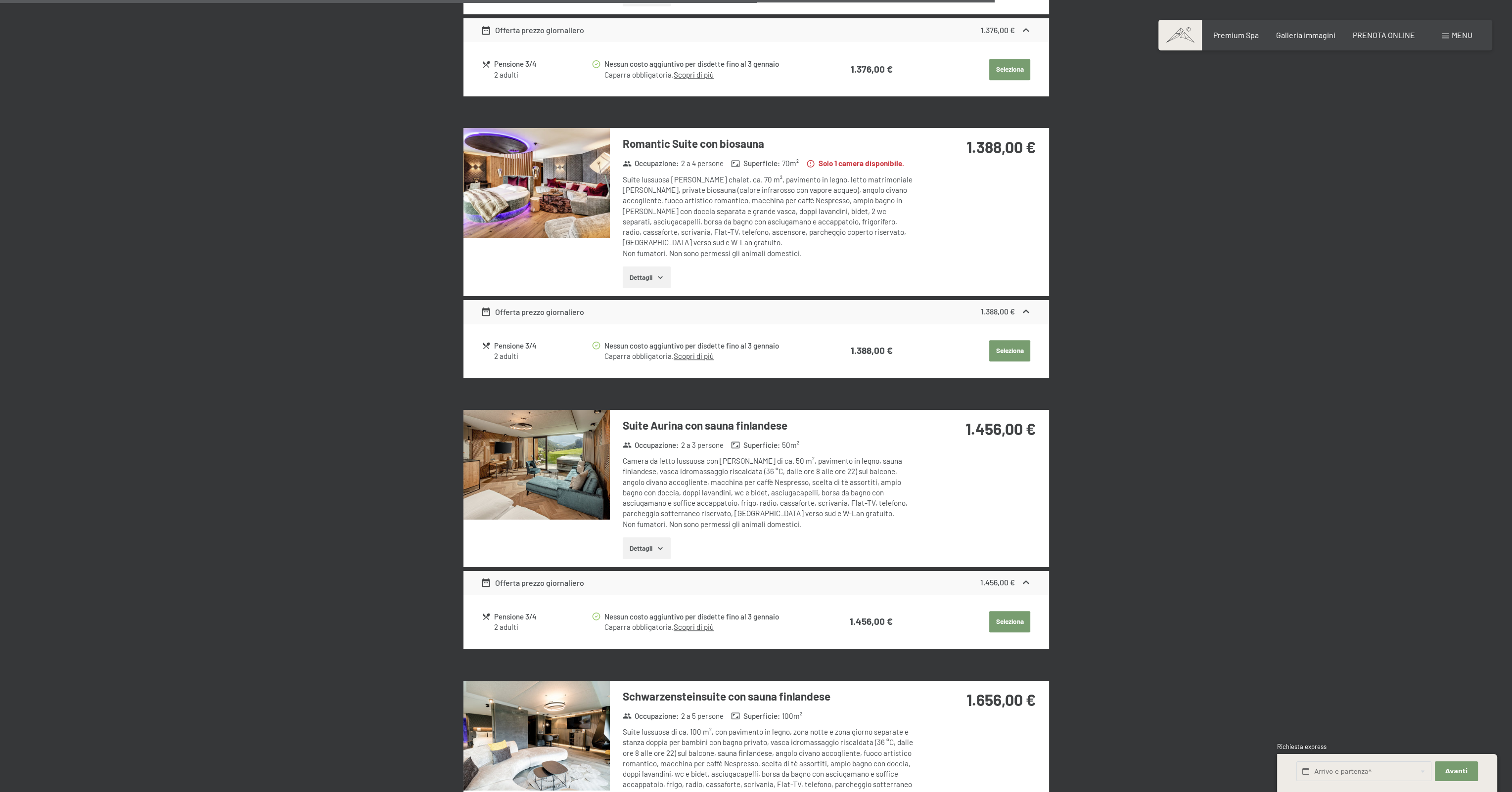
scroll to position [1681, 0]
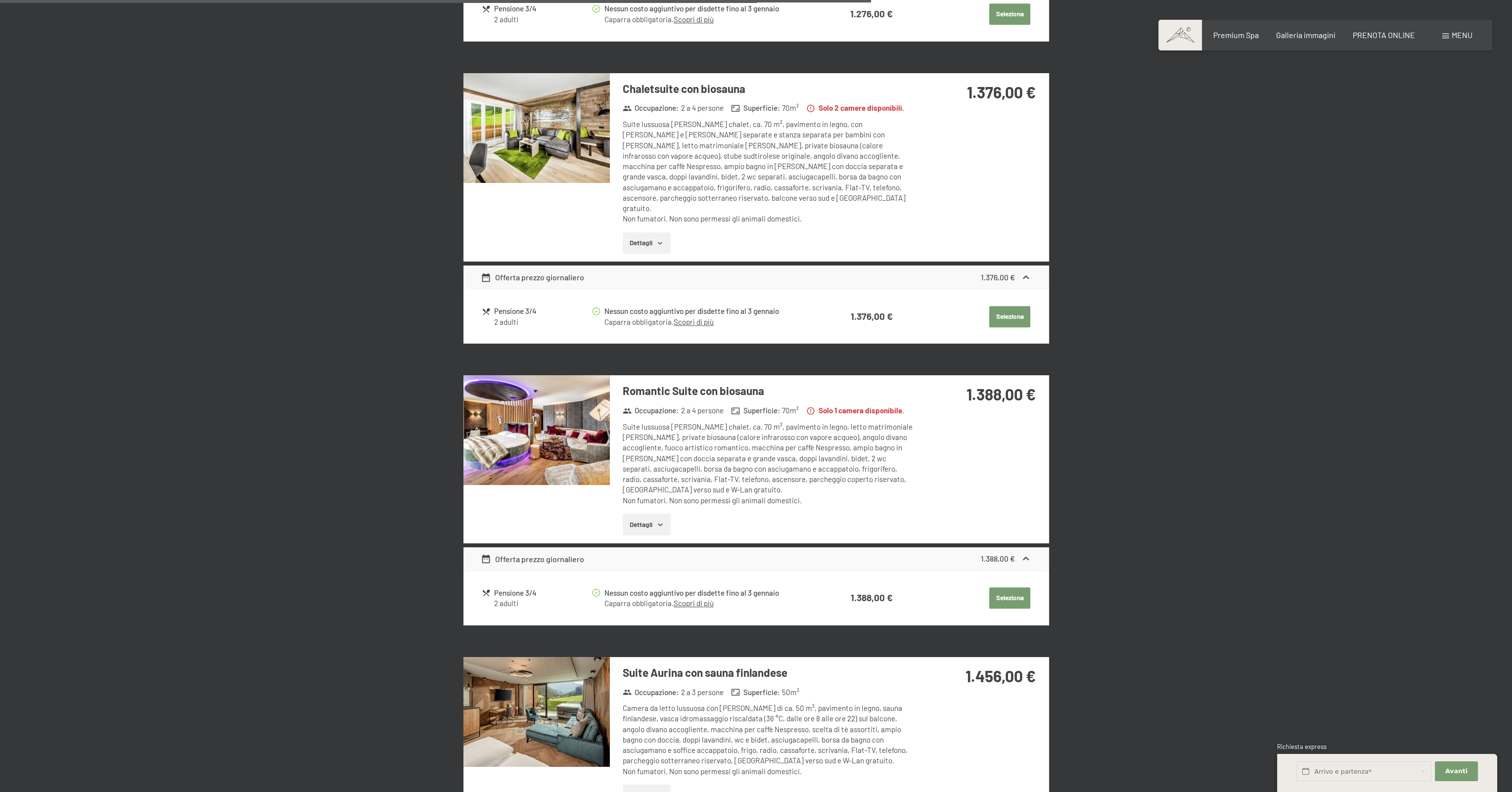
click at [538, 433] on img at bounding box center [536, 430] width 146 height 110
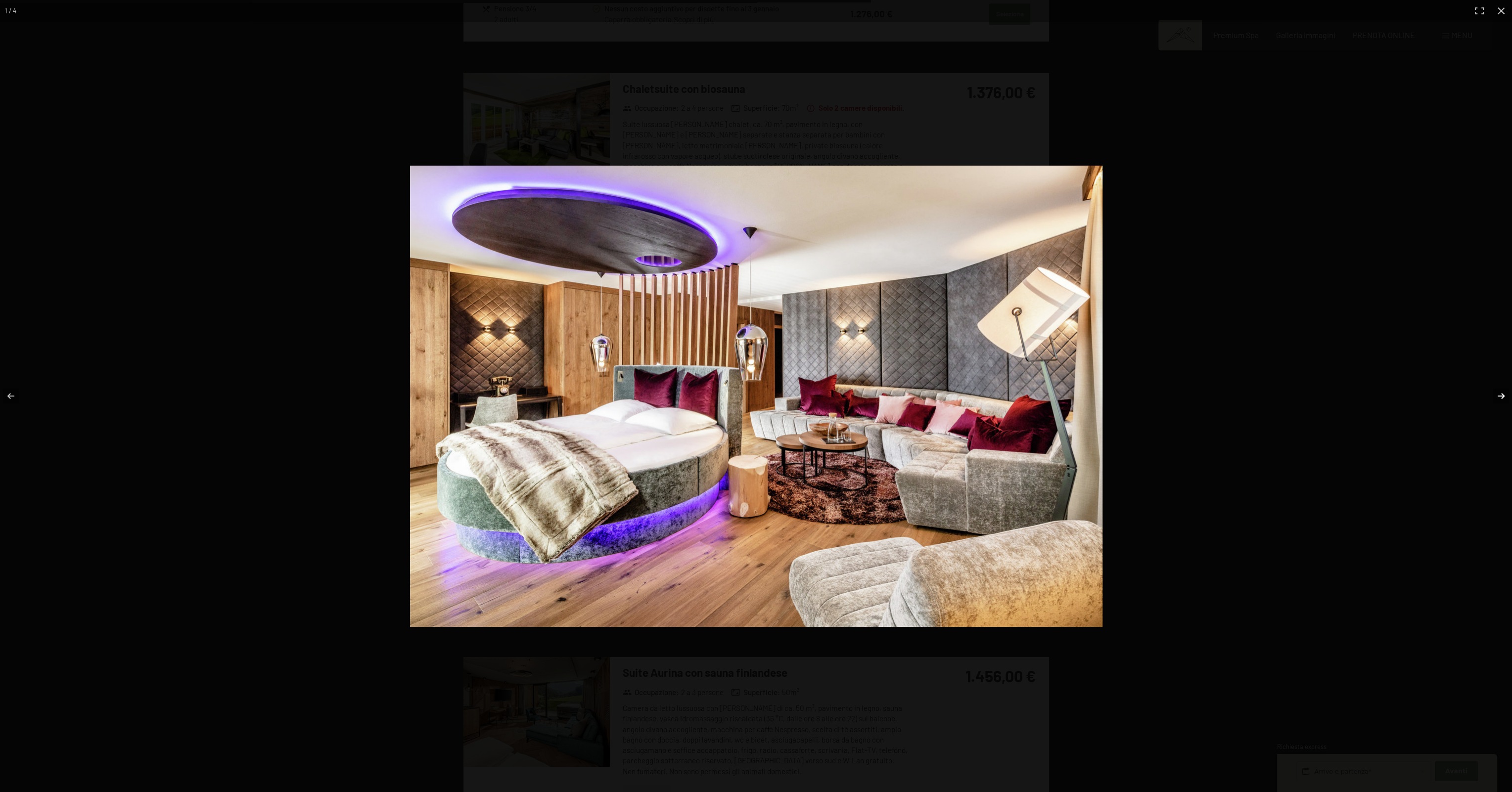
click at [1501, 392] on button "button" at bounding box center [1494, 396] width 34 height 49
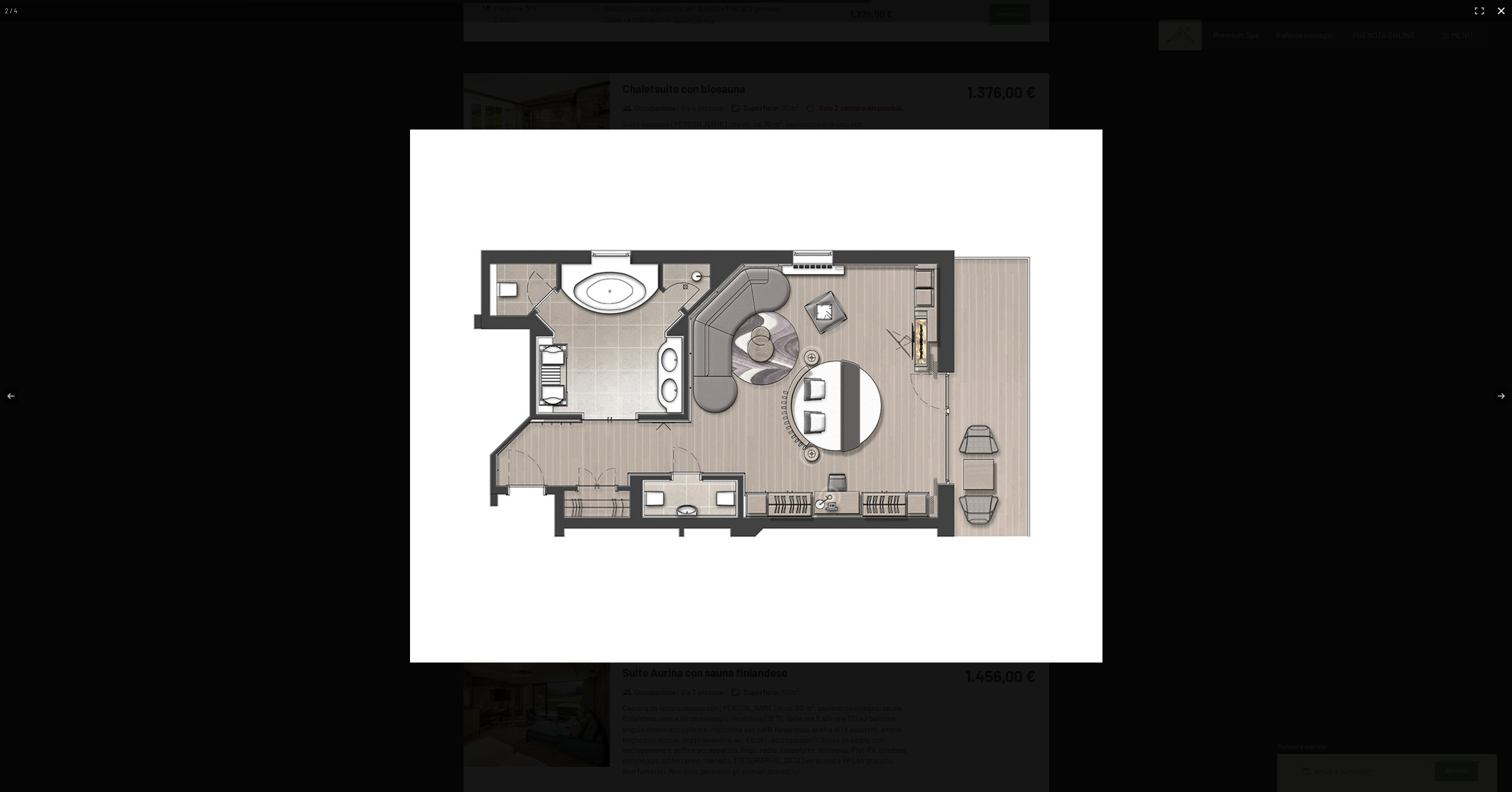
click at [1408, 384] on div at bounding box center [947, 411] width 1076 height 564
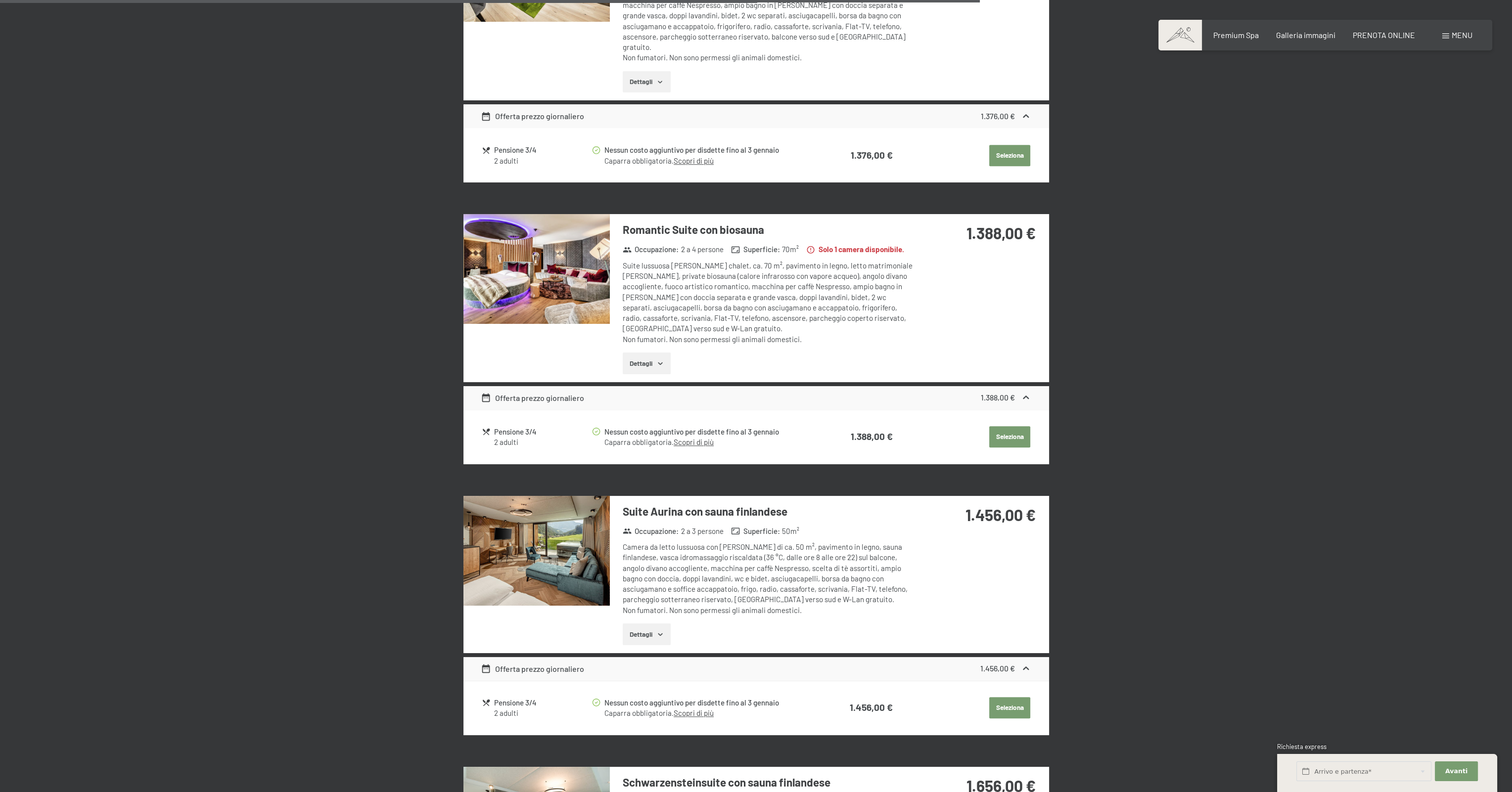
scroll to position [1929, 0]
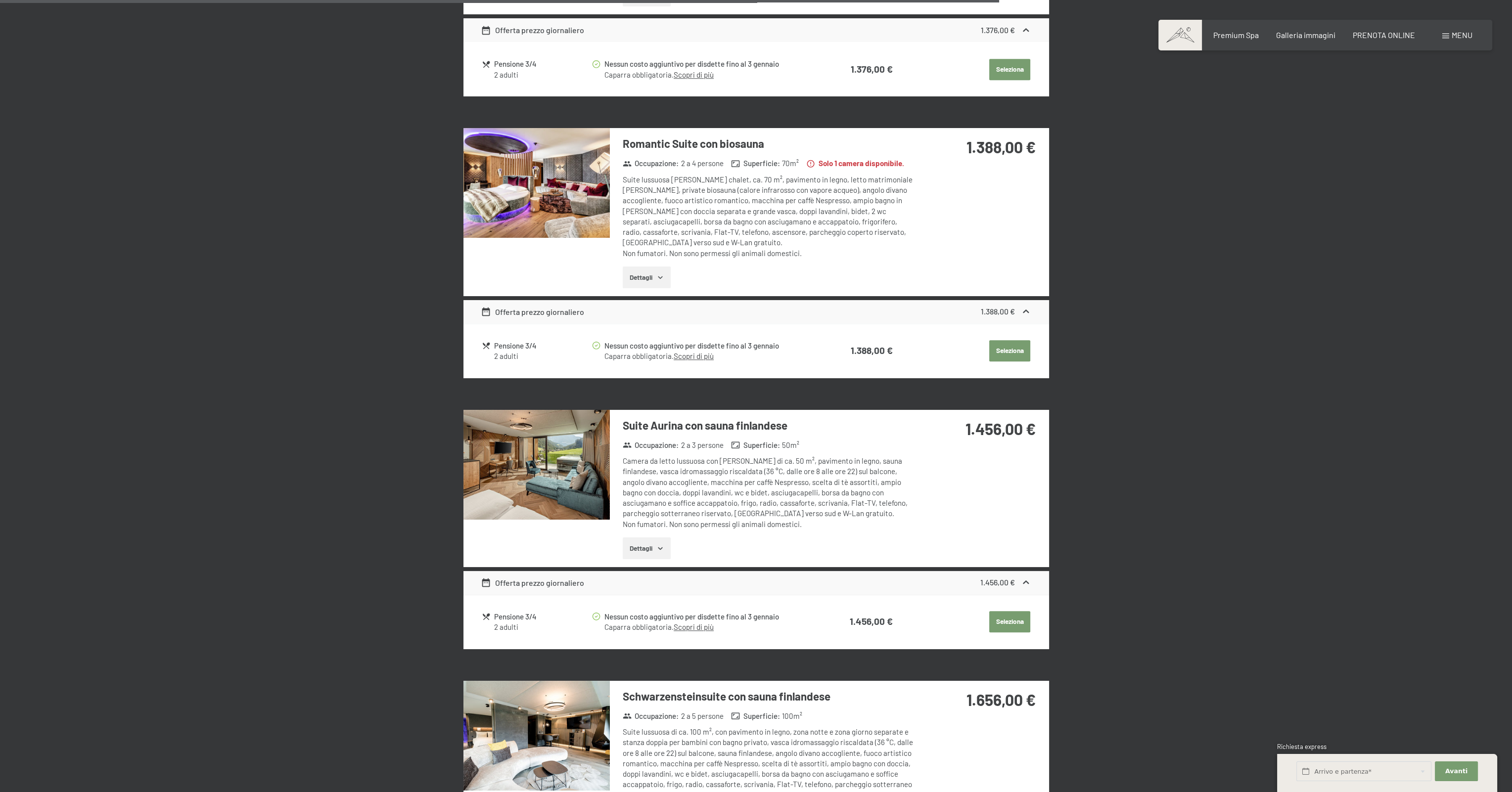
click at [565, 447] on img at bounding box center [536, 464] width 146 height 110
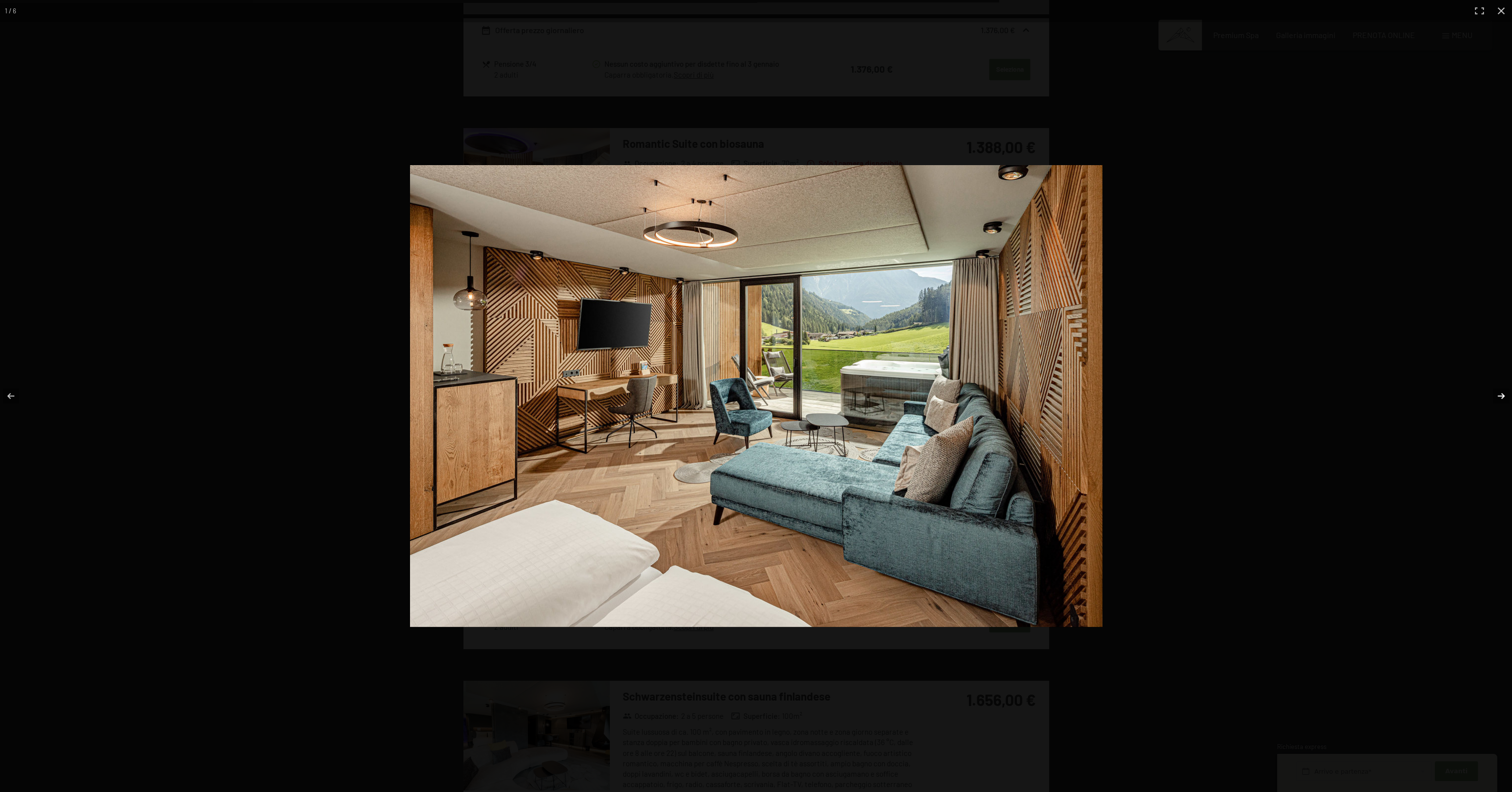
click at [1501, 396] on button "button" at bounding box center [1494, 396] width 34 height 49
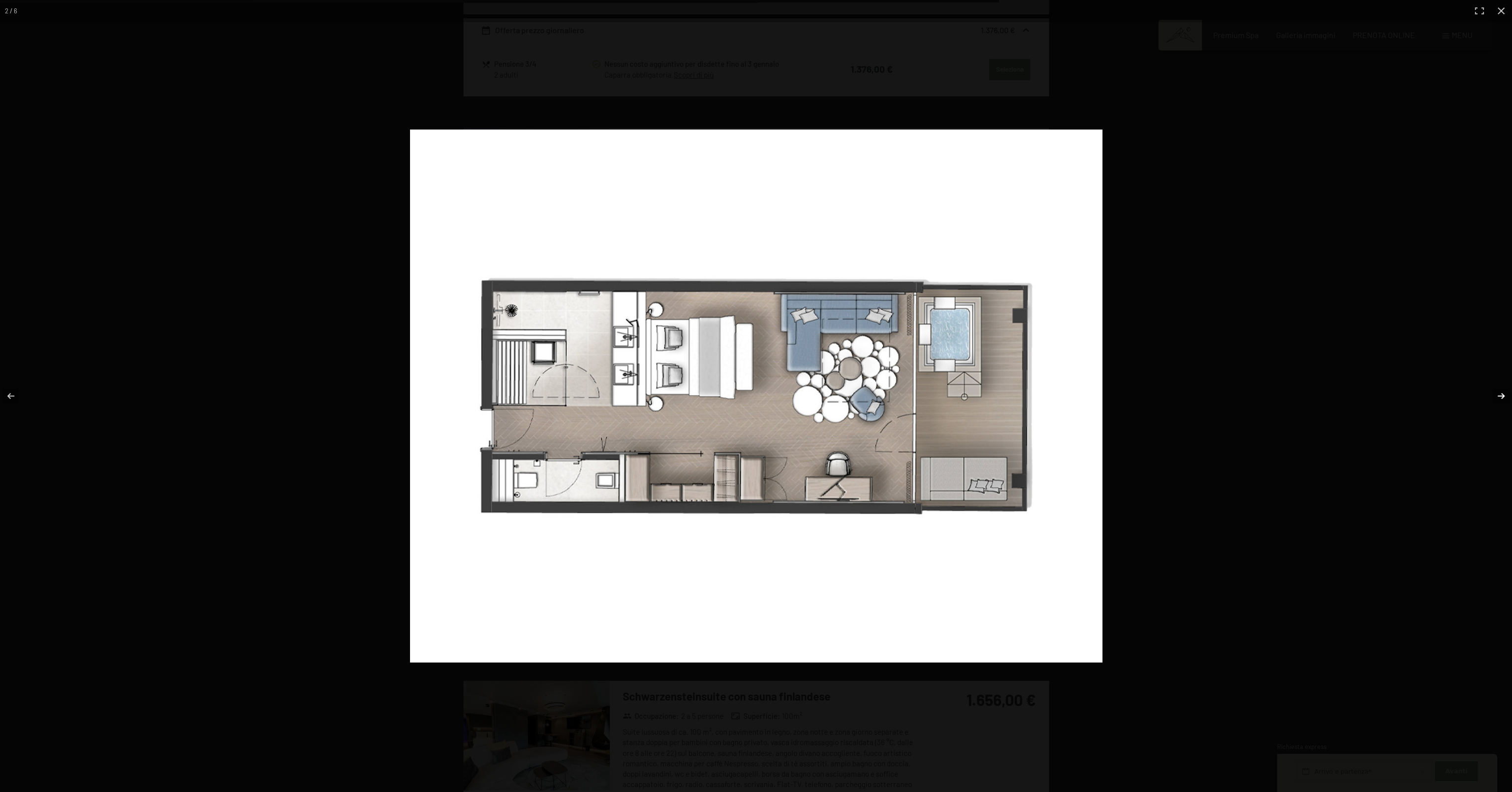
click at [1501, 396] on button "button" at bounding box center [1494, 396] width 34 height 49
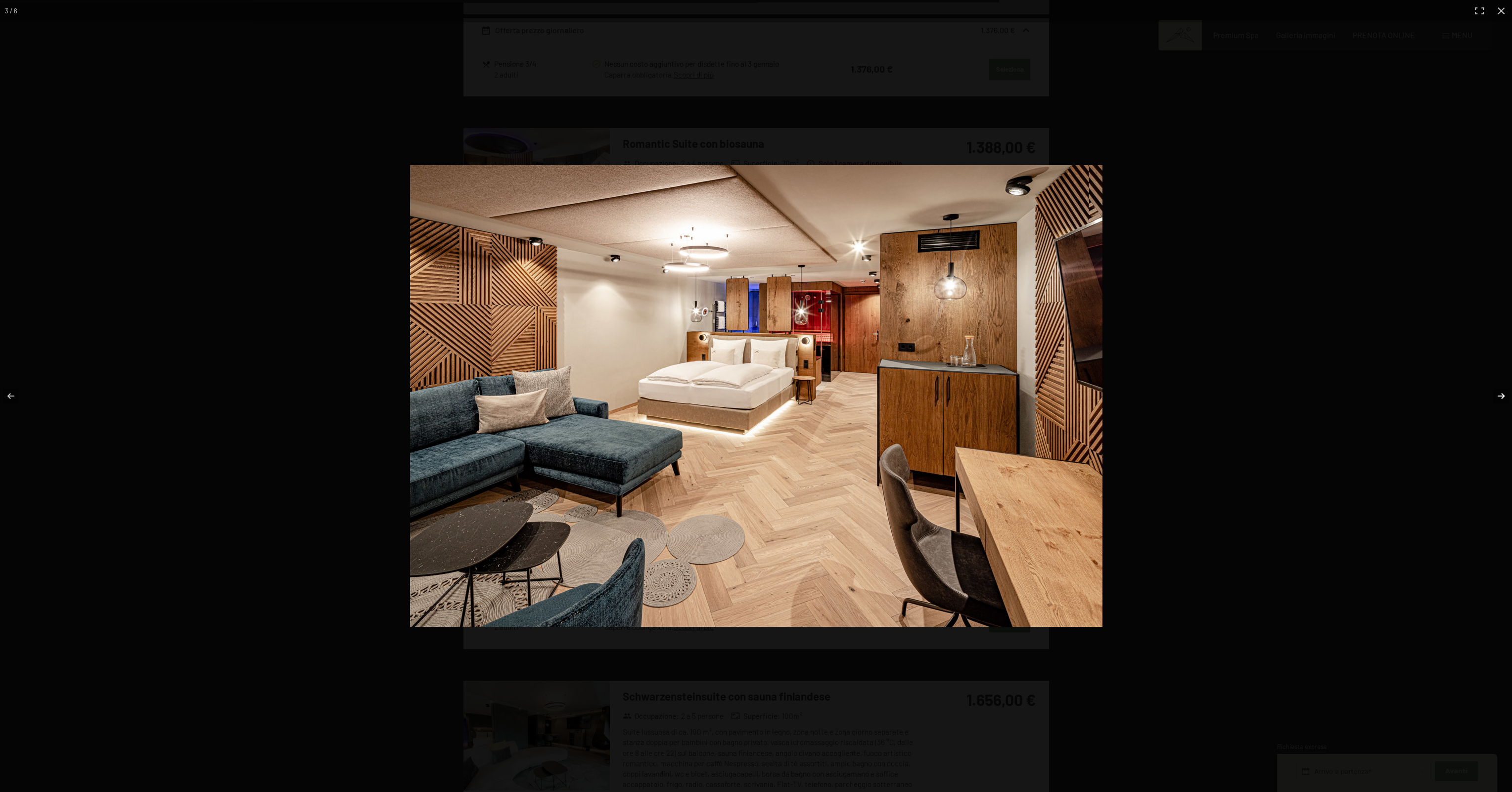
click at [1501, 396] on button "button" at bounding box center [1494, 396] width 34 height 49
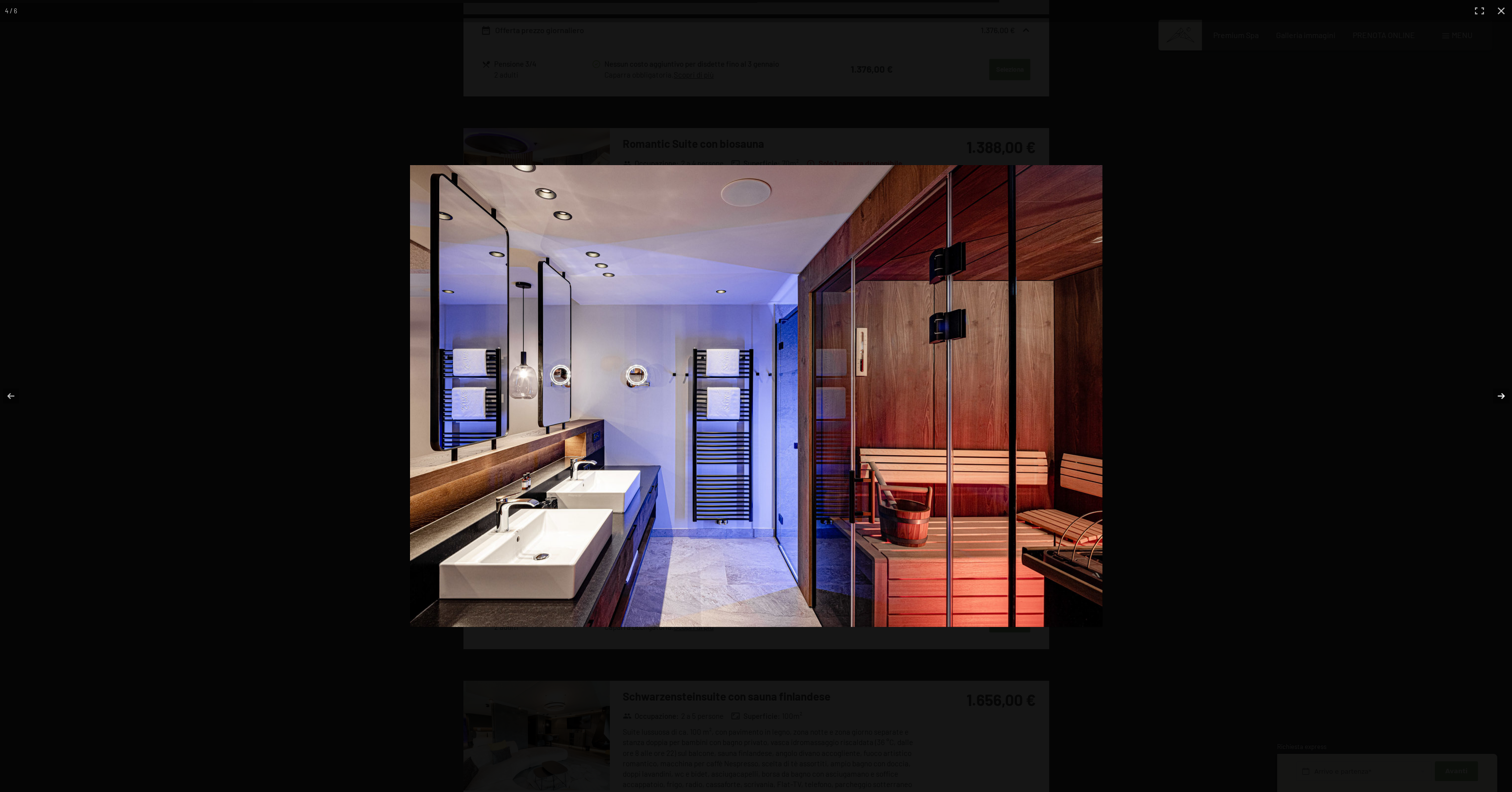
click at [1501, 396] on button "button" at bounding box center [1494, 396] width 34 height 49
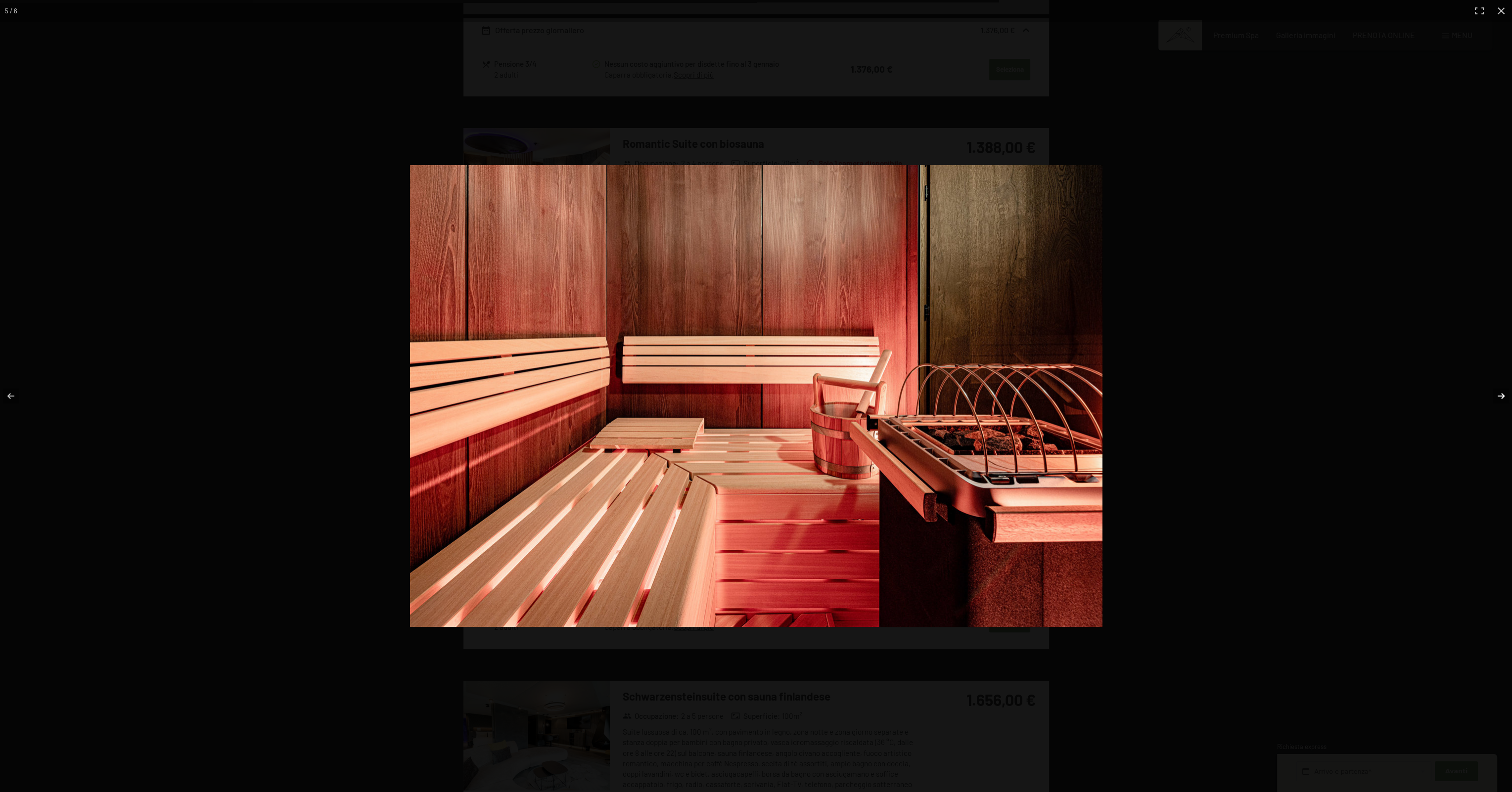
click at [1501, 396] on button "button" at bounding box center [1494, 396] width 34 height 49
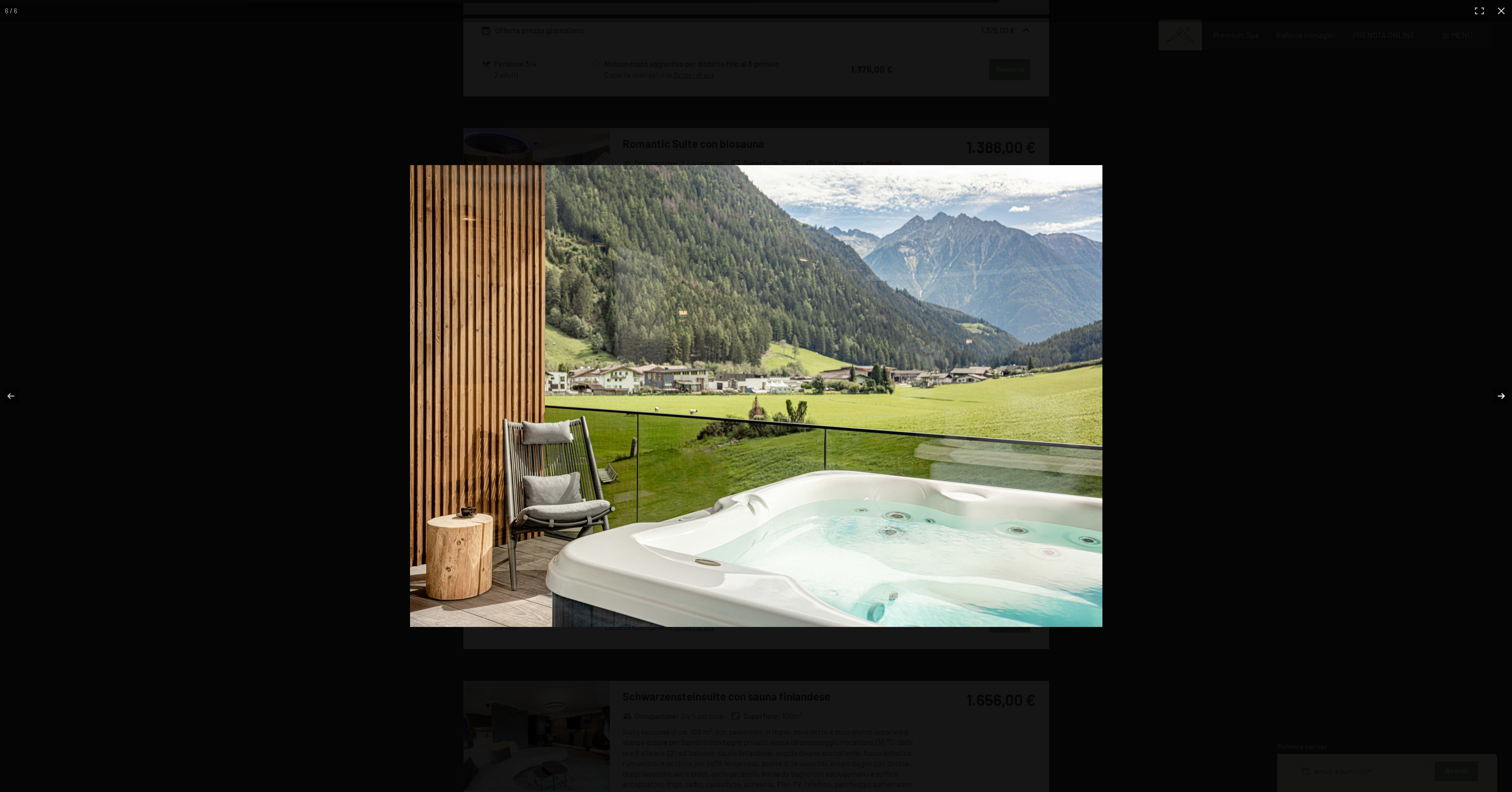
click at [1501, 396] on button "button" at bounding box center [1494, 396] width 34 height 49
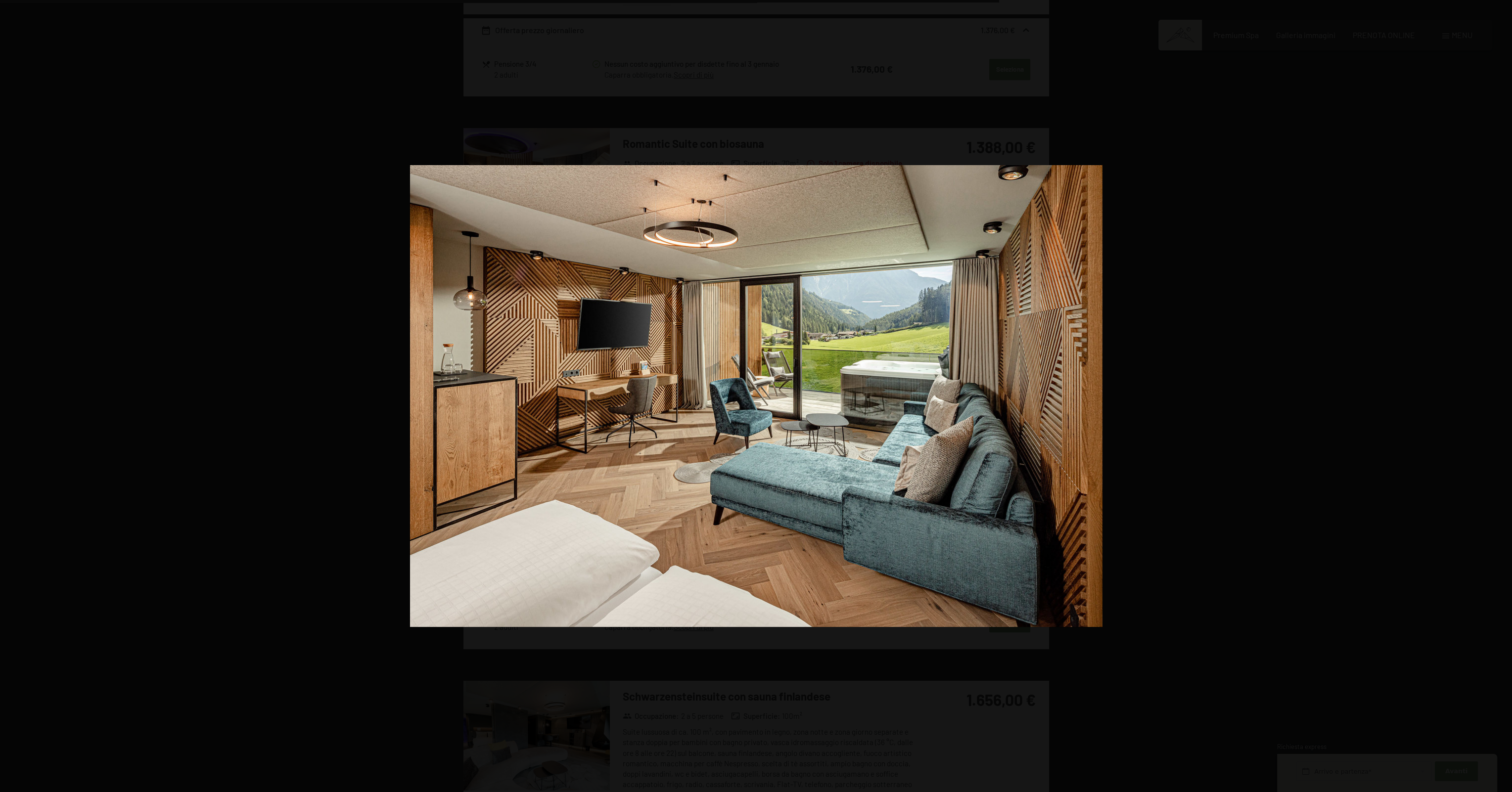
click at [1501, 396] on button "button" at bounding box center [1494, 396] width 34 height 49
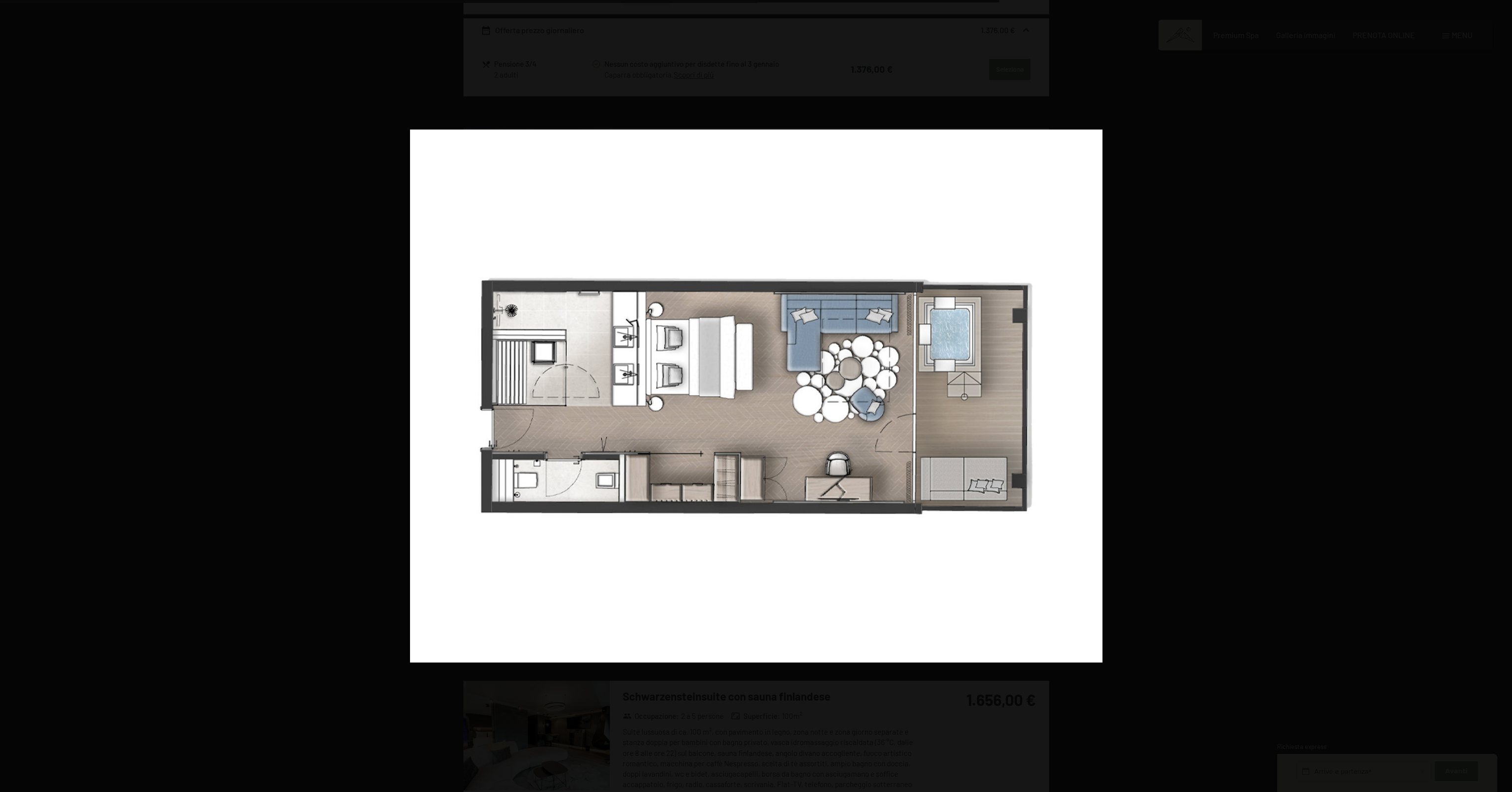
click at [1501, 396] on button "button" at bounding box center [1494, 396] width 34 height 49
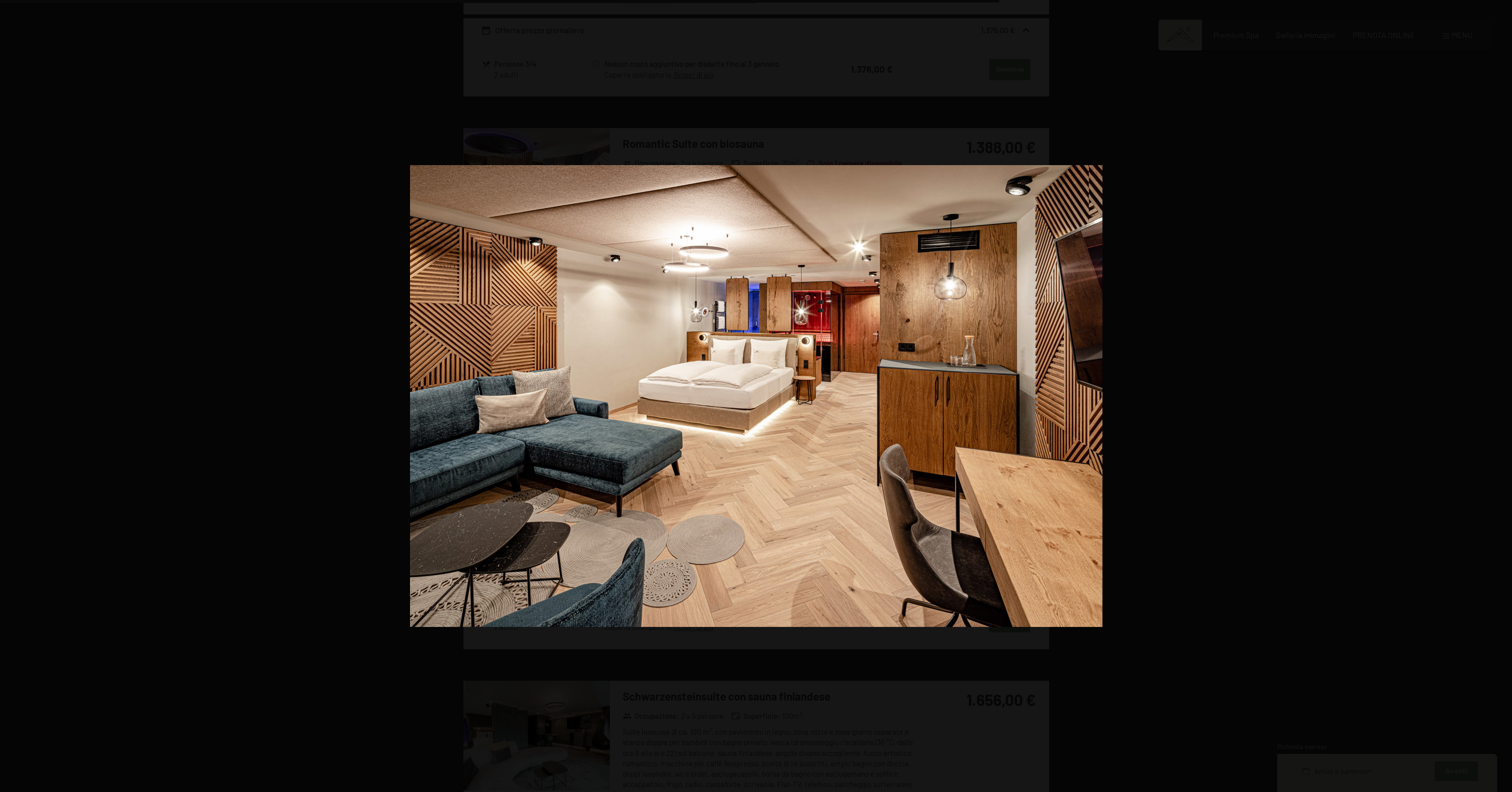
click at [1501, 396] on button "button" at bounding box center [1494, 396] width 34 height 49
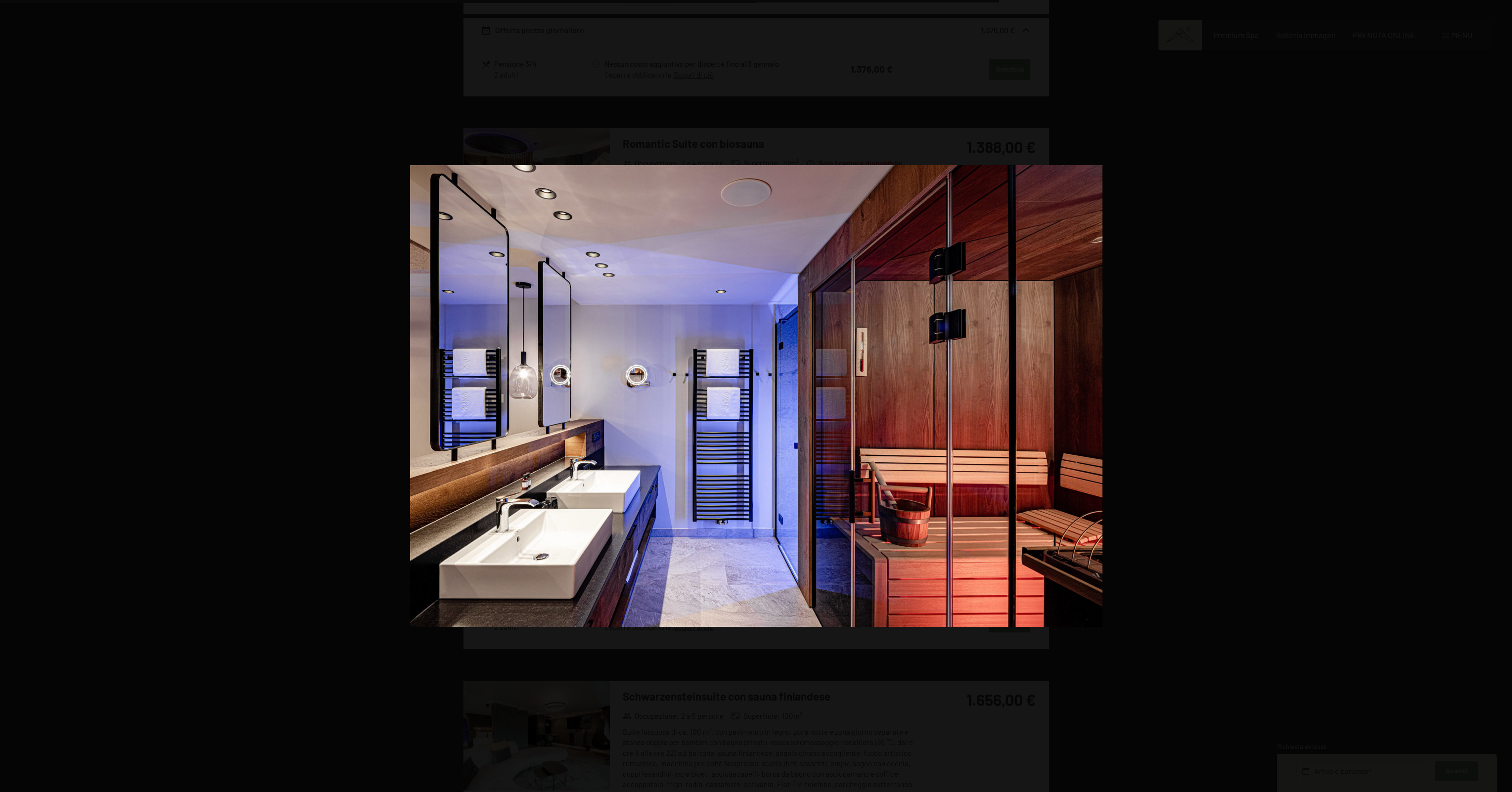
click at [1501, 396] on button "button" at bounding box center [1494, 396] width 34 height 49
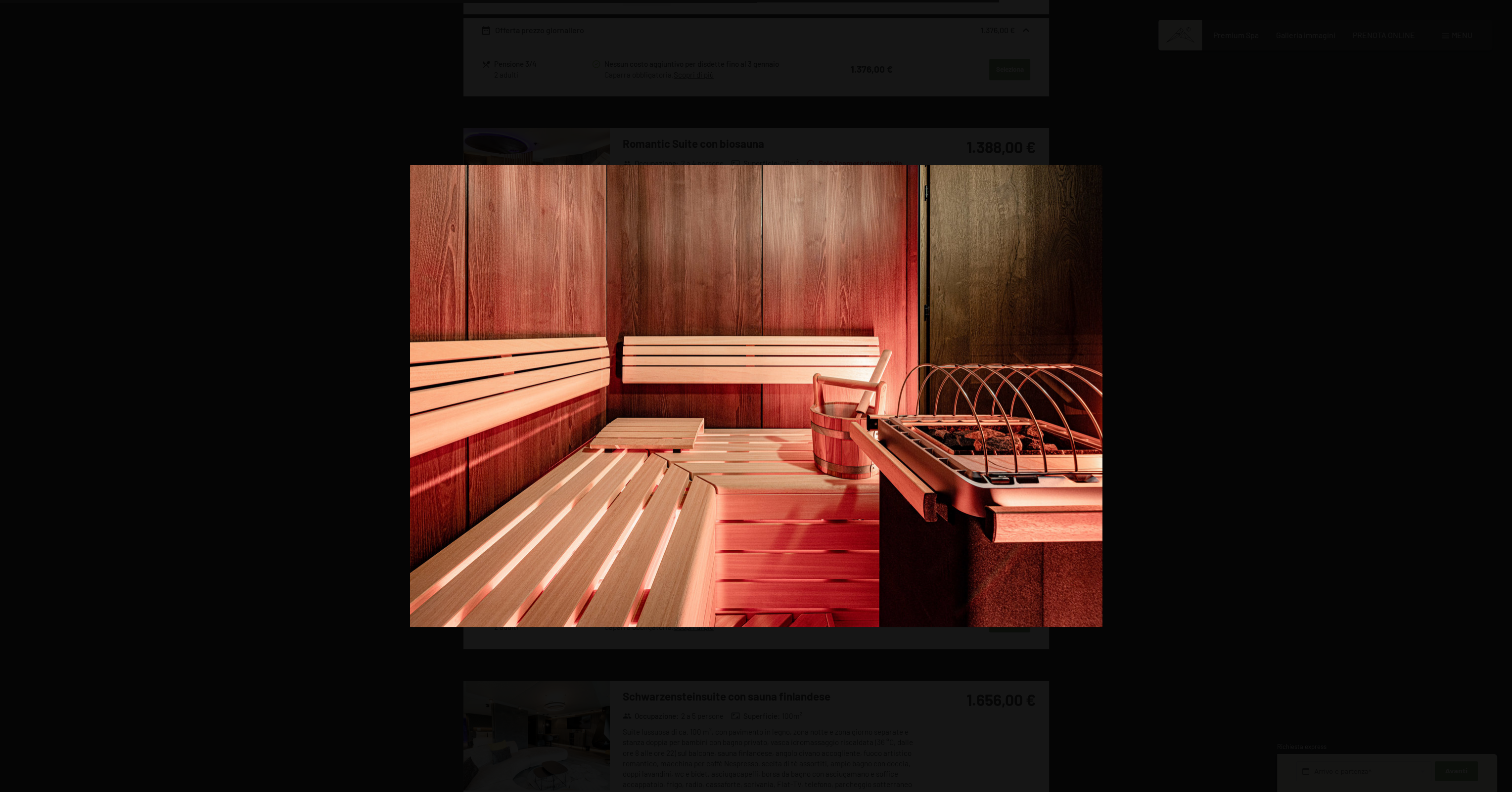
click at [1501, 396] on button "button" at bounding box center [1494, 396] width 34 height 49
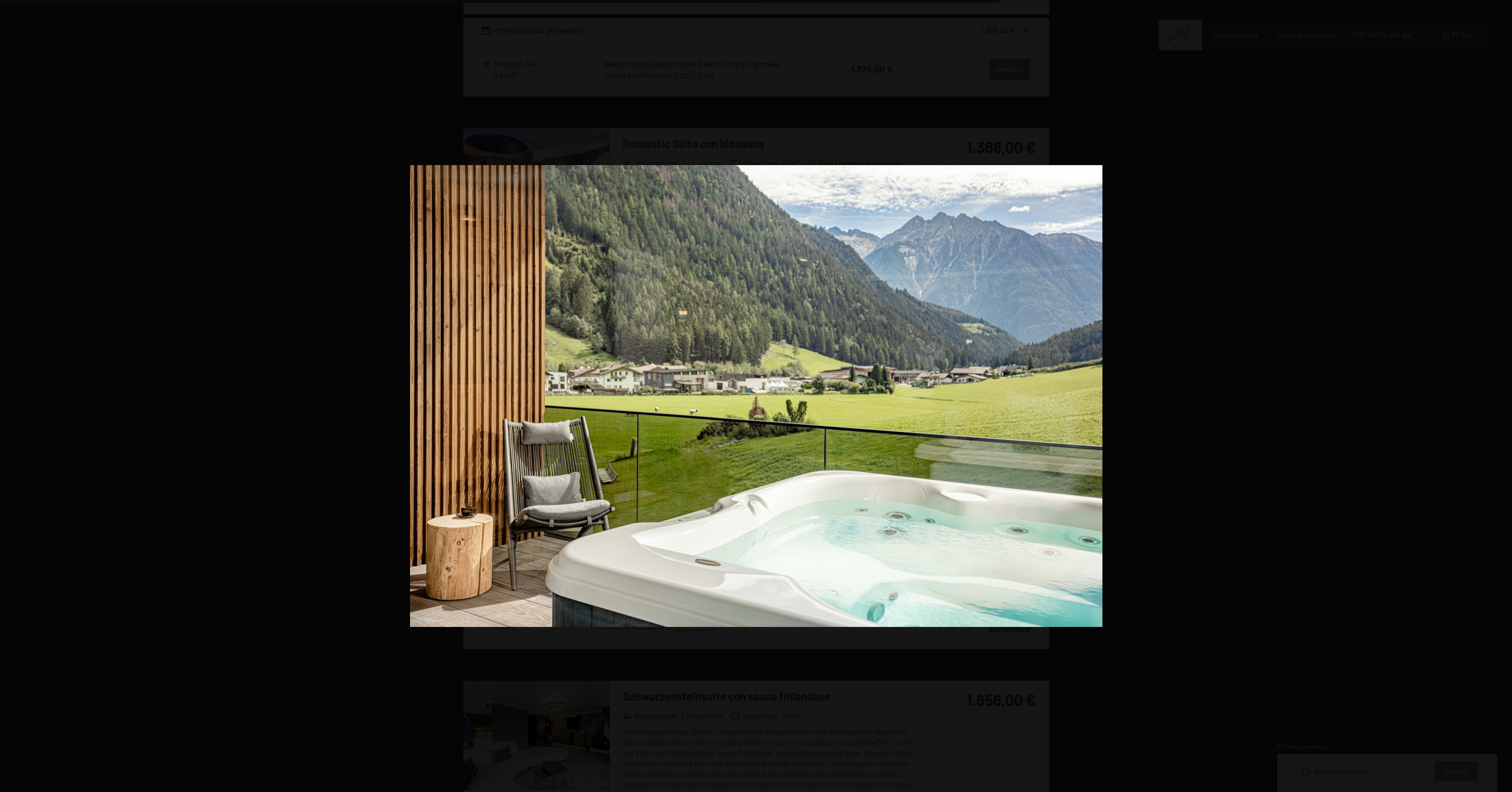
click at [1501, 396] on button "button" at bounding box center [1494, 396] width 34 height 49
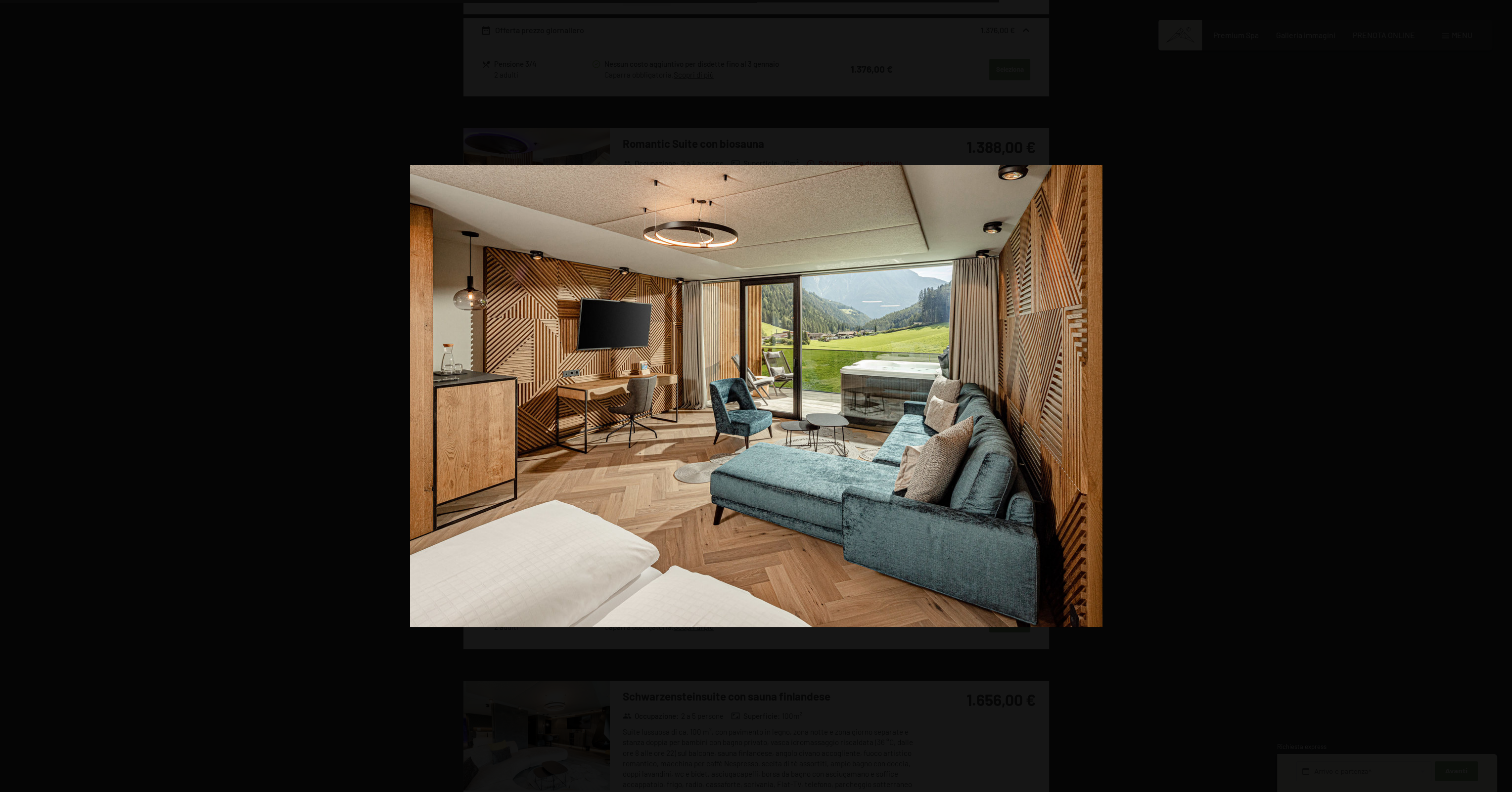
click at [1501, 396] on button "button" at bounding box center [1494, 396] width 34 height 49
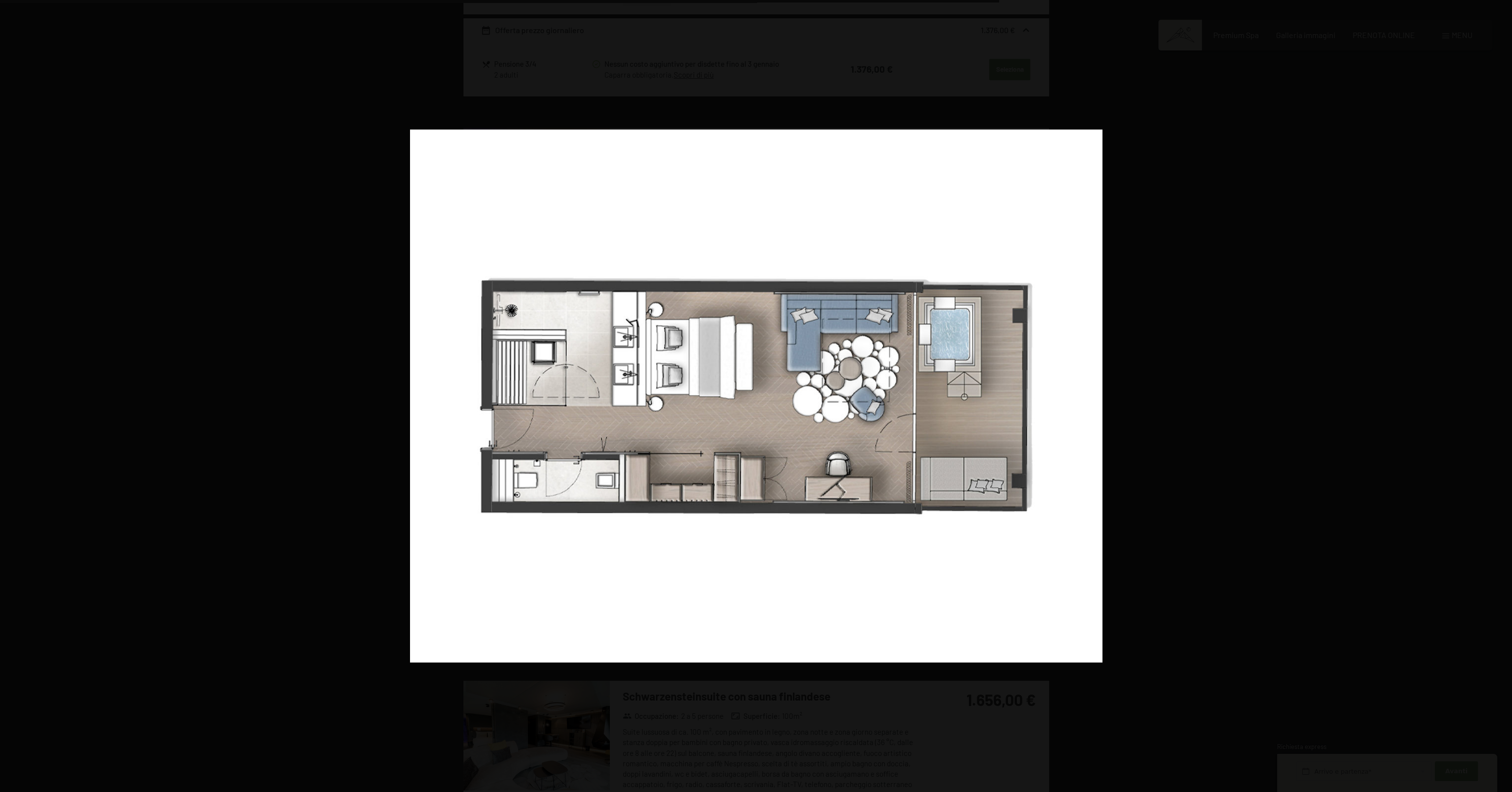
click at [1501, 396] on button "button" at bounding box center [1494, 396] width 34 height 49
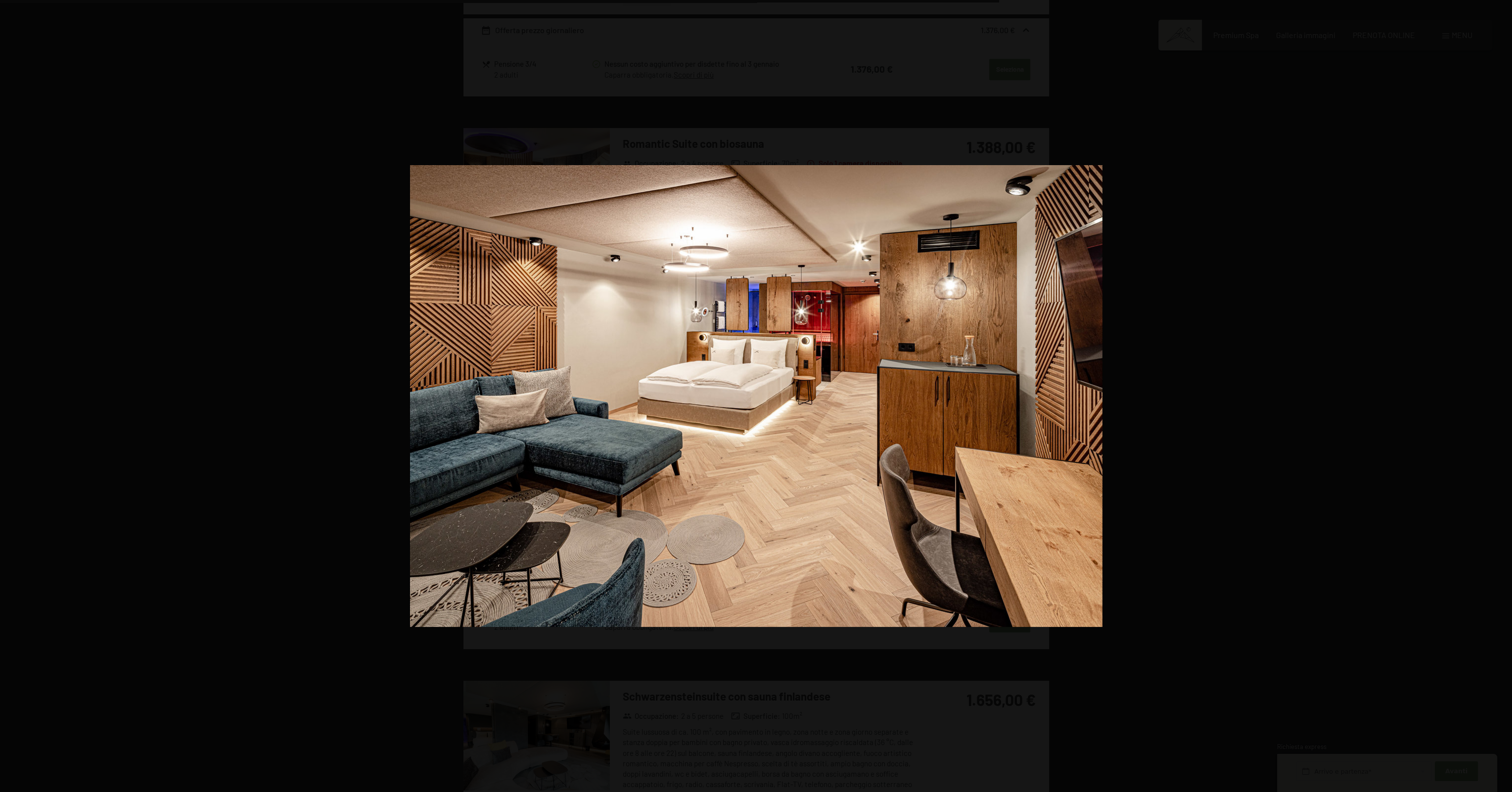
click at [1501, 396] on button "button" at bounding box center [1494, 396] width 34 height 49
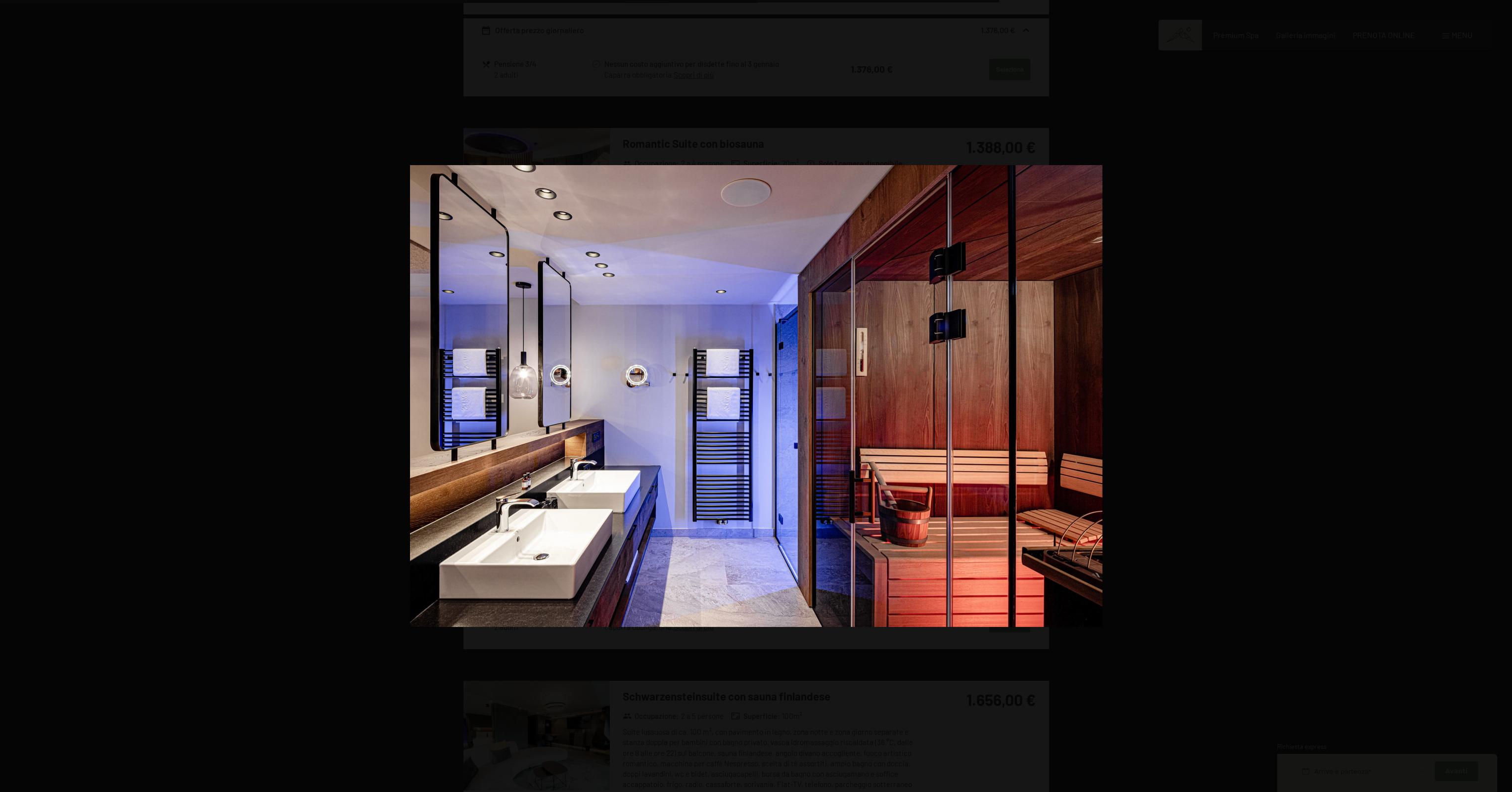
click at [1501, 396] on button "button" at bounding box center [1494, 396] width 34 height 49
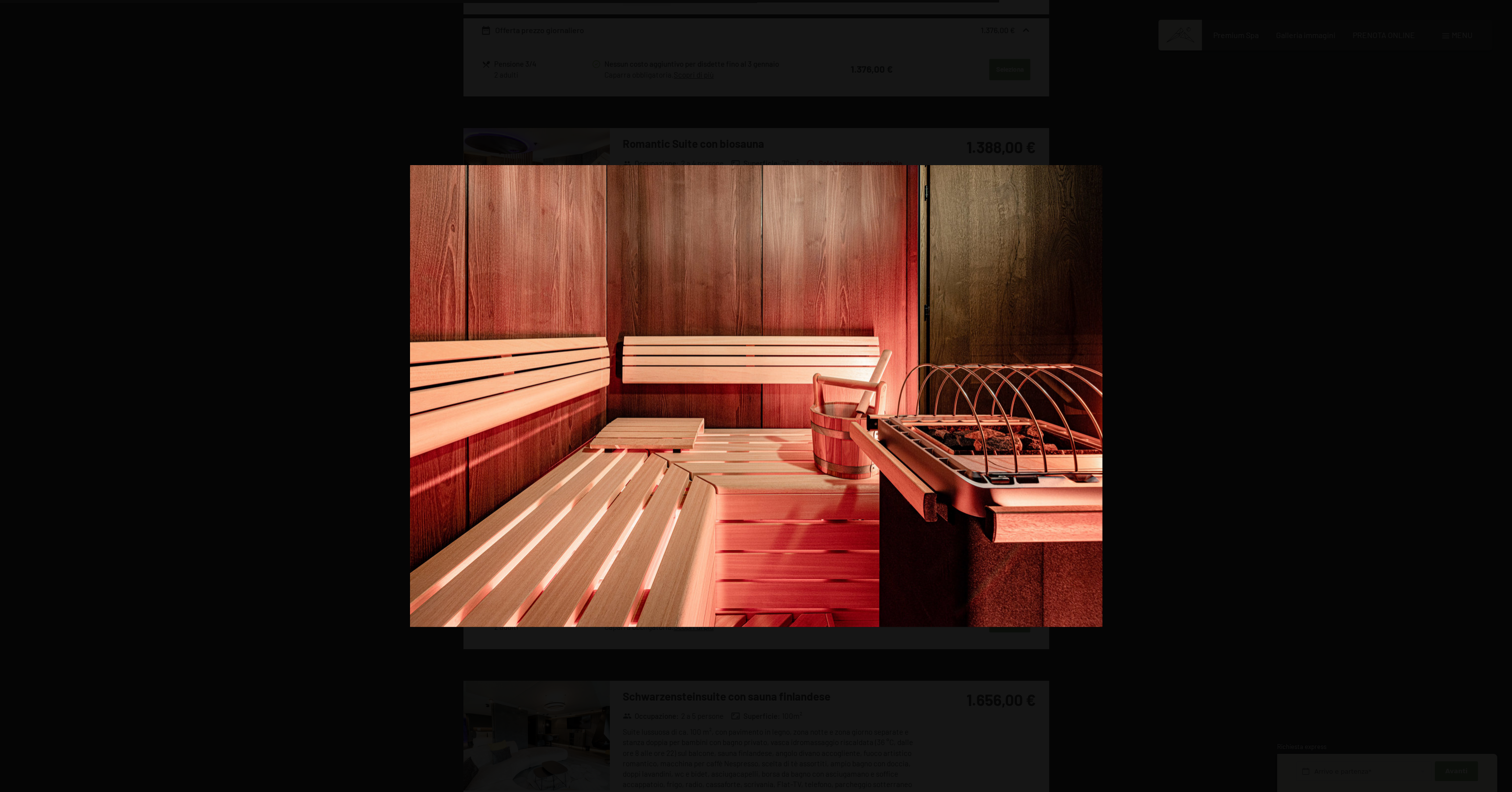
click at [1501, 396] on button "button" at bounding box center [1494, 396] width 34 height 49
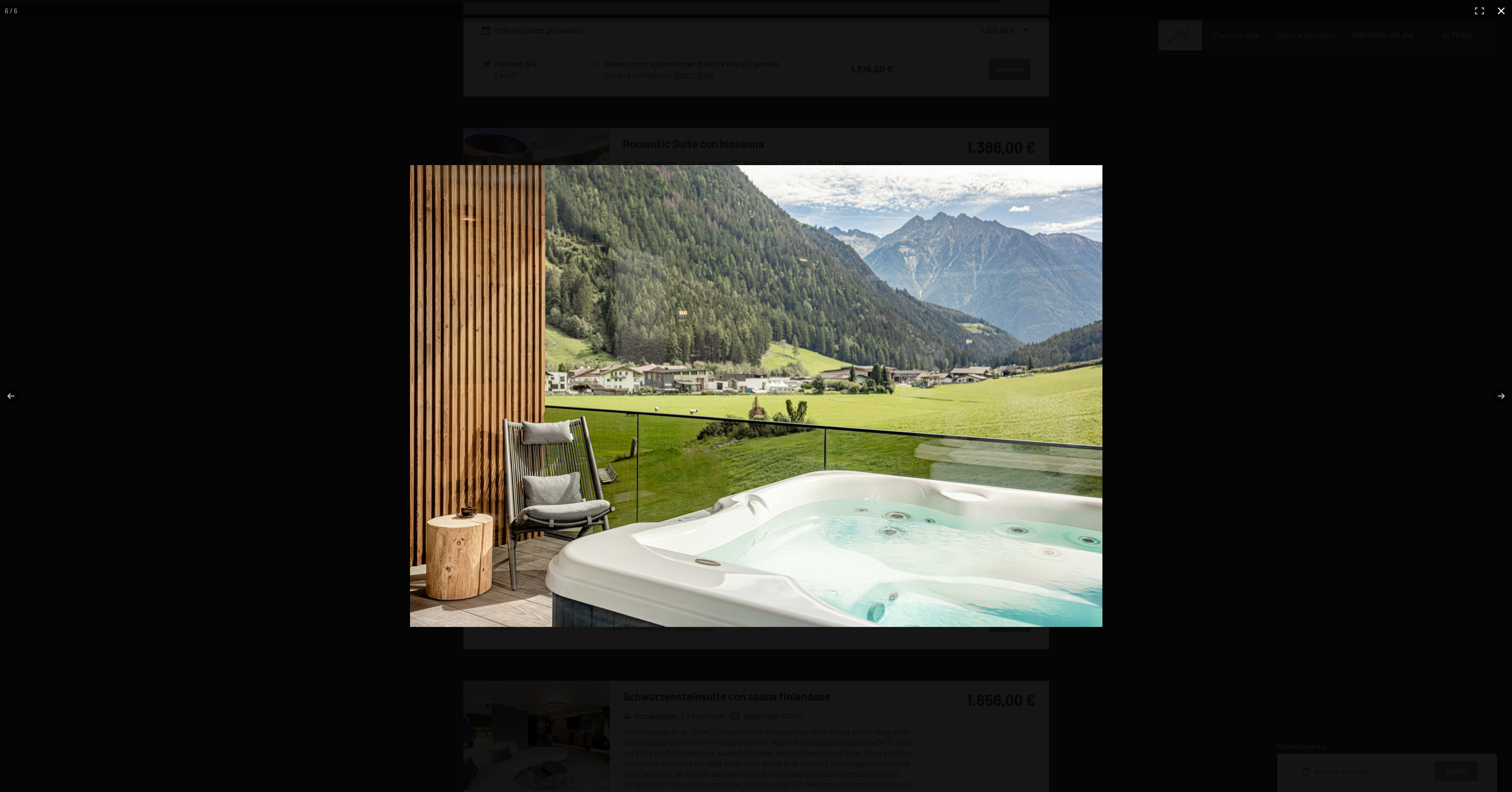
click at [1388, 384] on div at bounding box center [756, 396] width 1512 height 792
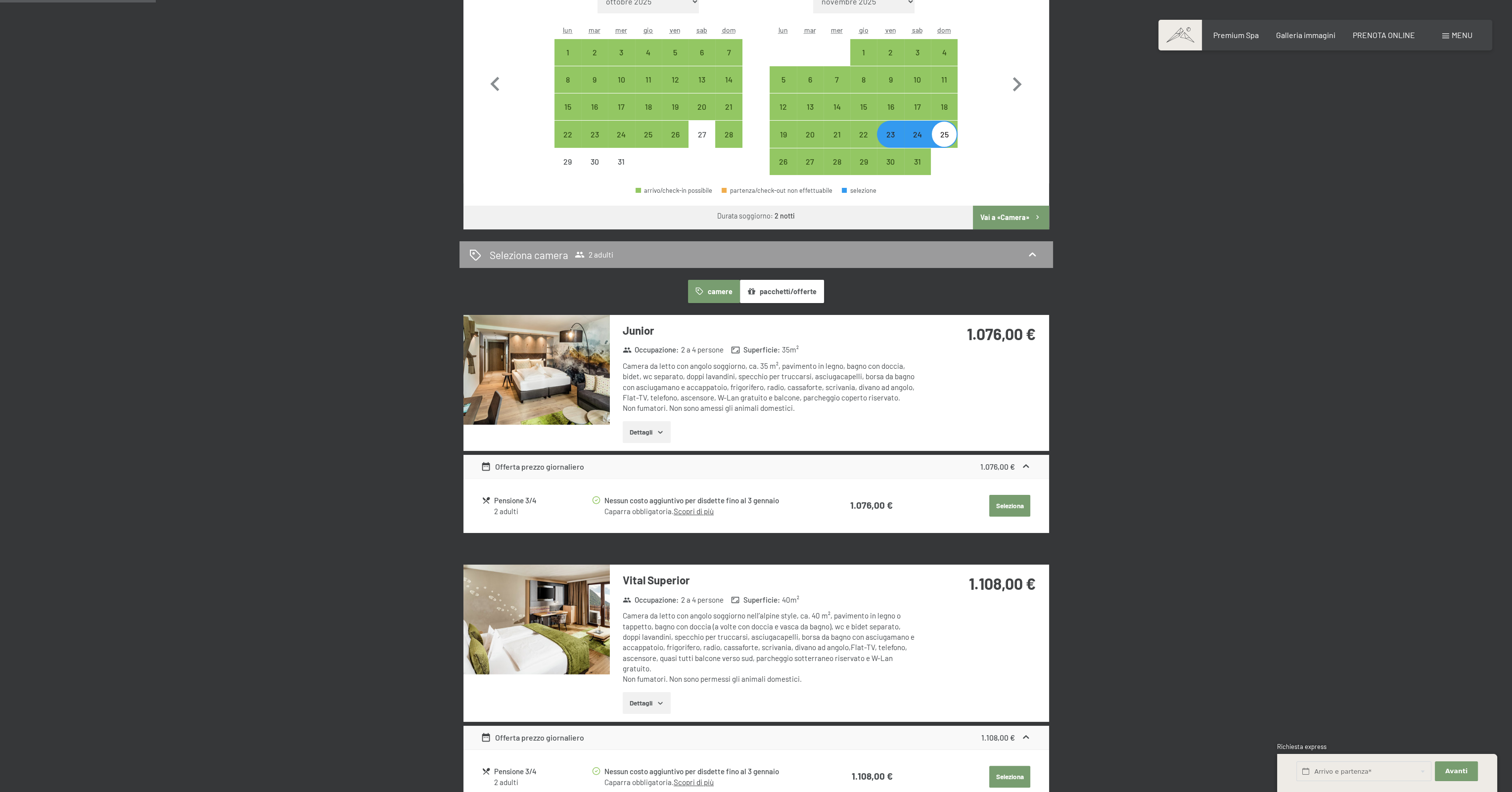
scroll to position [296, 0]
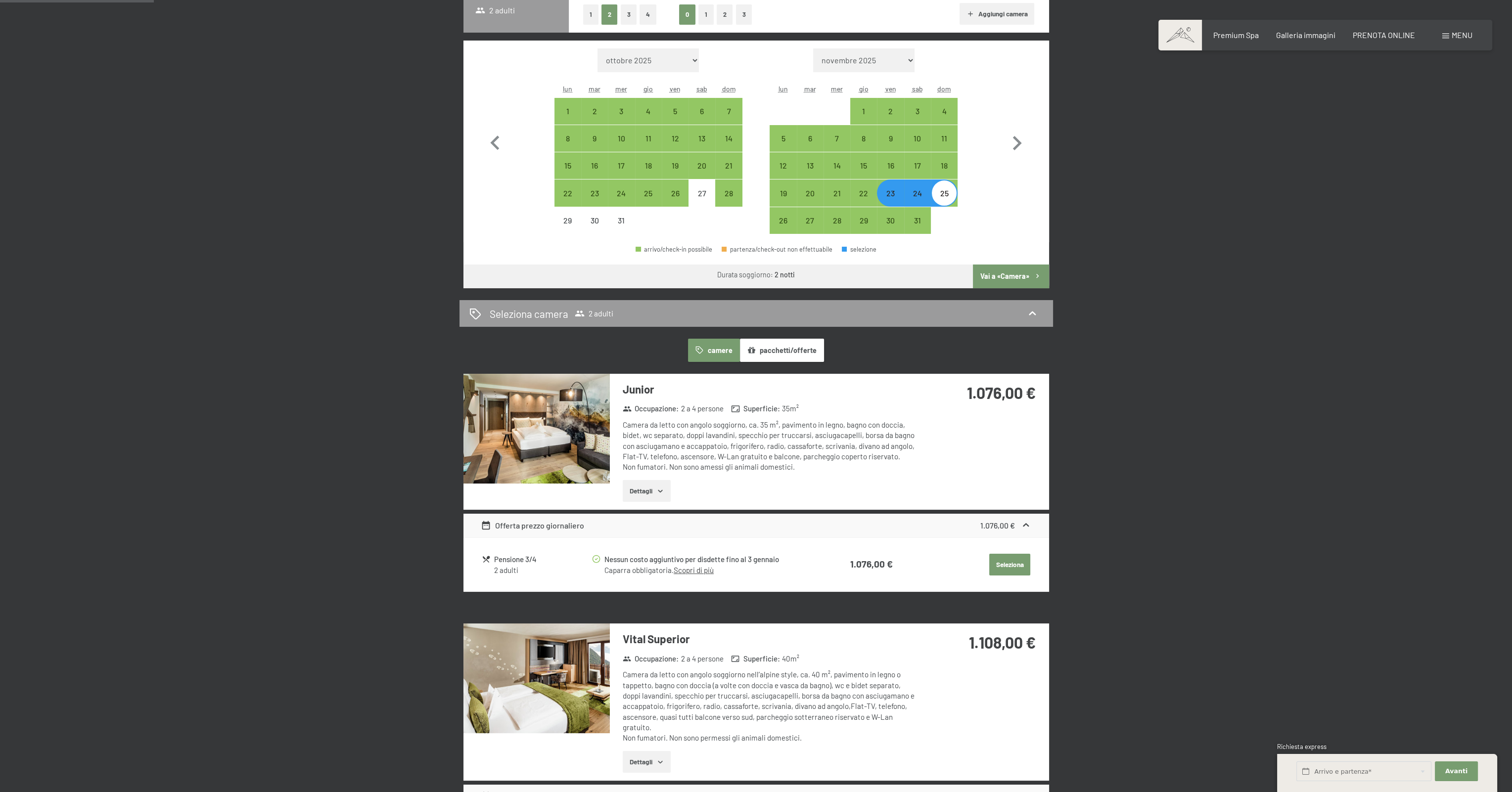
click at [564, 448] on img at bounding box center [536, 428] width 146 height 110
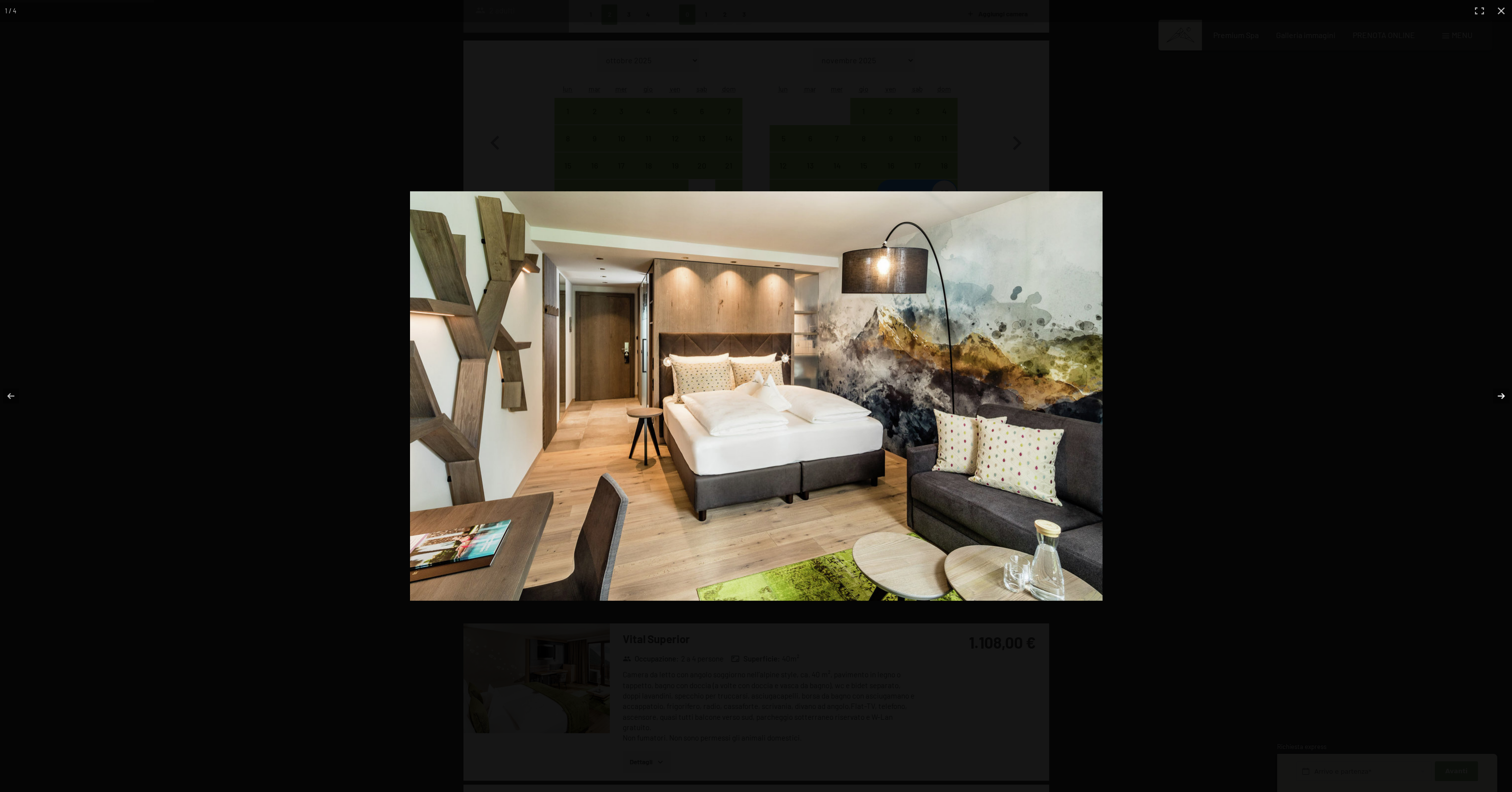
click at [1499, 395] on button "button" at bounding box center [1494, 396] width 34 height 49
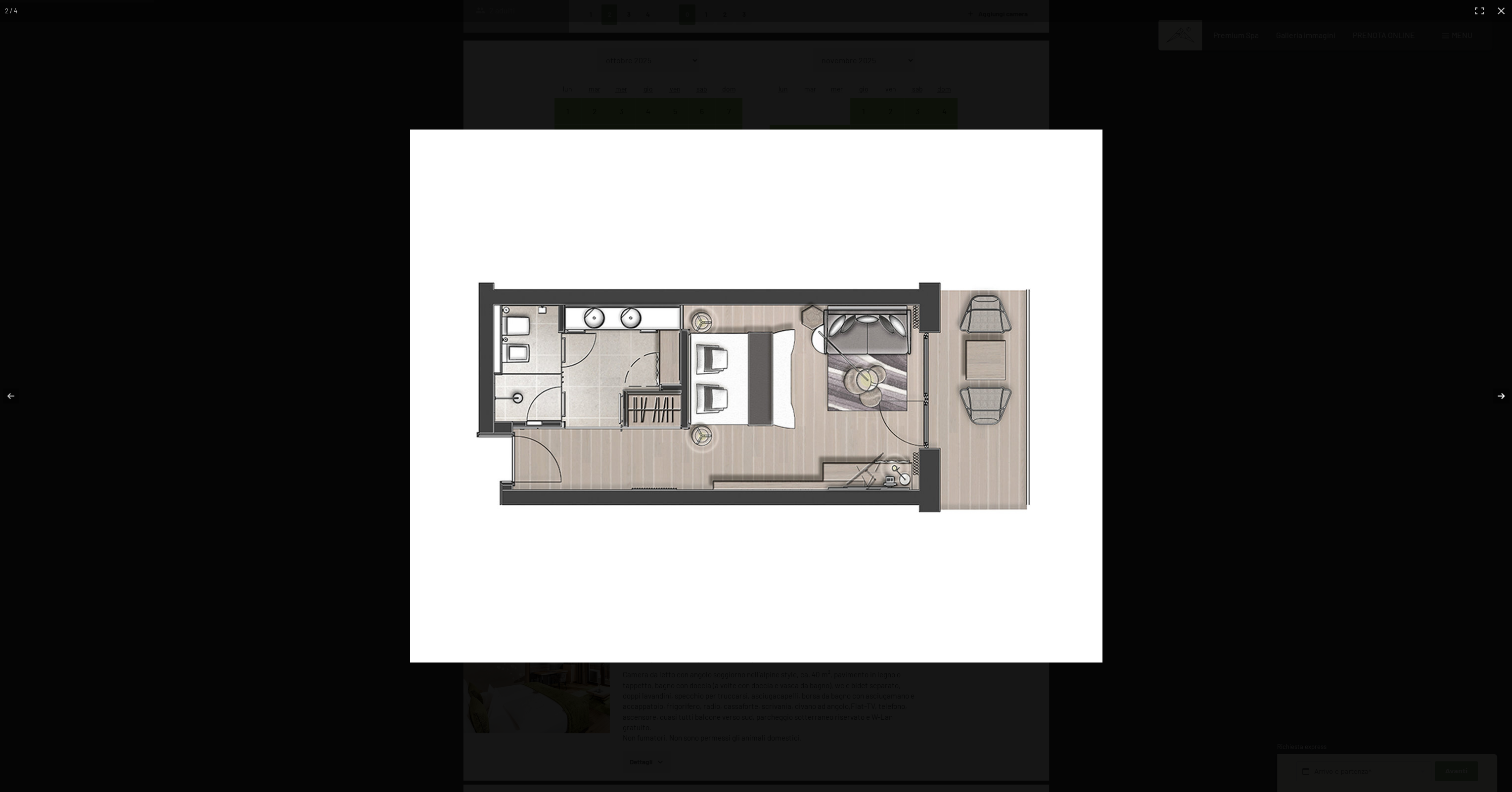
click at [1499, 395] on button "button" at bounding box center [1494, 396] width 34 height 49
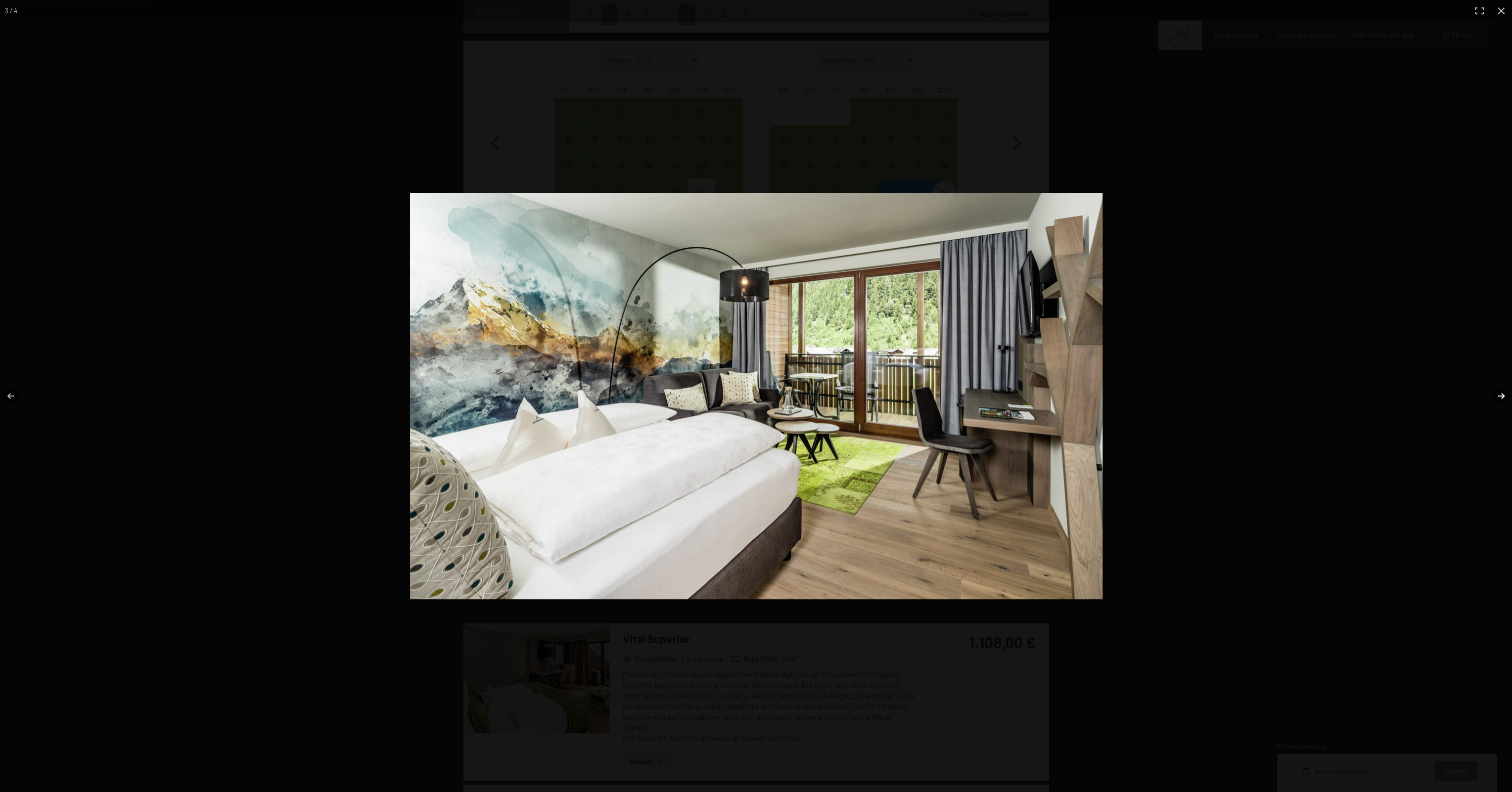
click at [1499, 395] on button "button" at bounding box center [1494, 396] width 34 height 49
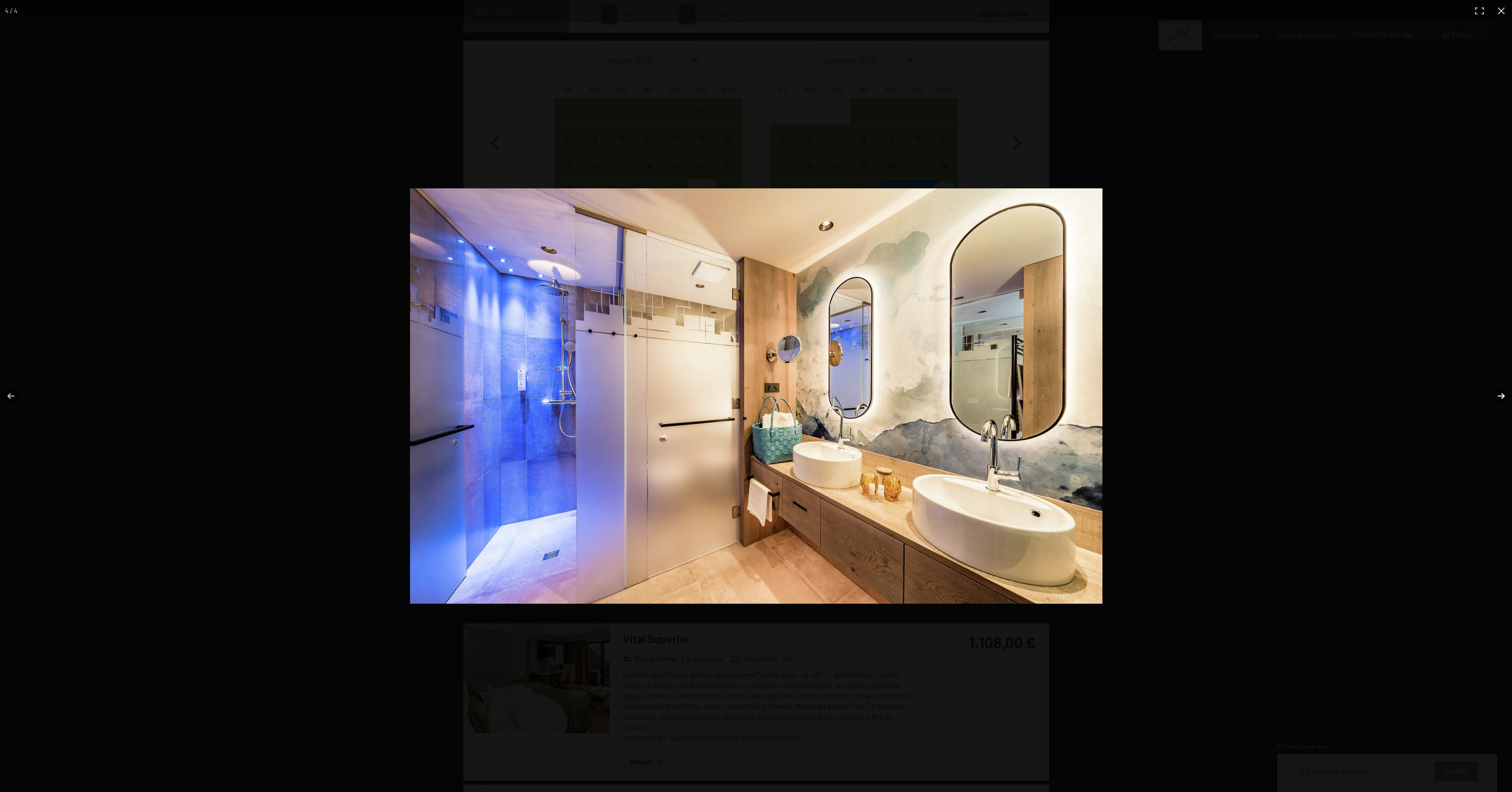
click at [1499, 395] on button "button" at bounding box center [1494, 396] width 34 height 49
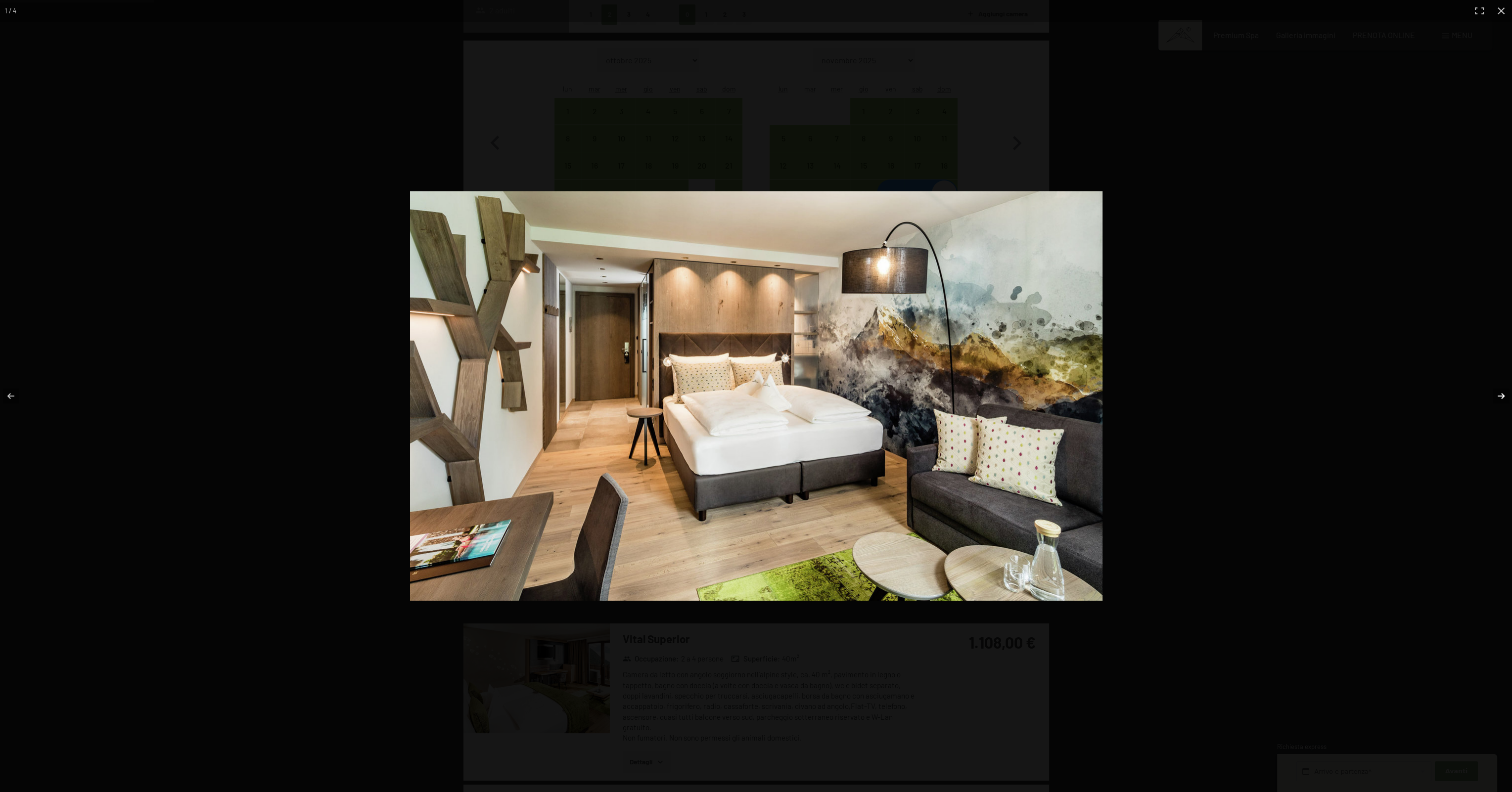
click at [1499, 395] on button "button" at bounding box center [1494, 396] width 34 height 49
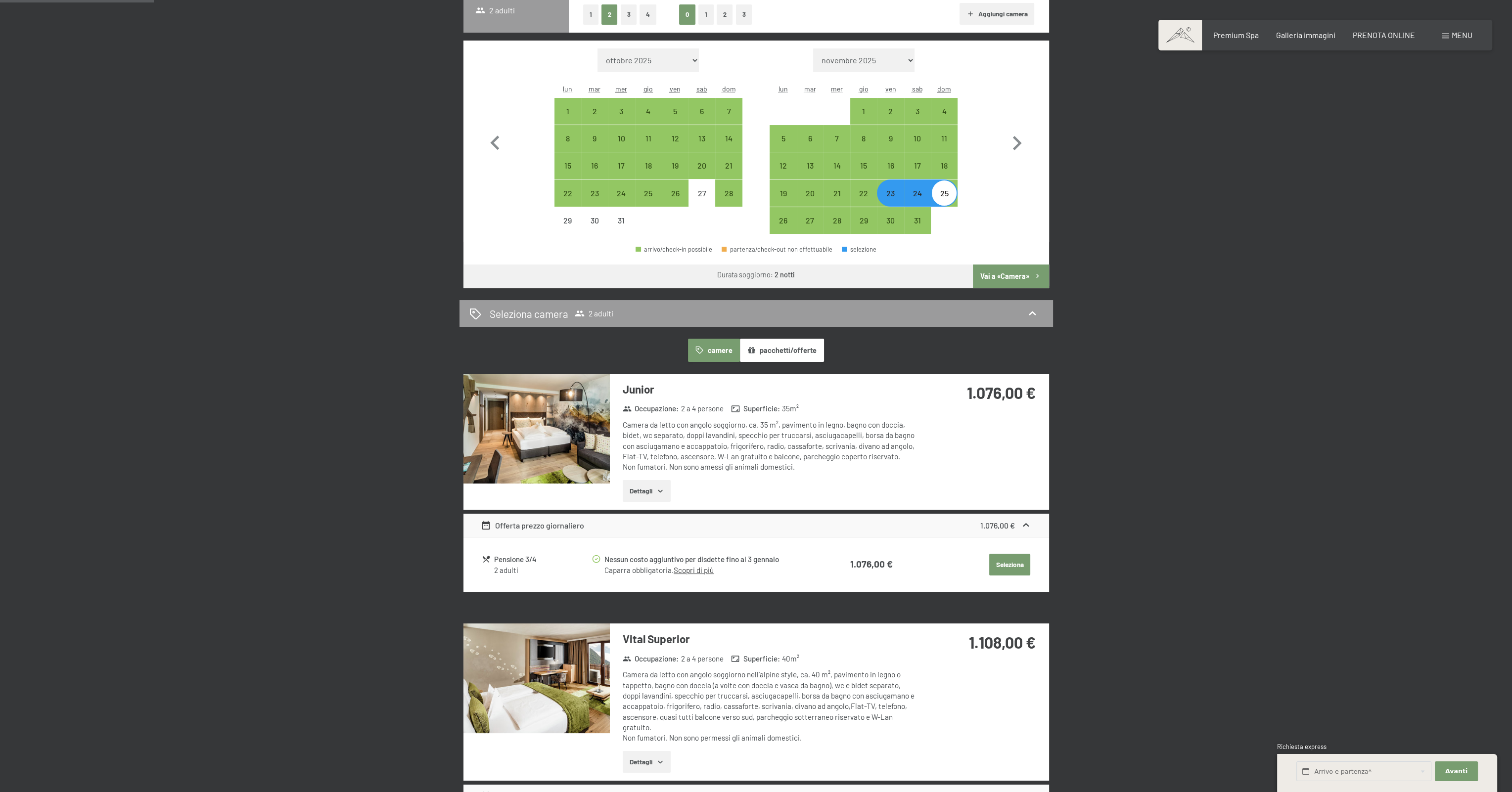
click at [0, 0] on div at bounding box center [0, 0] width 0 height 0
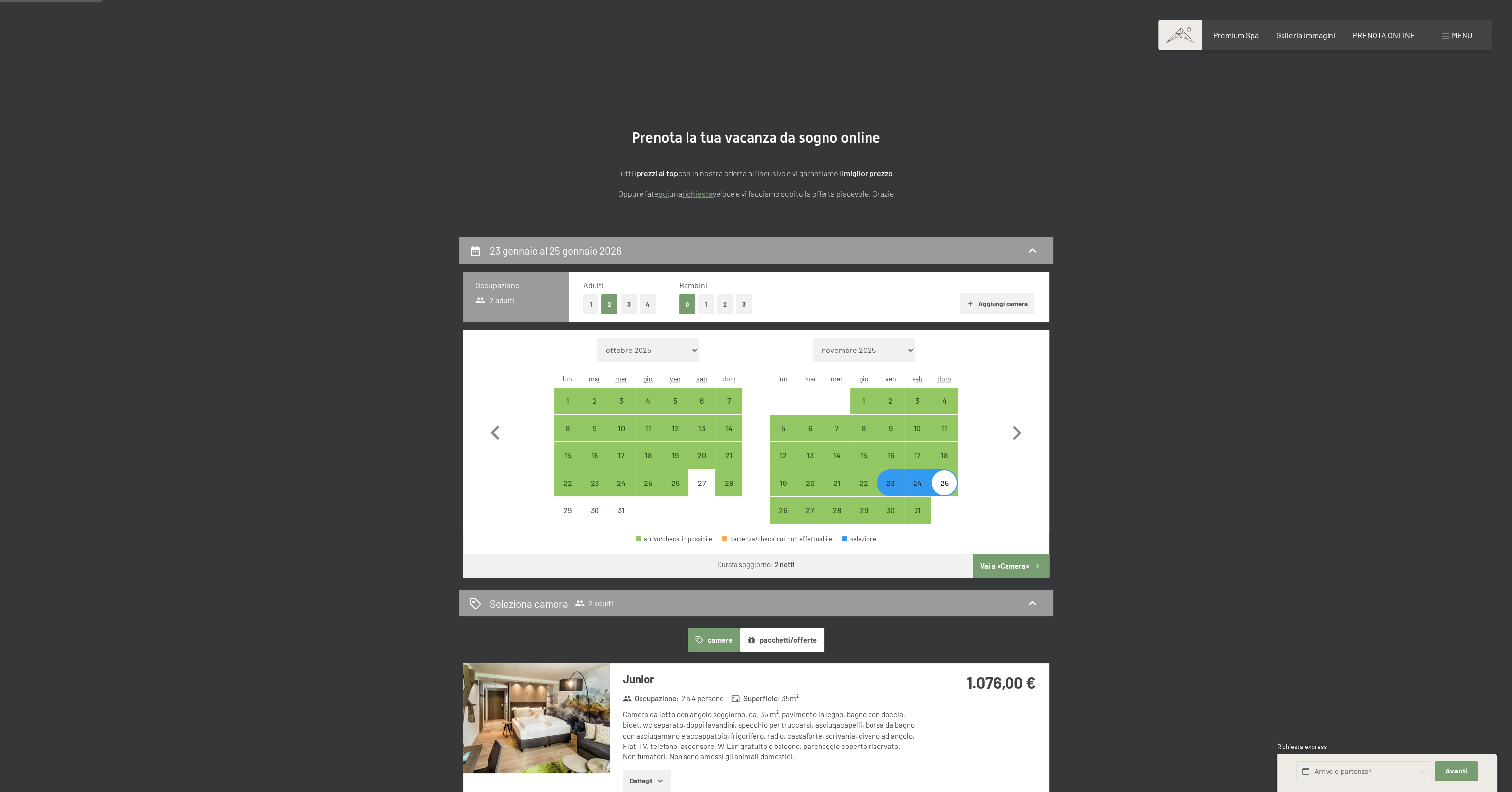
scroll to position [0, 0]
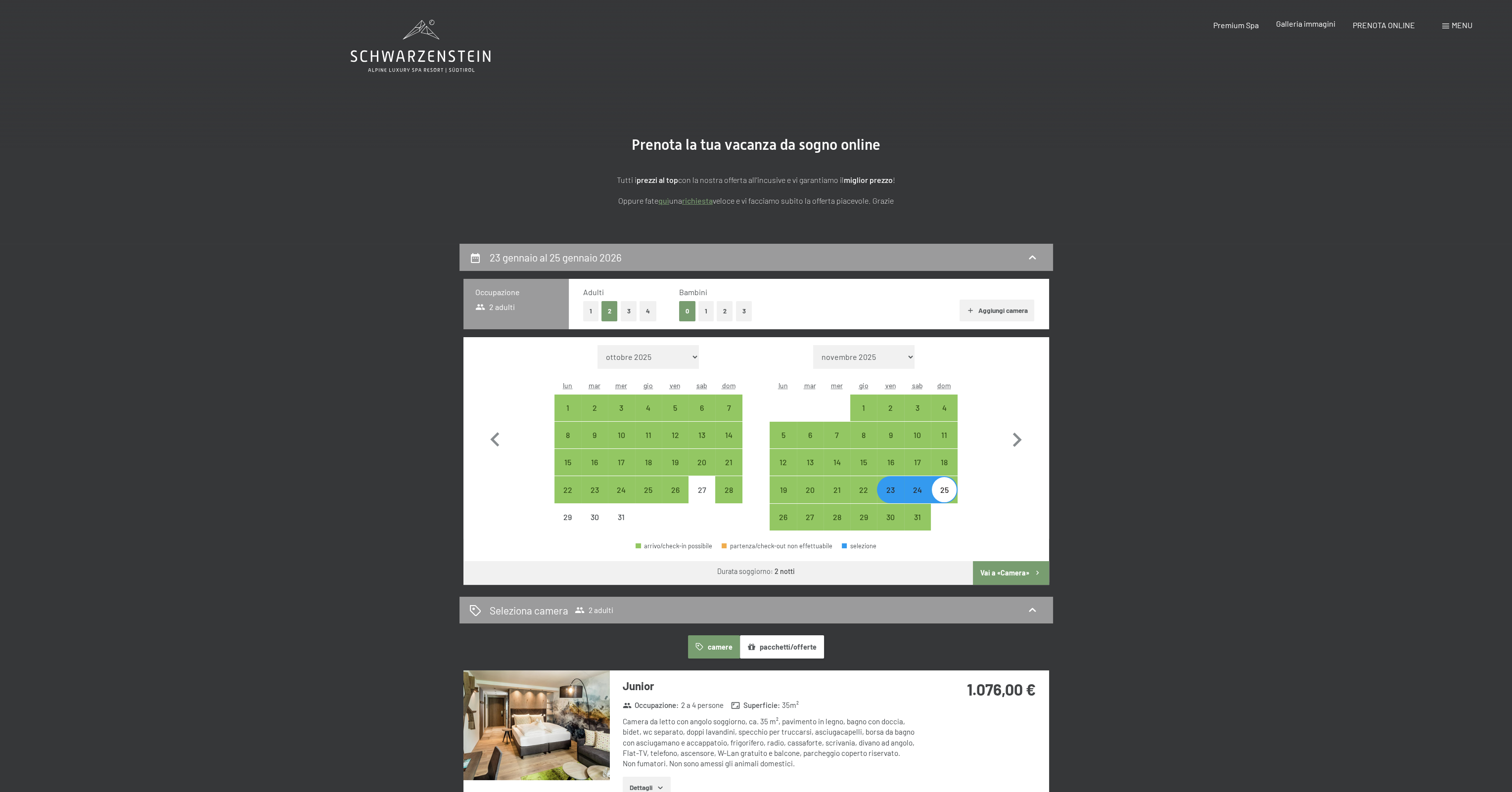
click at [1313, 26] on span "Galleria immagini" at bounding box center [1306, 23] width 60 height 10
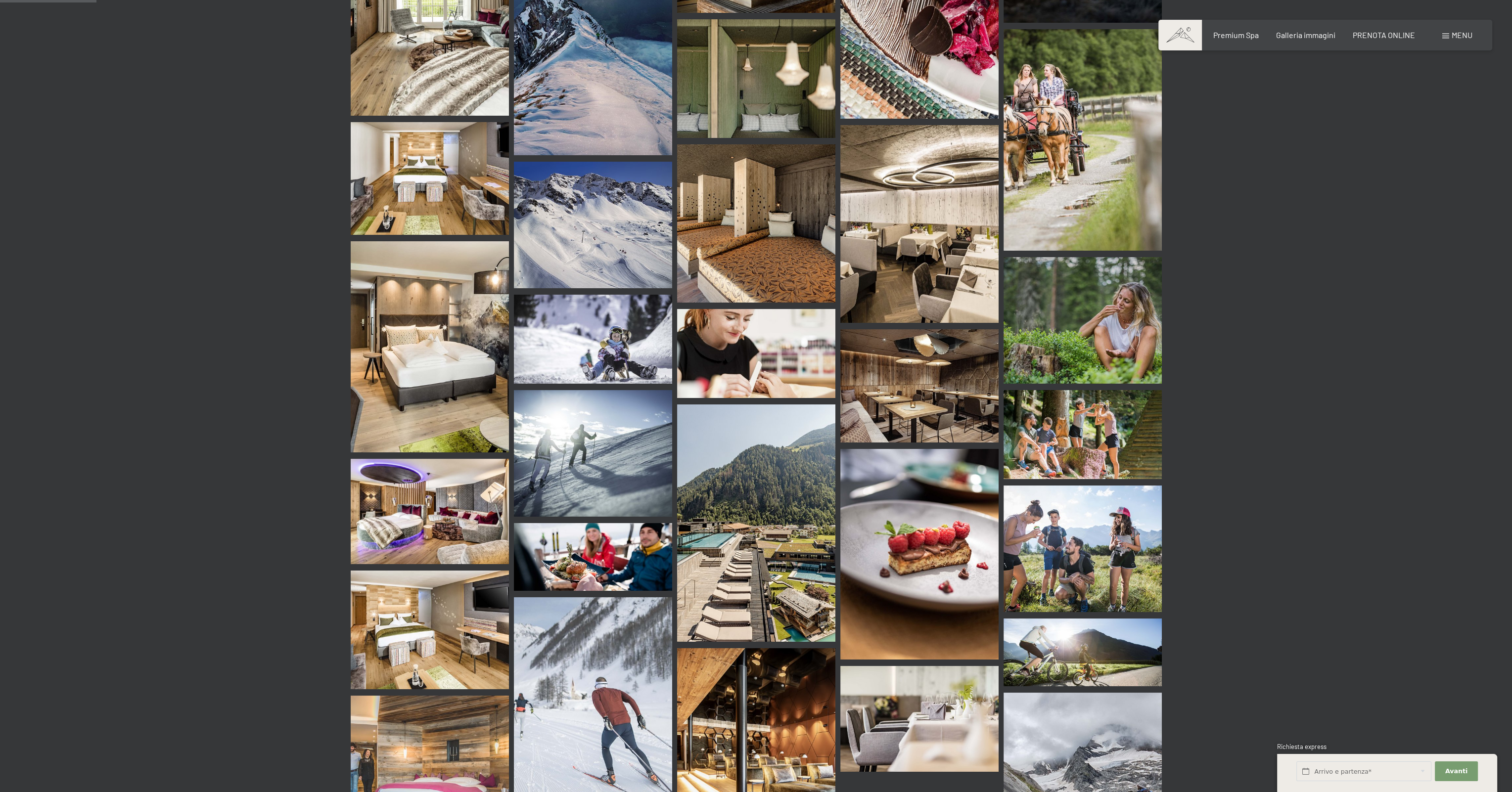
scroll to position [840, 0]
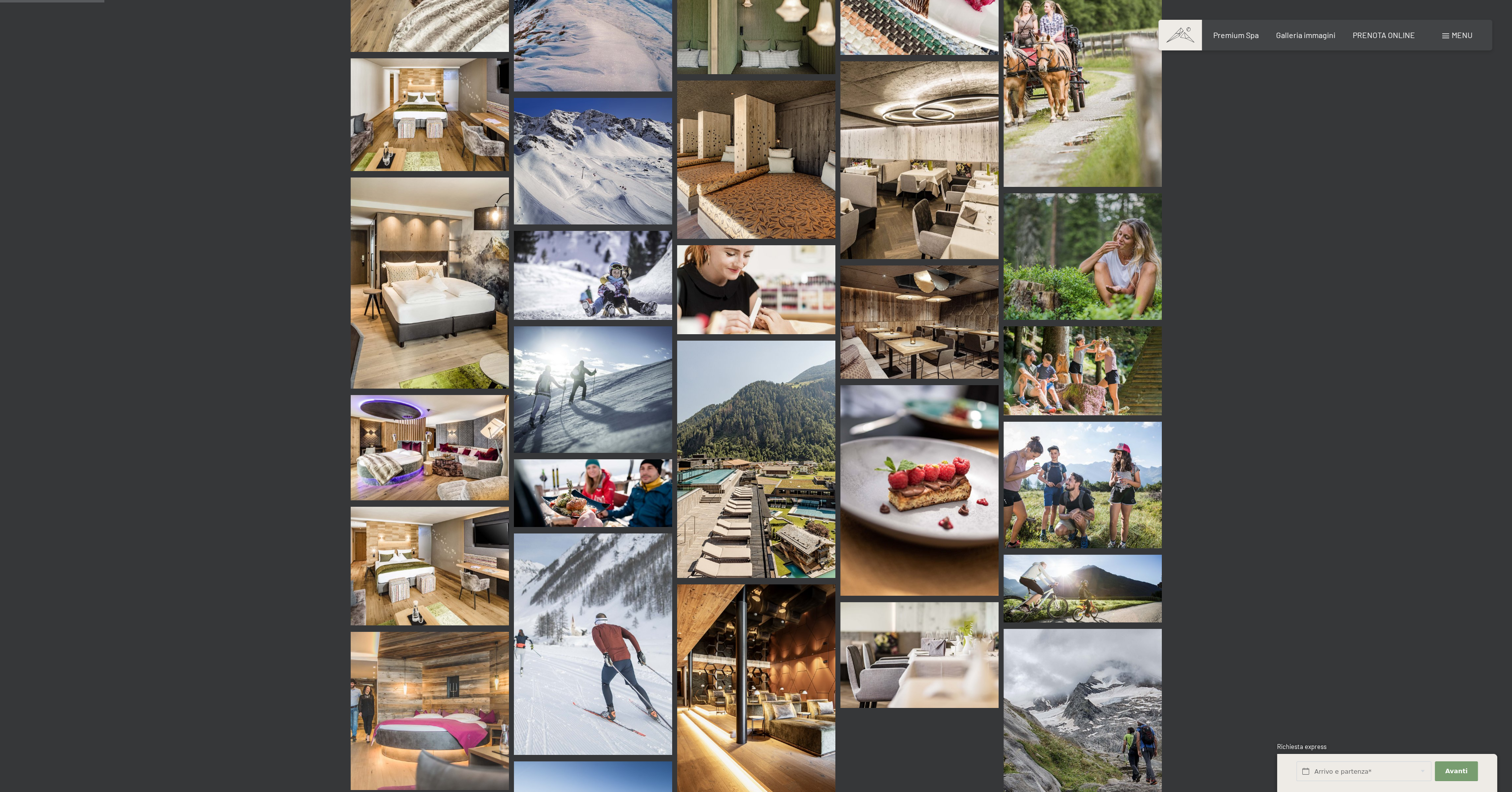
click at [706, 435] on img at bounding box center [756, 459] width 158 height 238
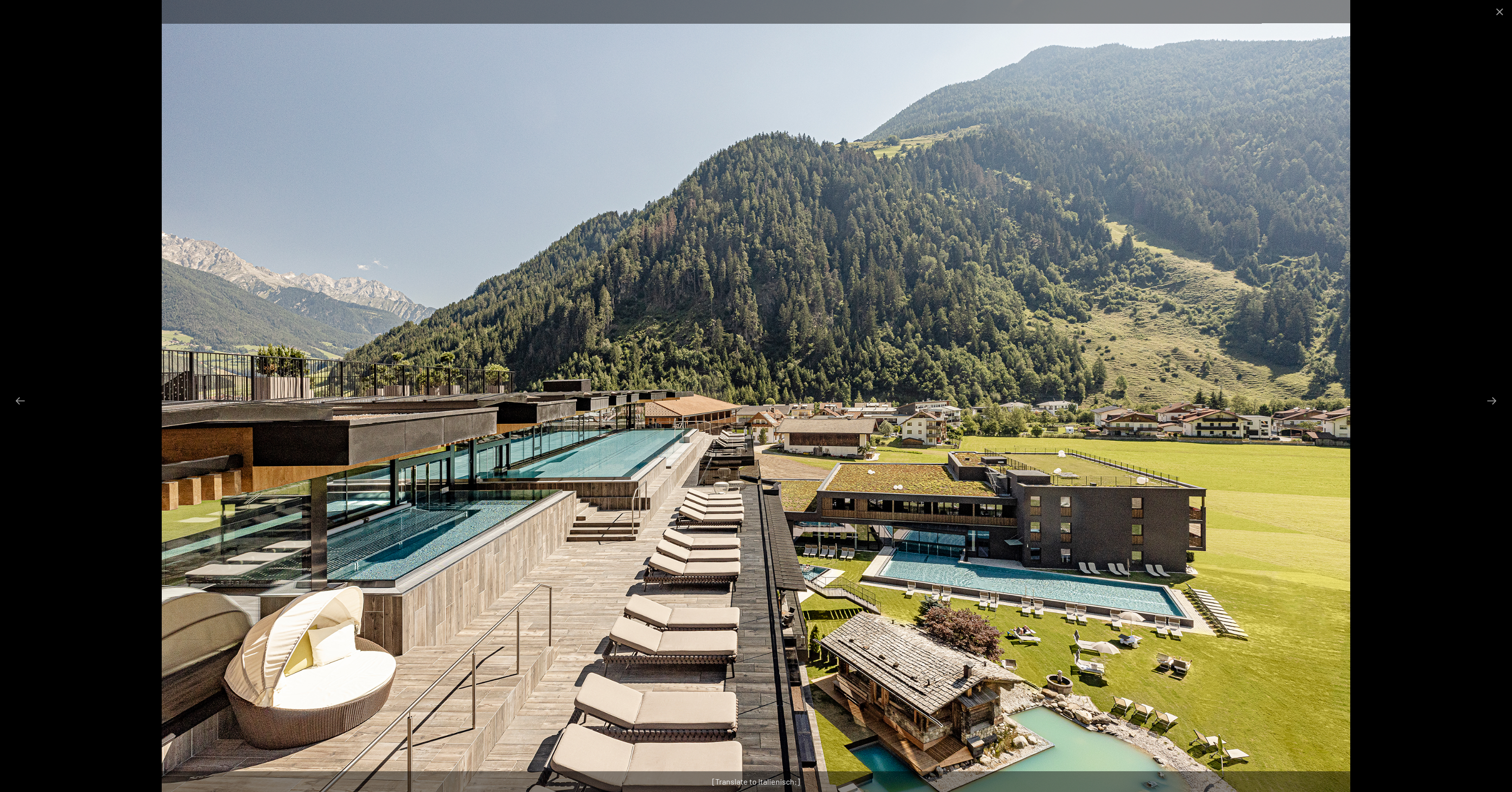
click at [719, 417] on img at bounding box center [755, 396] width 1188 height 792
click at [1501, 17] on button "Close gallery" at bounding box center [1499, 11] width 25 height 23
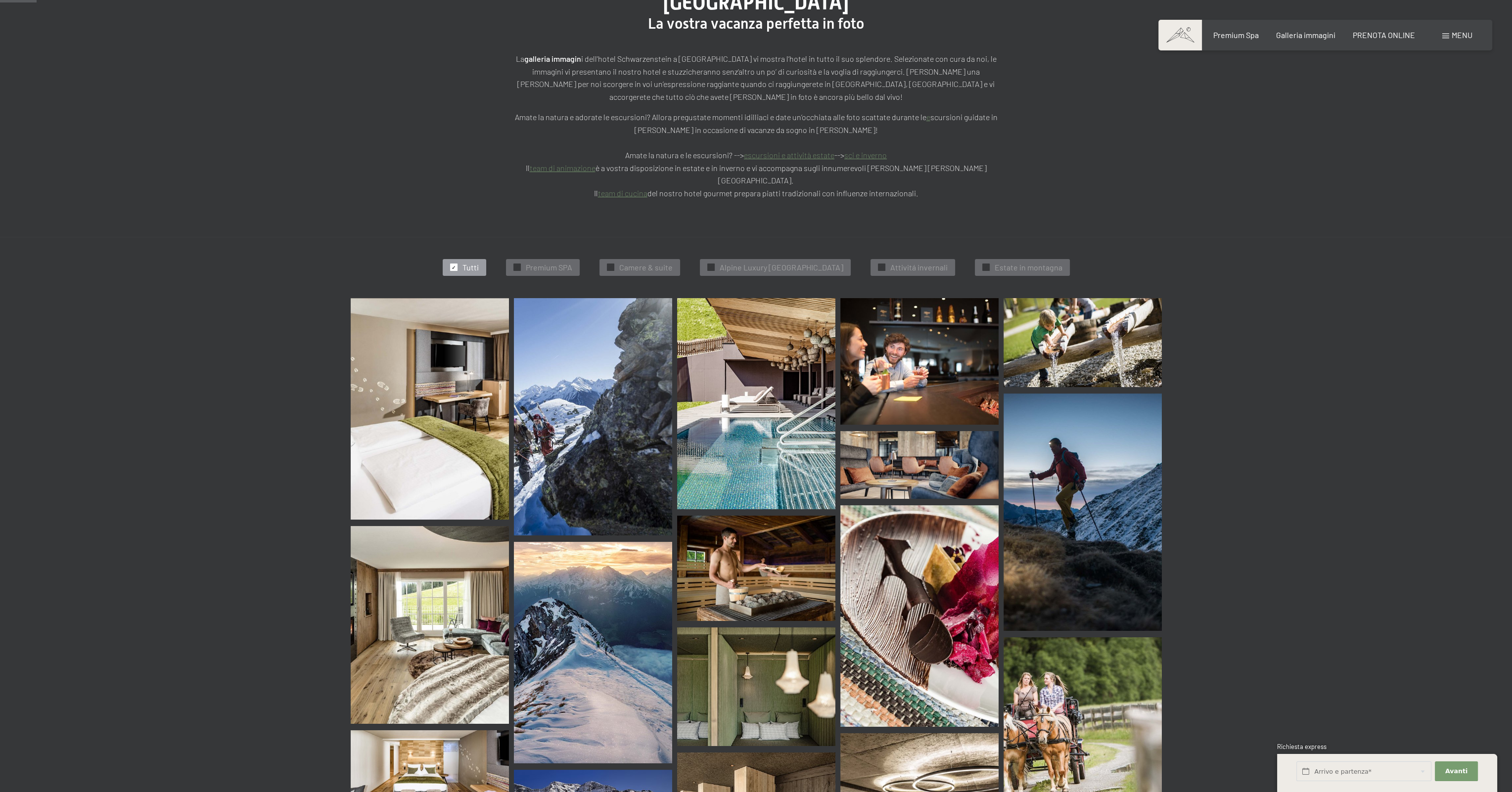
scroll to position [0, 0]
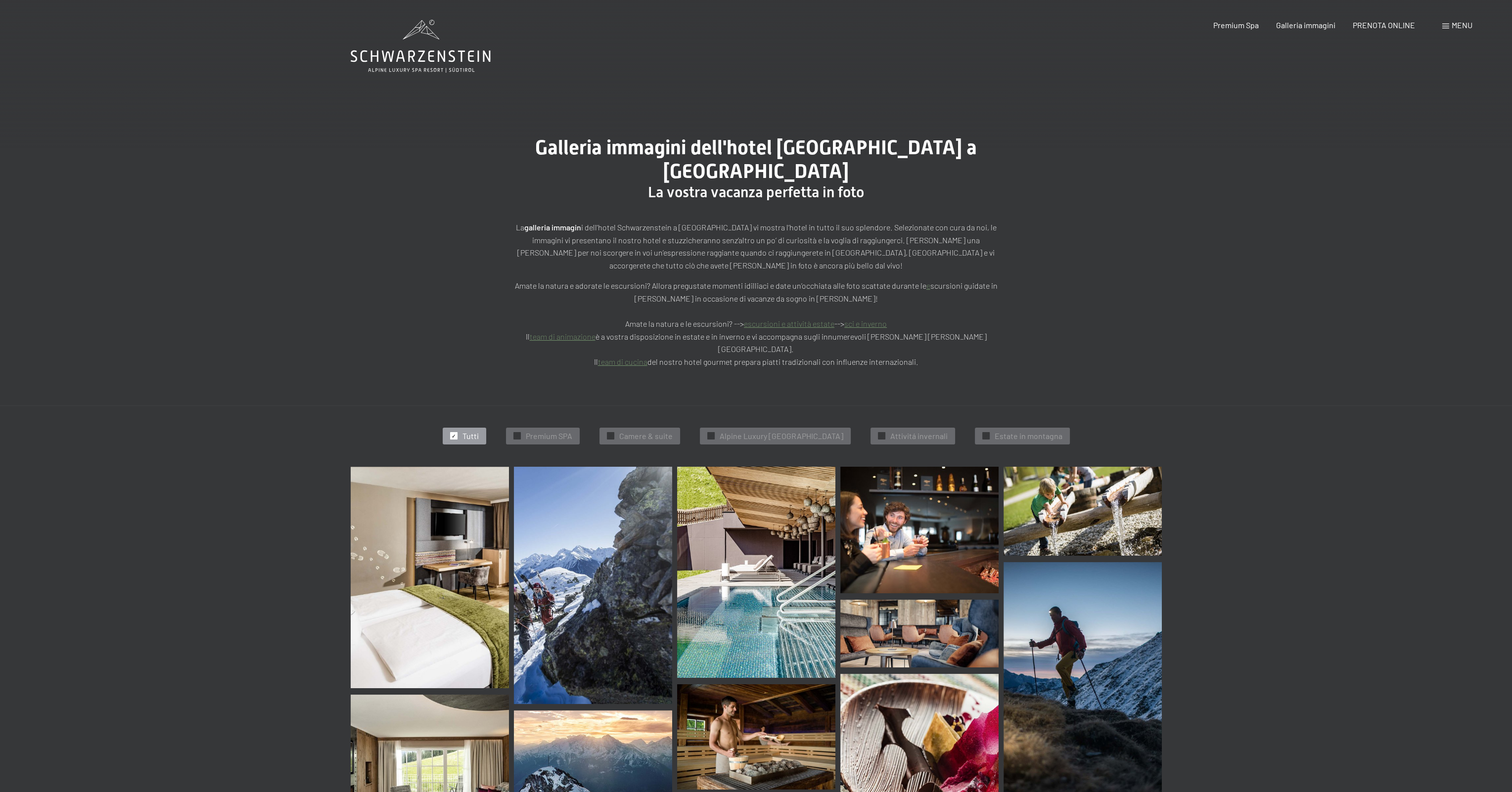
click at [391, 53] on icon at bounding box center [421, 46] width 140 height 53
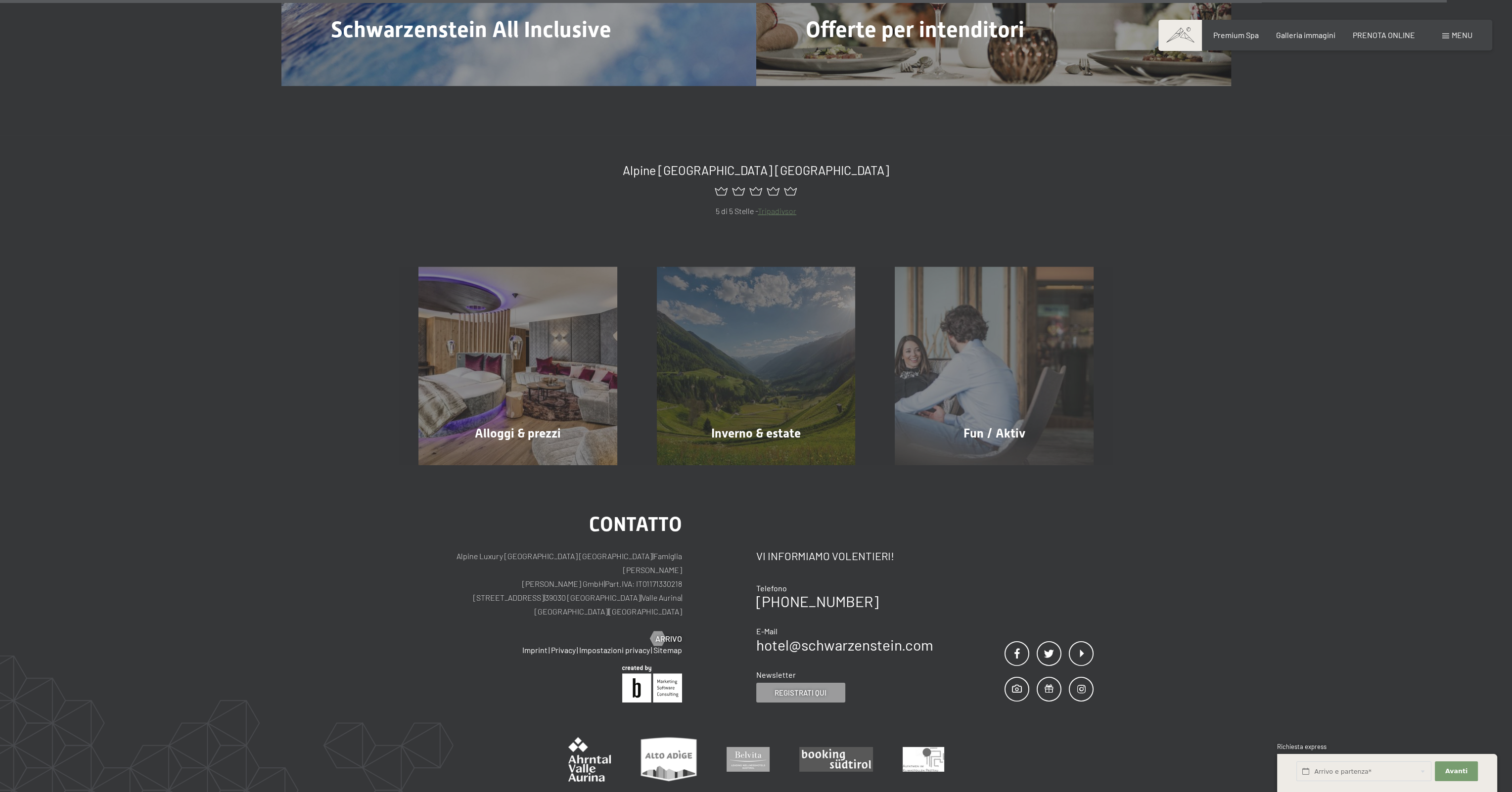
scroll to position [6496, 0]
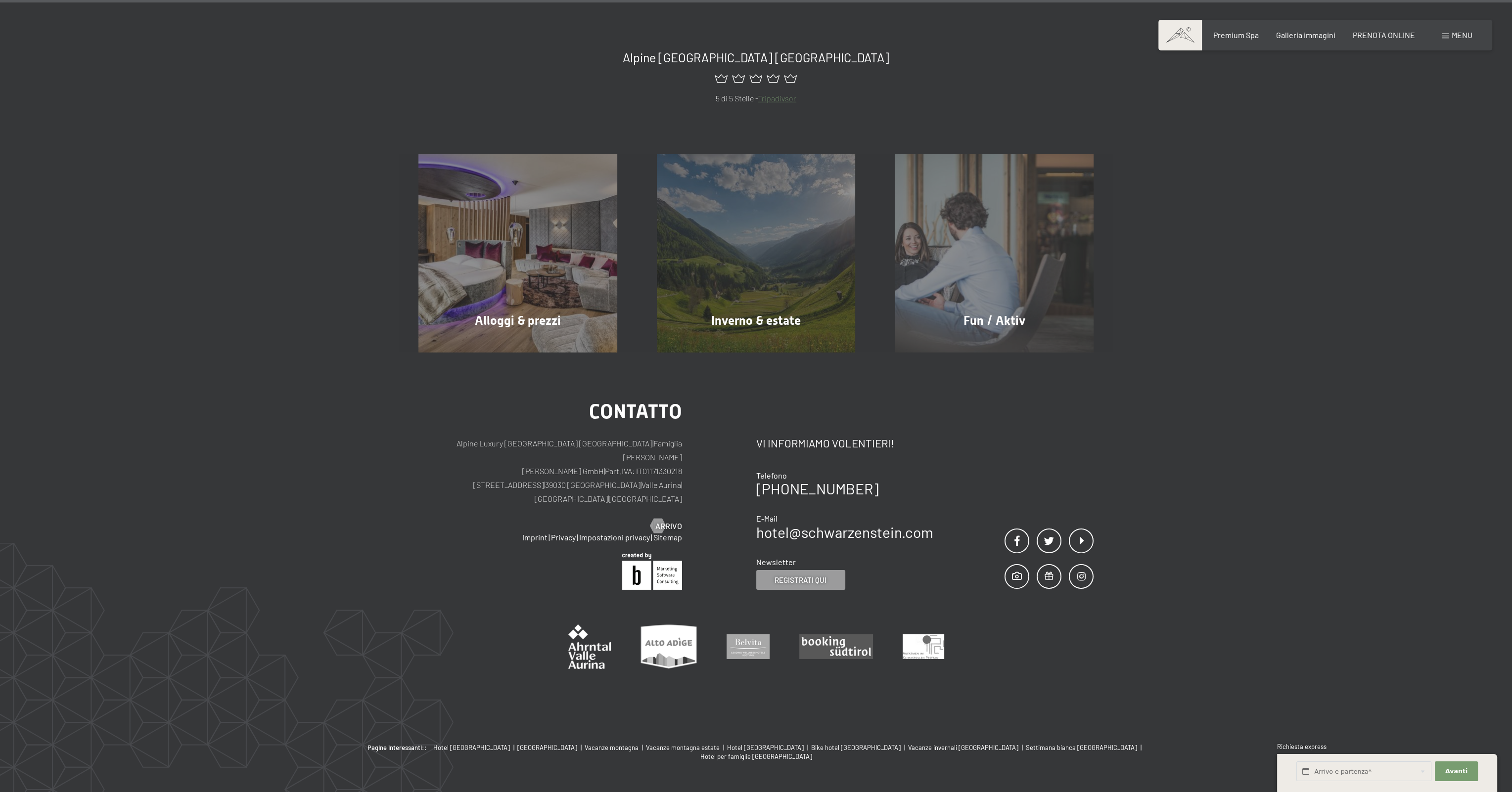
drag, startPoint x: 554, startPoint y: 453, endPoint x: 622, endPoint y: 456, distance: 68.1
click at [622, 456] on p "Alpine Luxury SPA Resort SCHWARZENSTEIN | Famiglia Zimmerhofer Otmar Zimmerhofe…" at bounding box center [550, 471] width 264 height 69
copy p "Lutago | Valle Aurina"
